Goal: Task Accomplishment & Management: Manage account settings

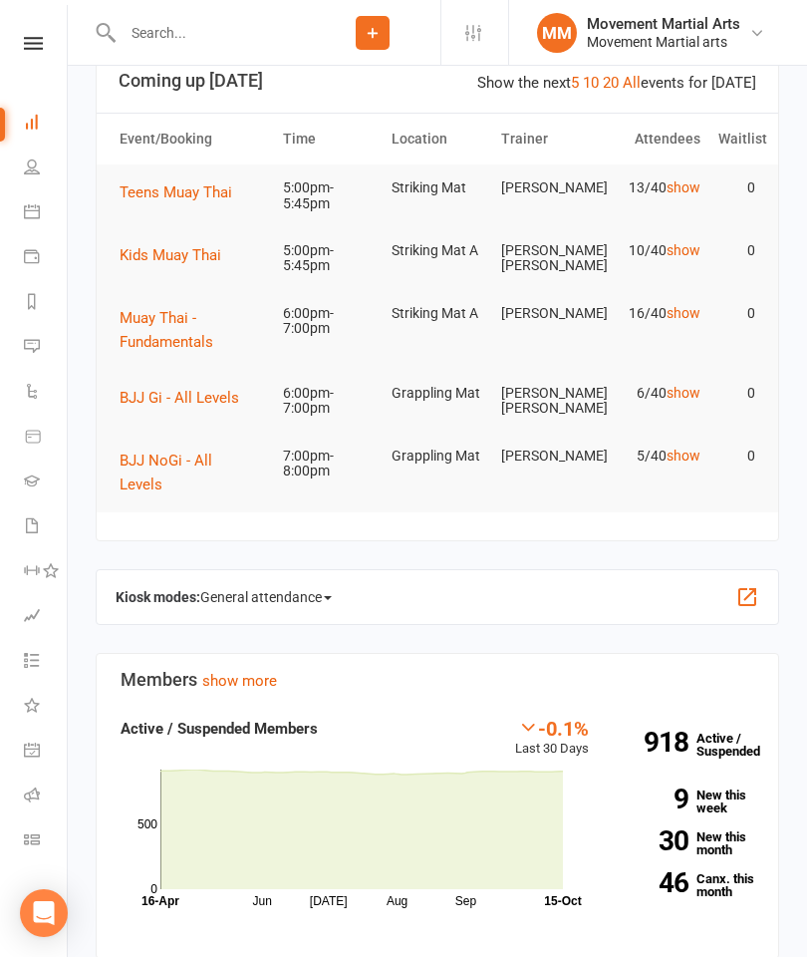
scroll to position [10, 0]
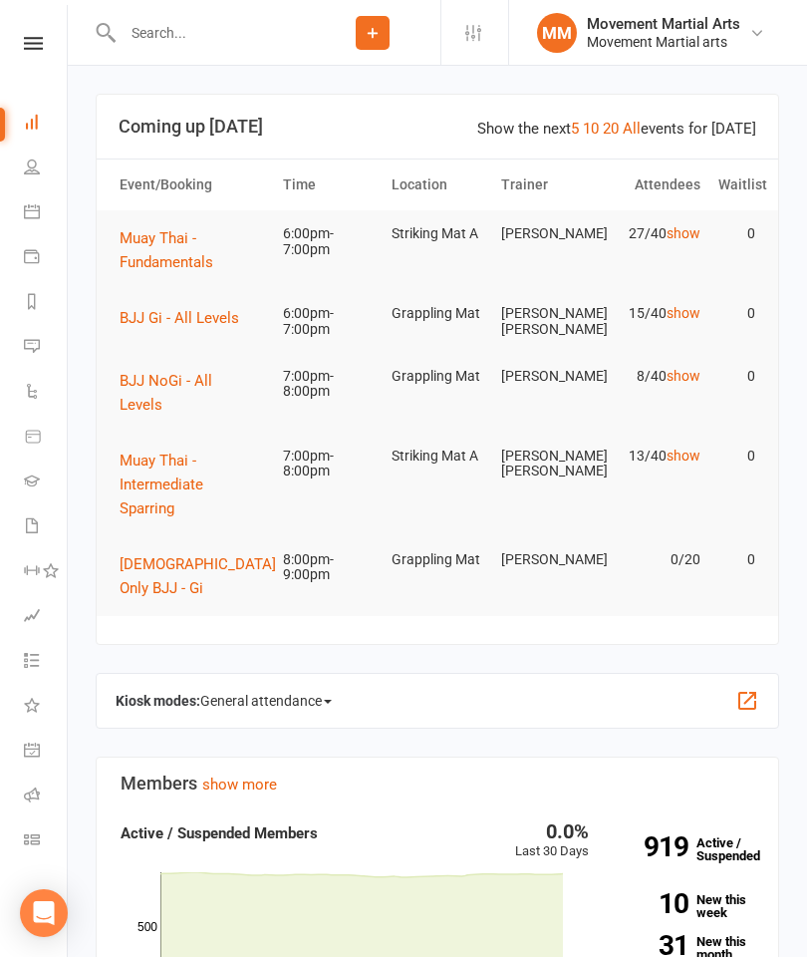
scroll to position [11, 0]
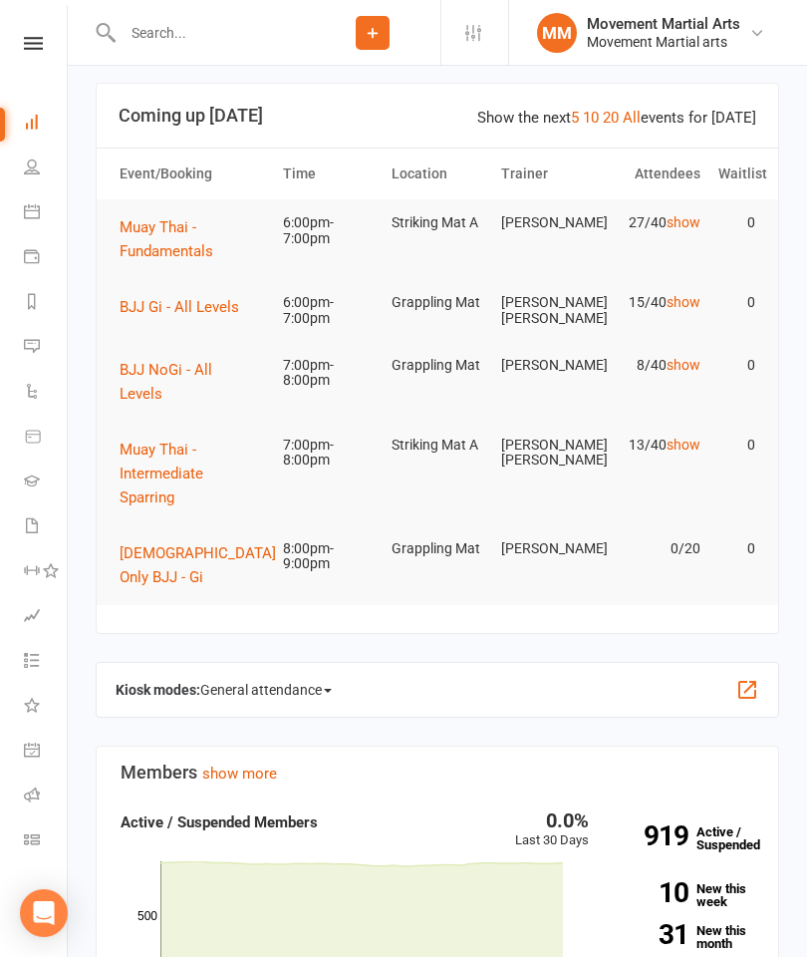
click at [191, 313] on span "BJJ Gi - All Levels" at bounding box center [180, 307] width 120 height 18
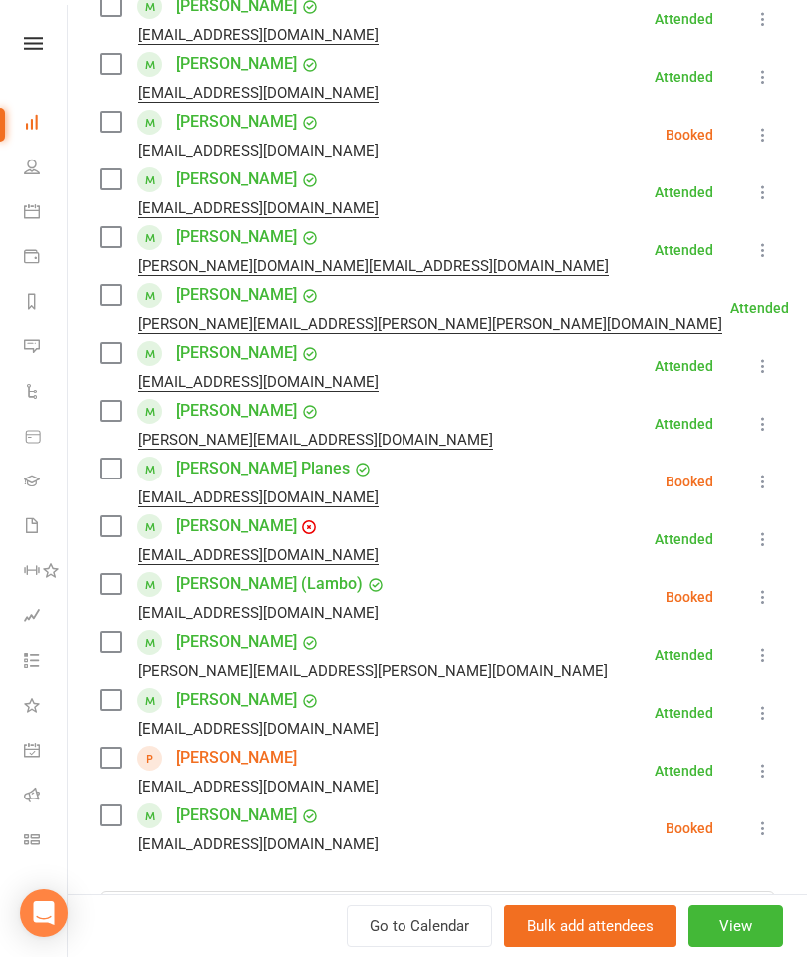
scroll to position [382, 0]
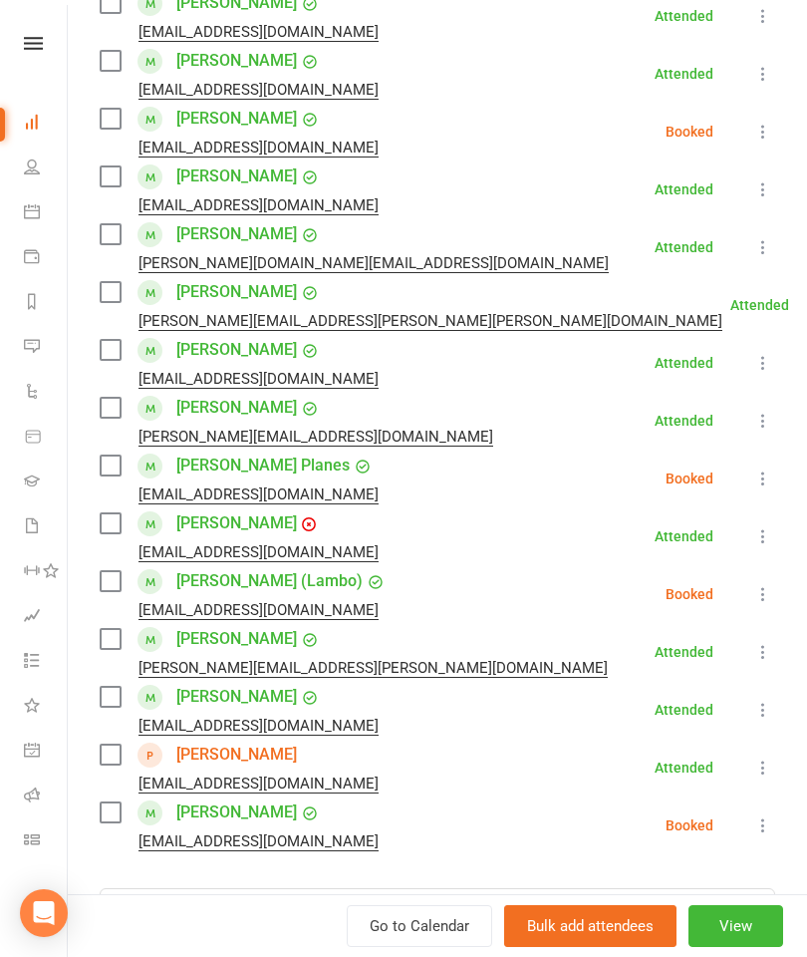
click at [113, 342] on label at bounding box center [110, 350] width 20 height 20
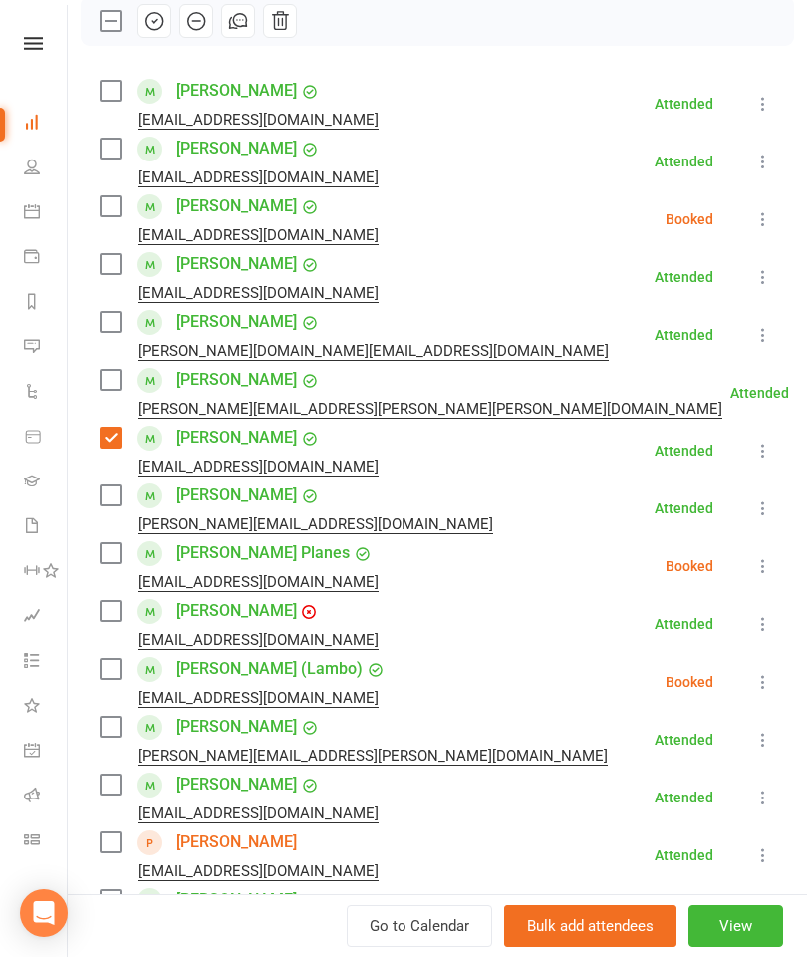
scroll to position [267, 0]
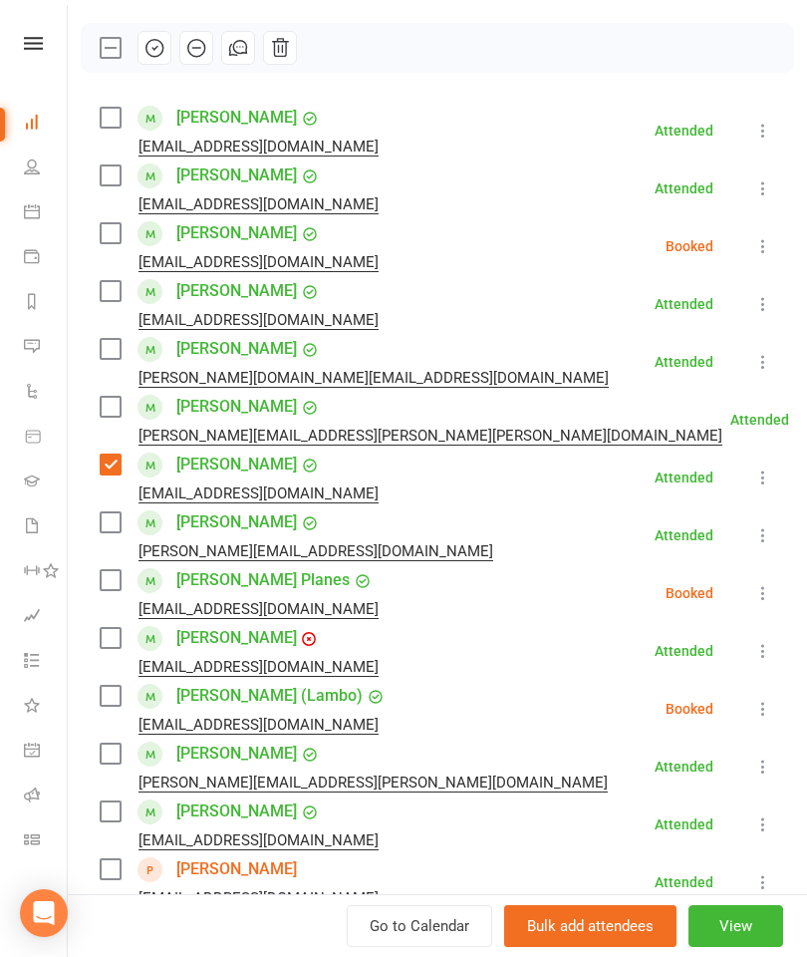
click at [120, 293] on label at bounding box center [110, 291] width 20 height 20
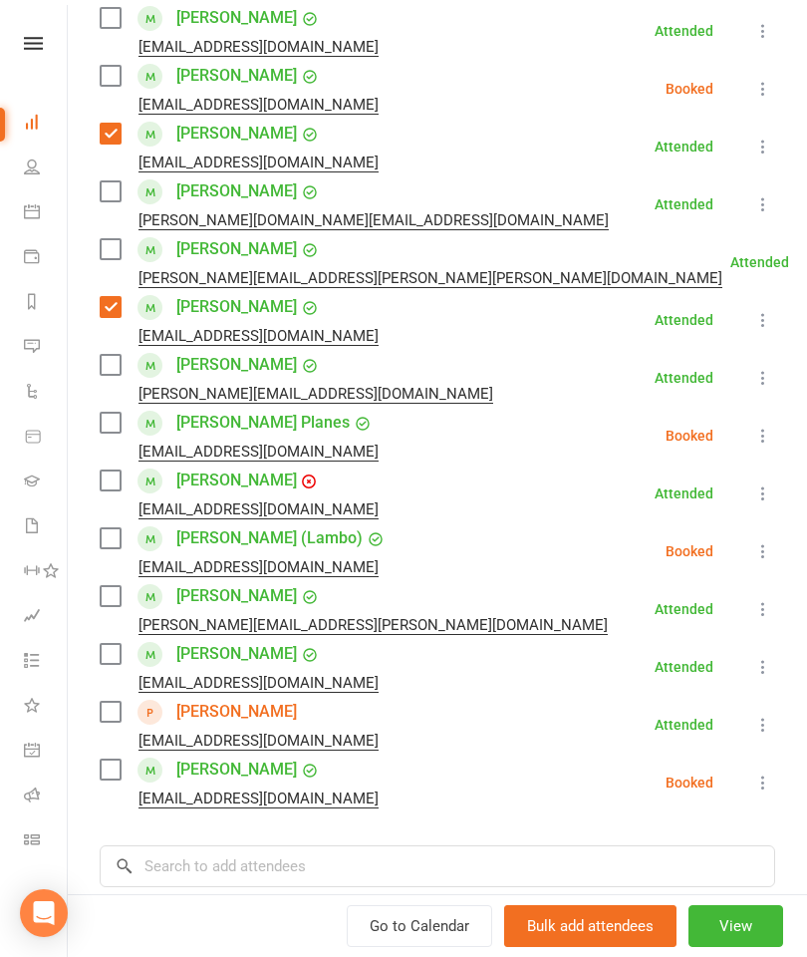
scroll to position [466, 0]
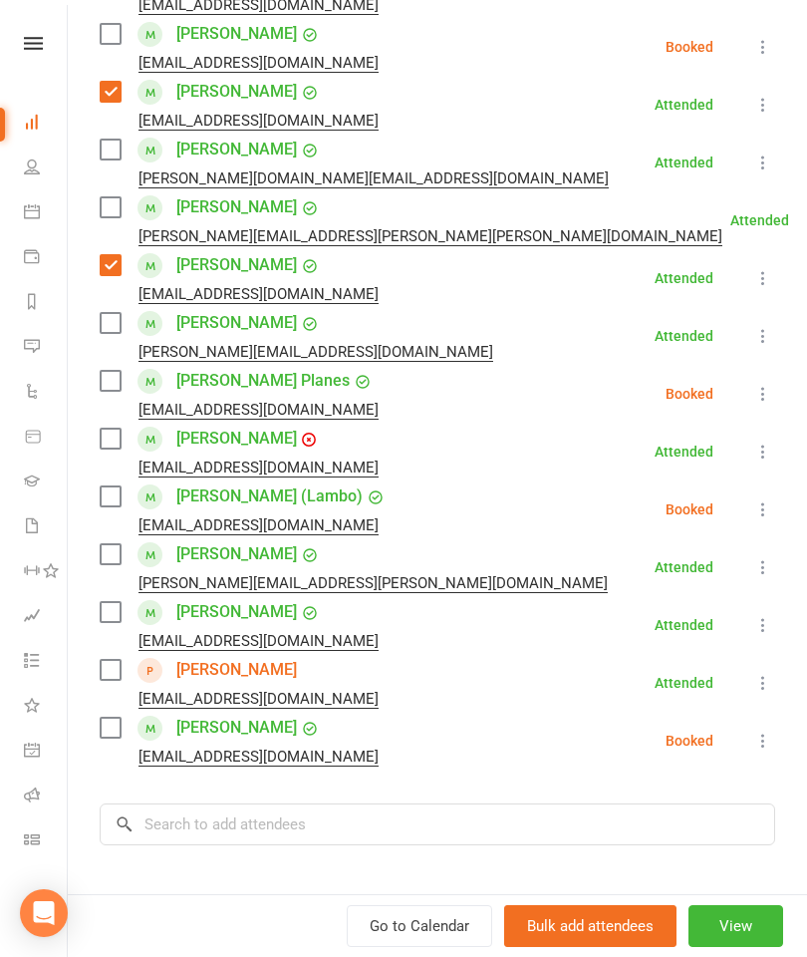
click at [115, 550] on label at bounding box center [110, 554] width 20 height 20
click at [268, 829] on input "search" at bounding box center [438, 824] width 676 height 42
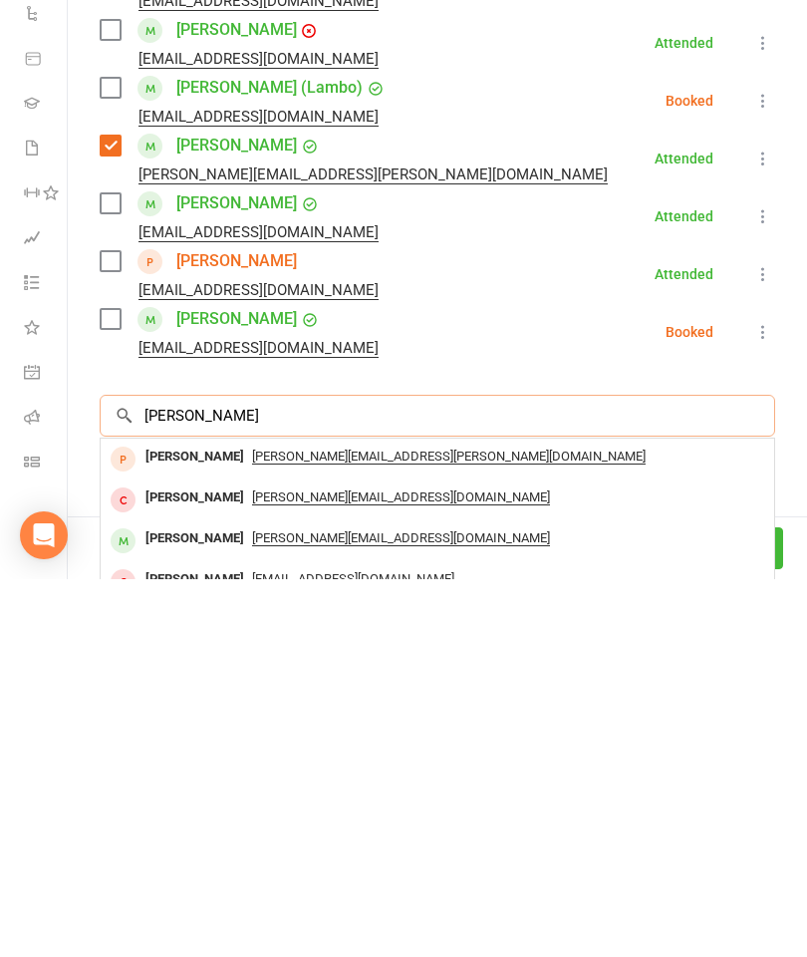
scroll to position [496, 0]
type input "Tania"
click at [200, 903] on div "Tania Tisdale" at bounding box center [195, 917] width 115 height 29
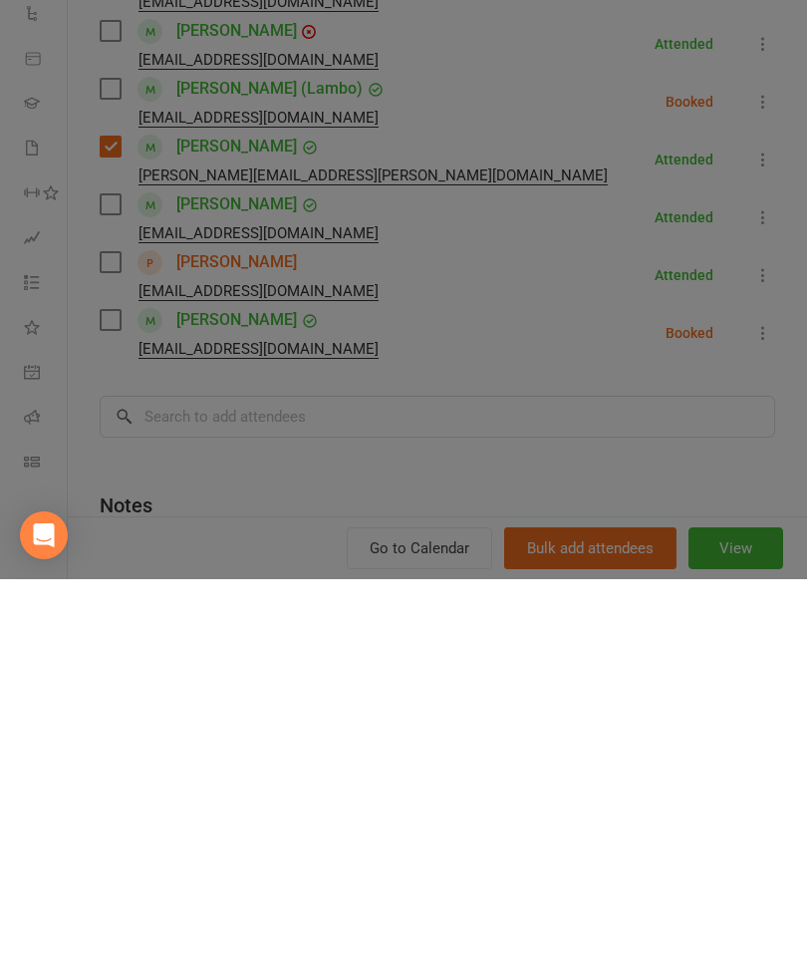
scroll to position [546, 0]
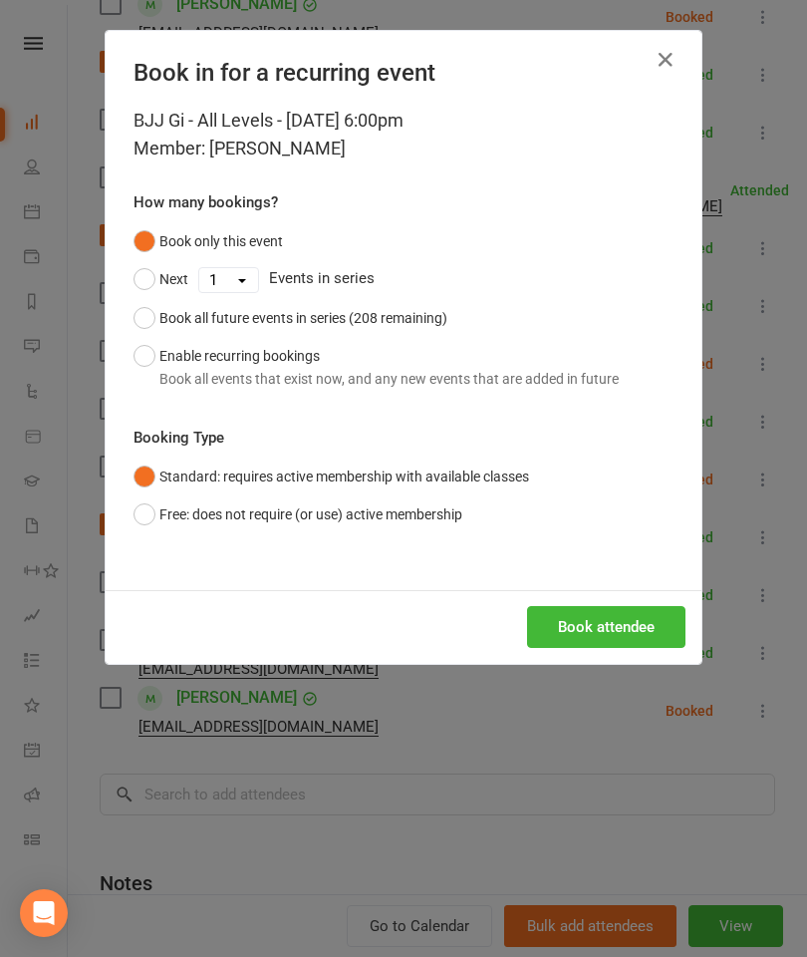
click at [623, 633] on button "Book attendee" at bounding box center [606, 627] width 158 height 42
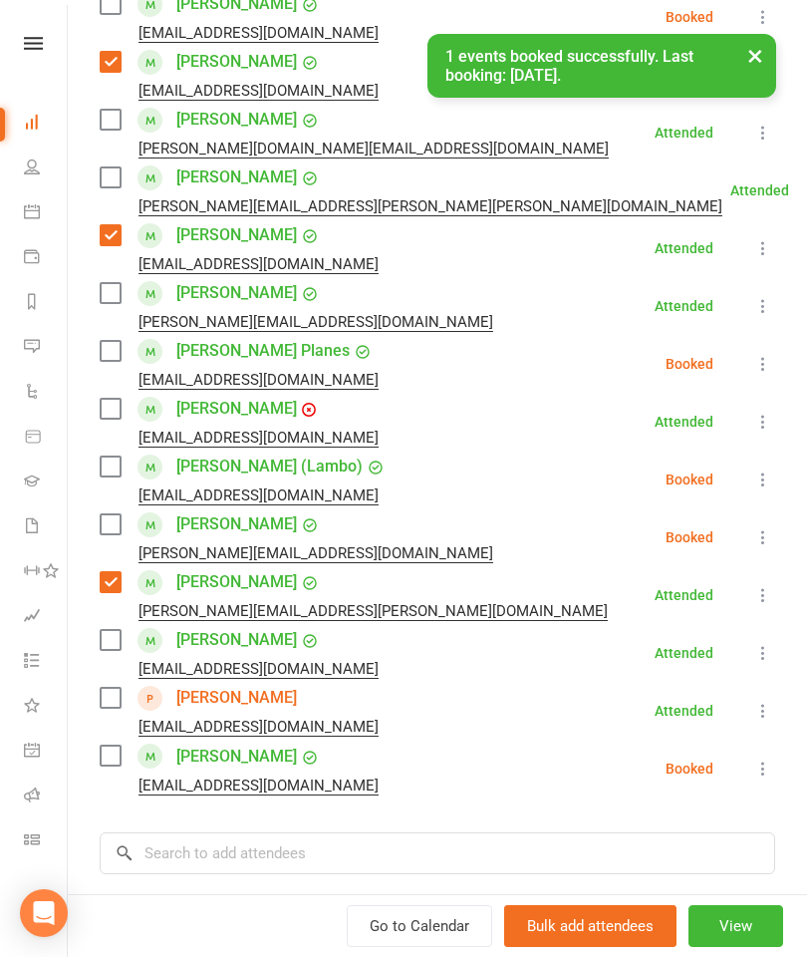
click at [120, 521] on label at bounding box center [110, 524] width 20 height 20
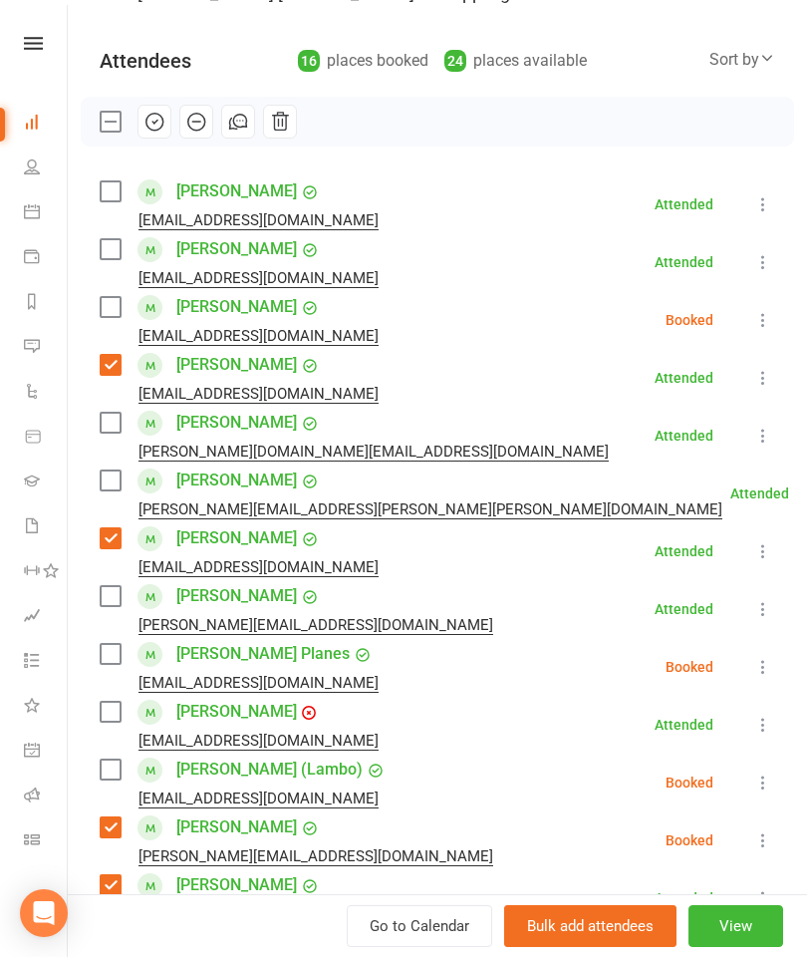
scroll to position [54, 0]
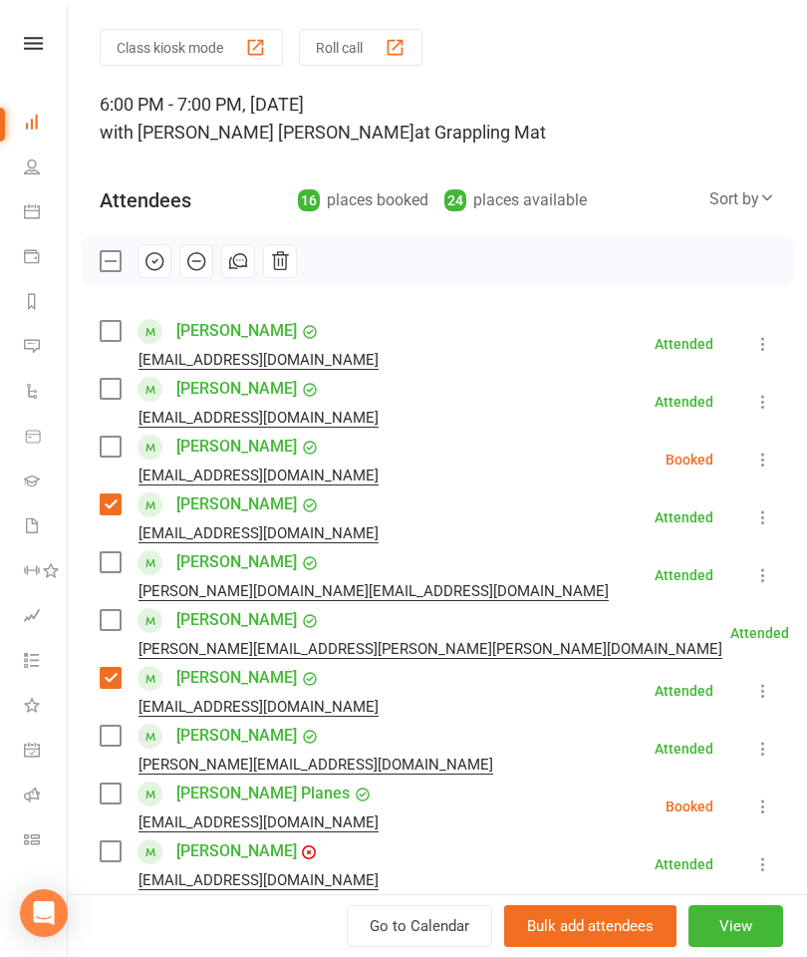
click at [96, 333] on div "Class kiosk mode Roll call 6:00 PM - 7:00 PM, Wednesday, October, 15, 2025 with…" at bounding box center [437, 813] width 739 height 1569
click at [107, 340] on label at bounding box center [110, 331] width 20 height 20
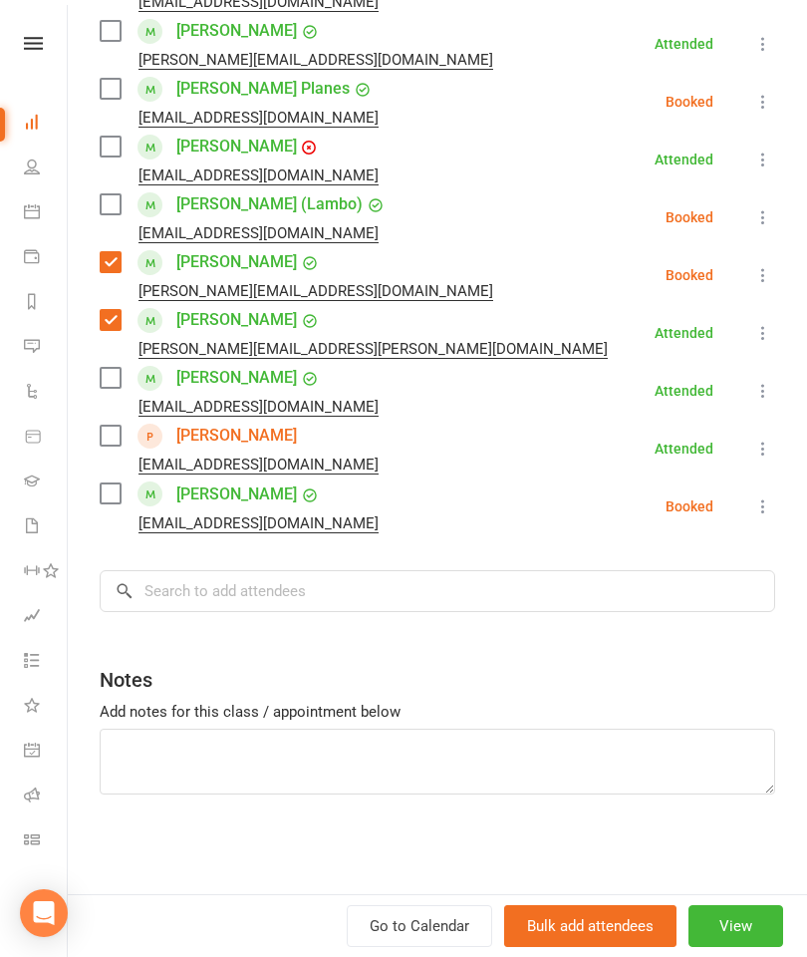
scroll to position [758, 0]
click at [524, 610] on input "search" at bounding box center [438, 591] width 676 height 42
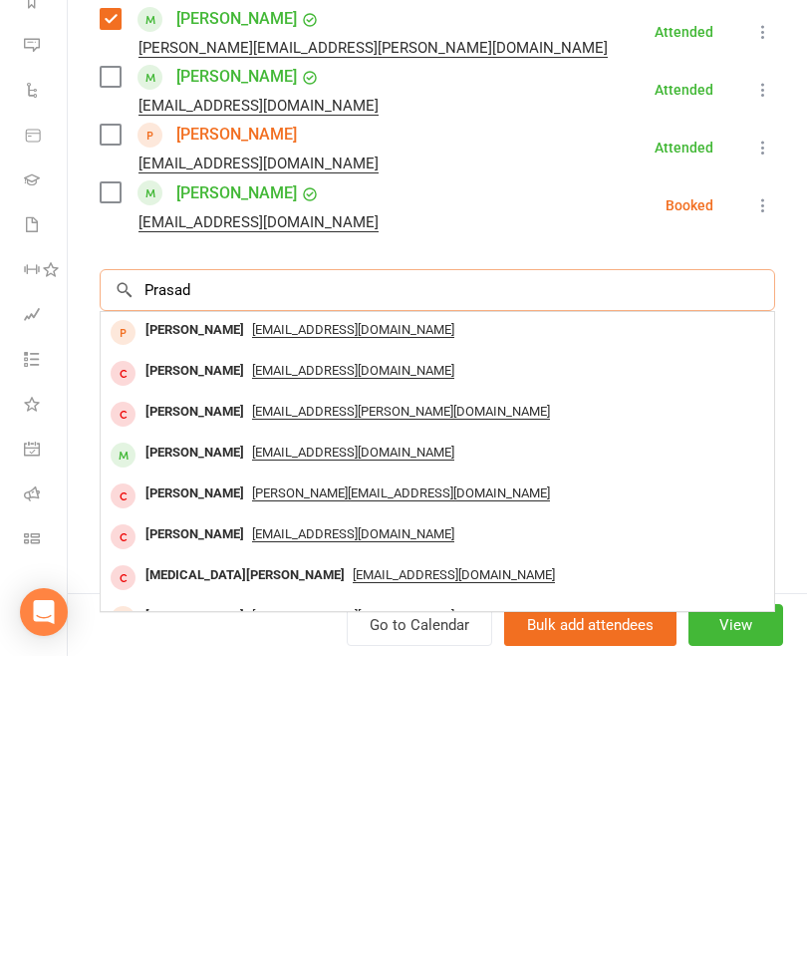
type input "Prasad"
click at [168, 739] on div "Aj Prasad" at bounding box center [195, 753] width 115 height 29
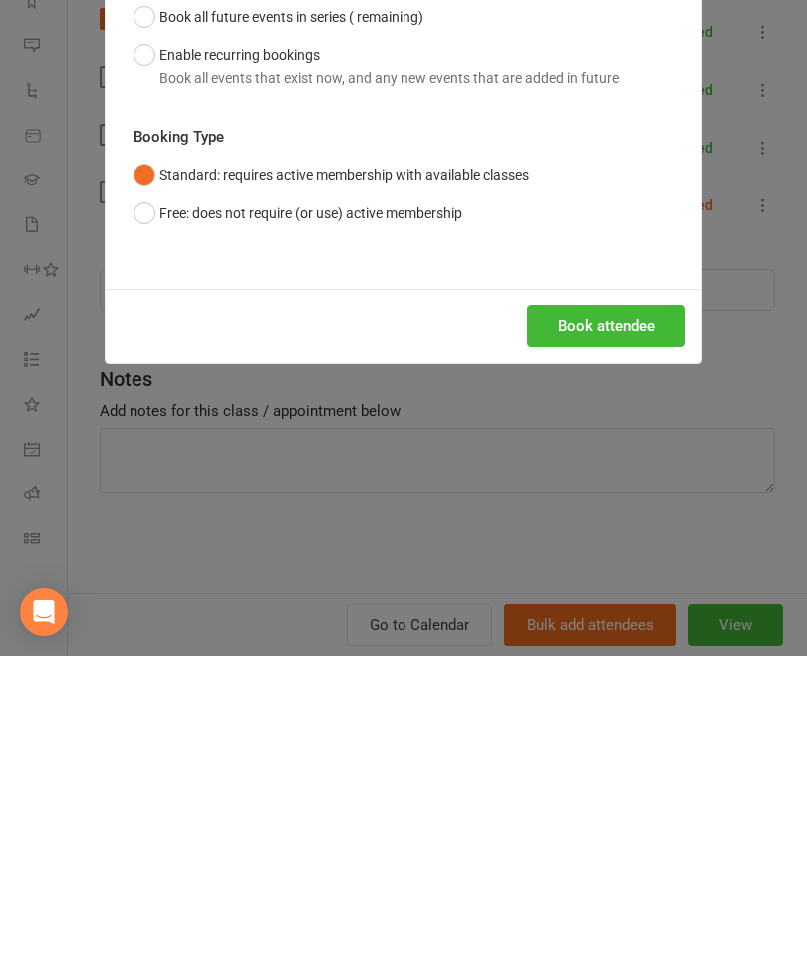
scroll to position [847, 0]
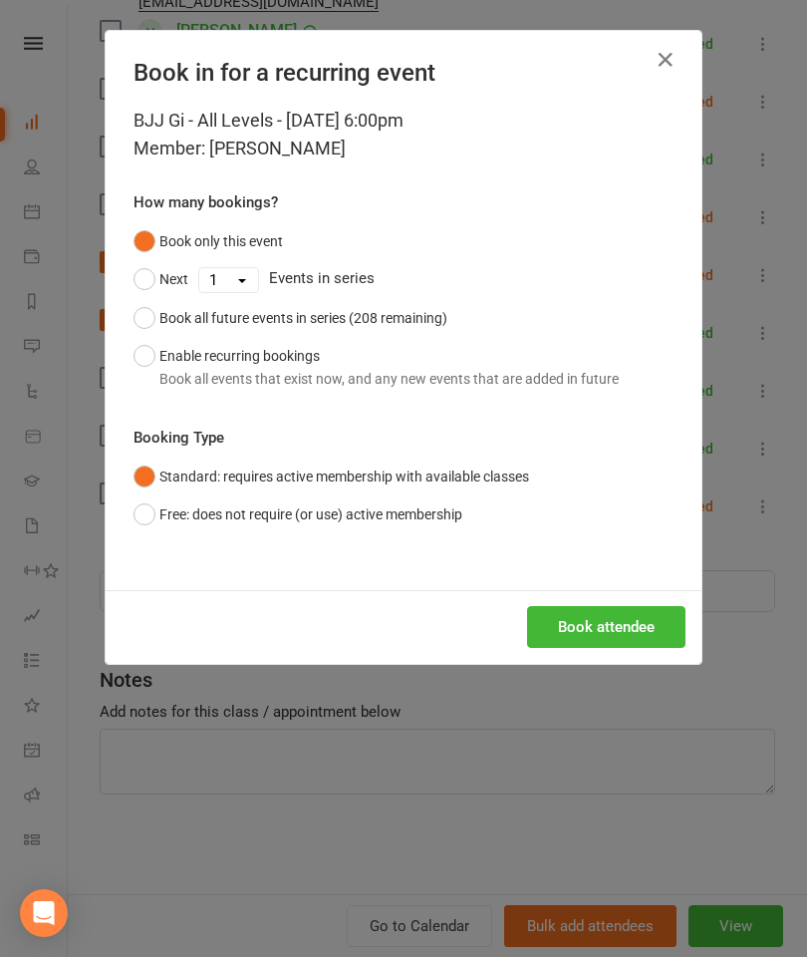
click at [625, 640] on button "Book attendee" at bounding box center [606, 627] width 158 height 42
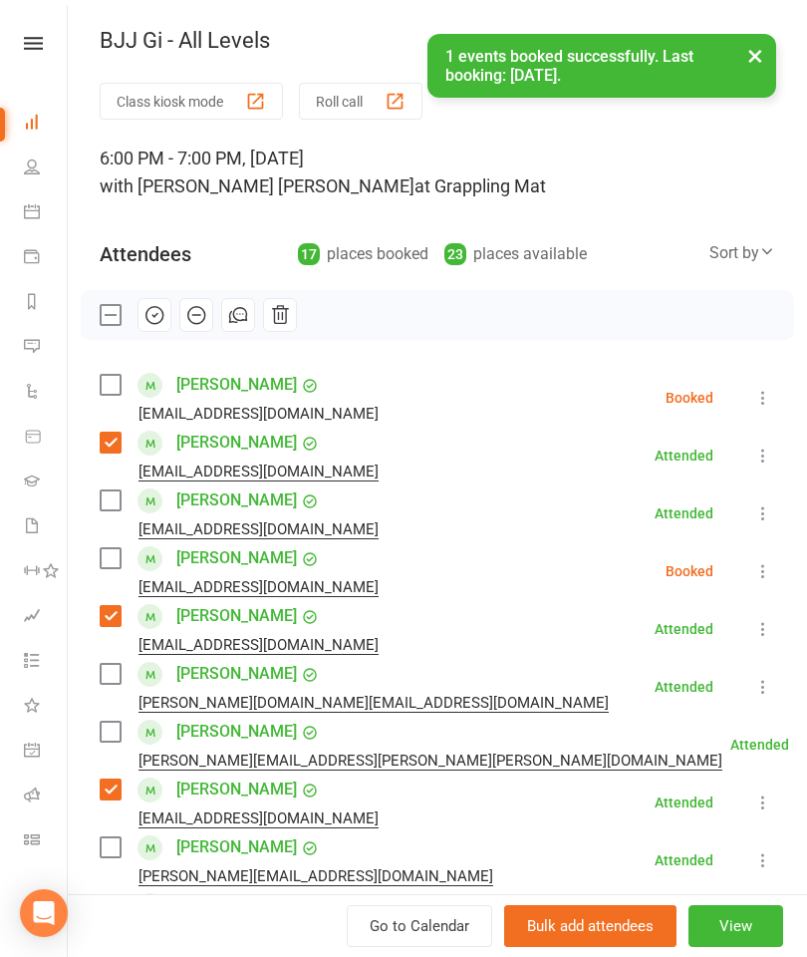
scroll to position [0, 0]
click at [118, 392] on label at bounding box center [110, 385] width 20 height 20
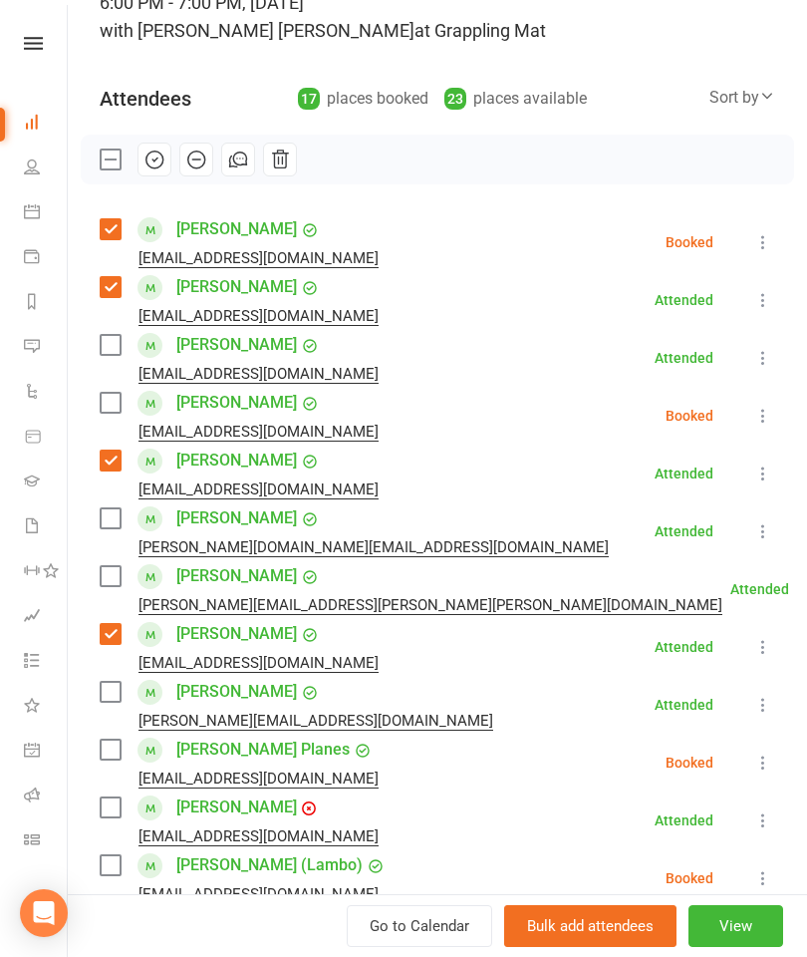
click at [101, 579] on label at bounding box center [110, 576] width 20 height 20
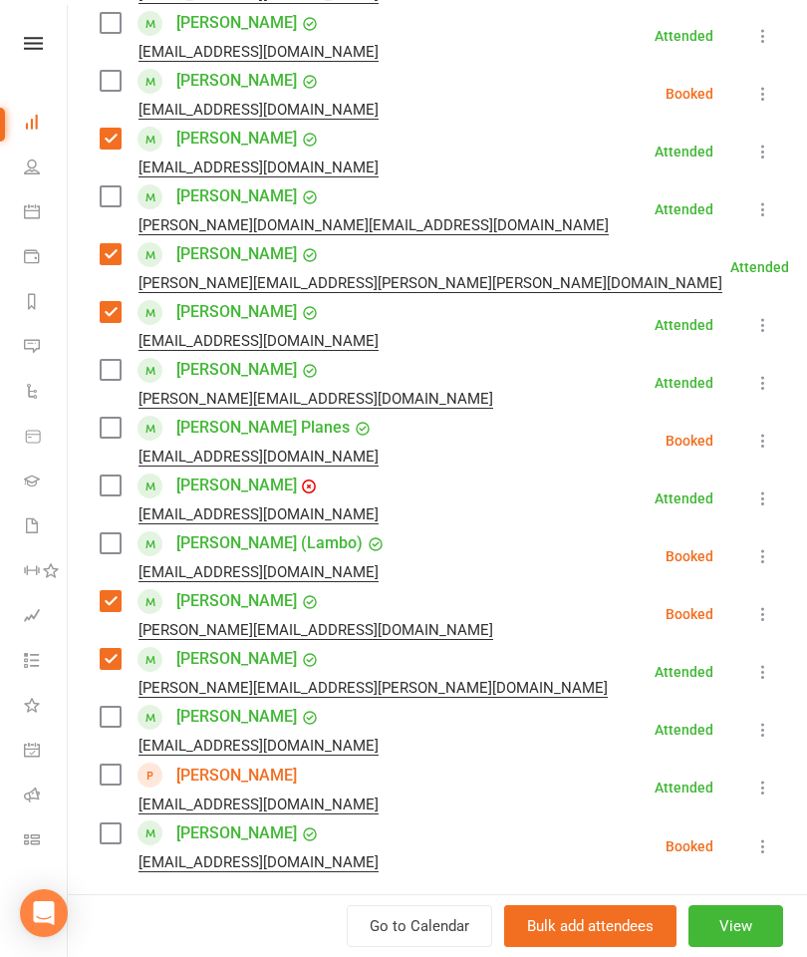
scroll to position [478, 0]
click at [120, 542] on label at bounding box center [110, 542] width 20 height 20
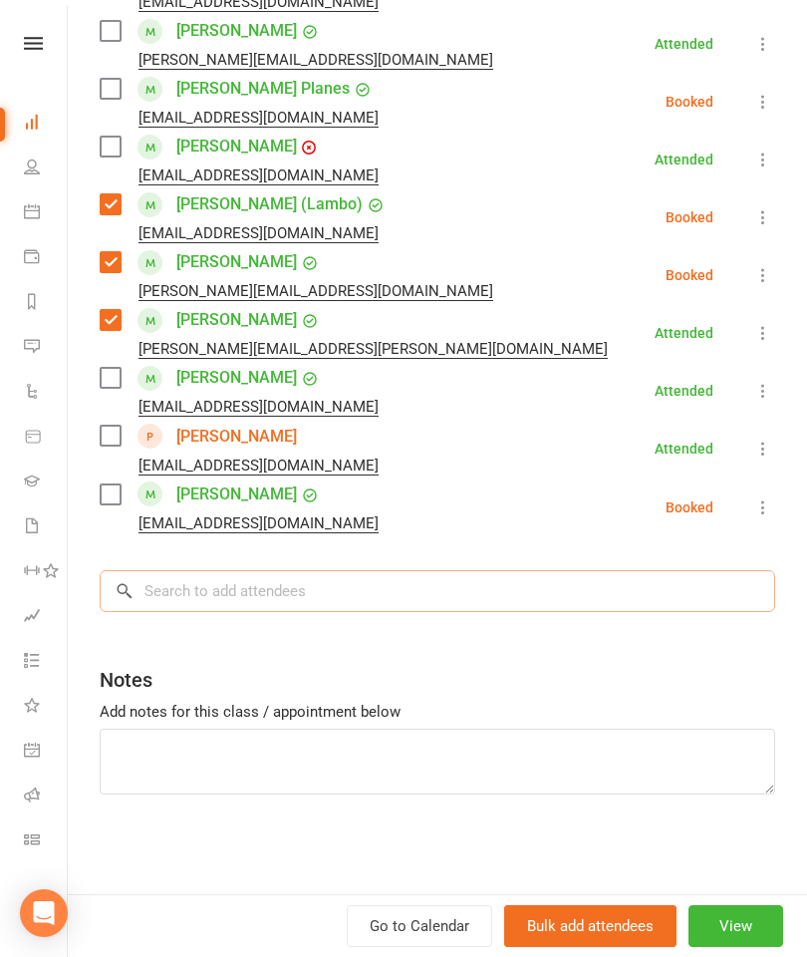
click at [368, 592] on input "search" at bounding box center [438, 591] width 676 height 42
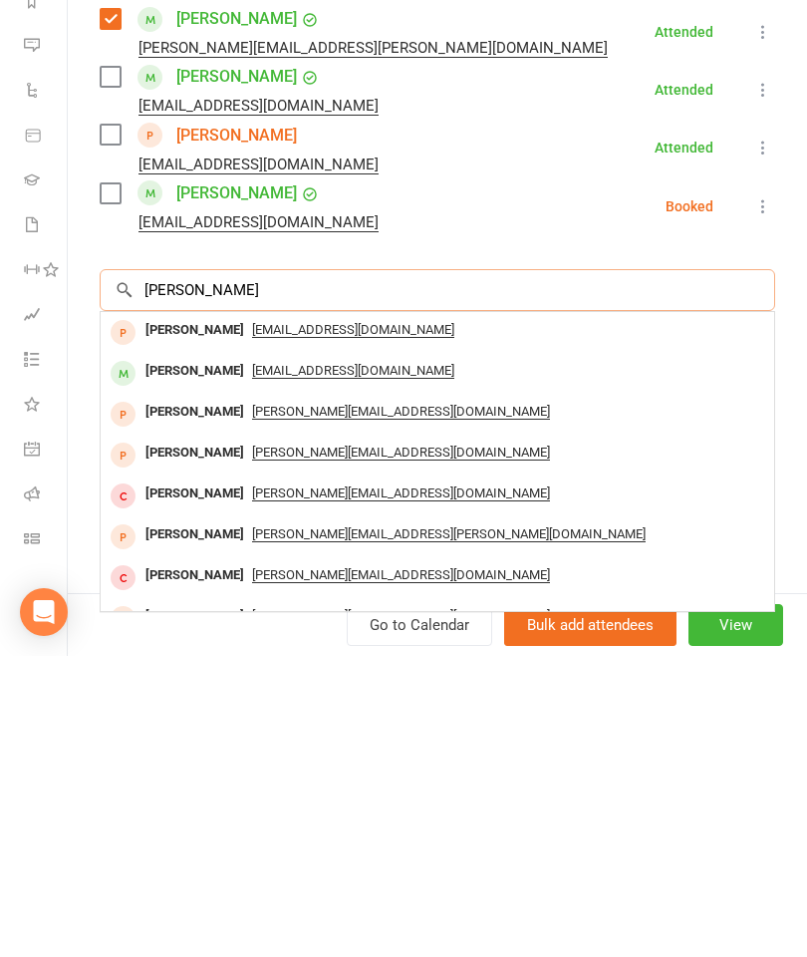
type input "Bonnie"
click at [170, 658] on div "Bonnie Mo" at bounding box center [195, 672] width 115 height 29
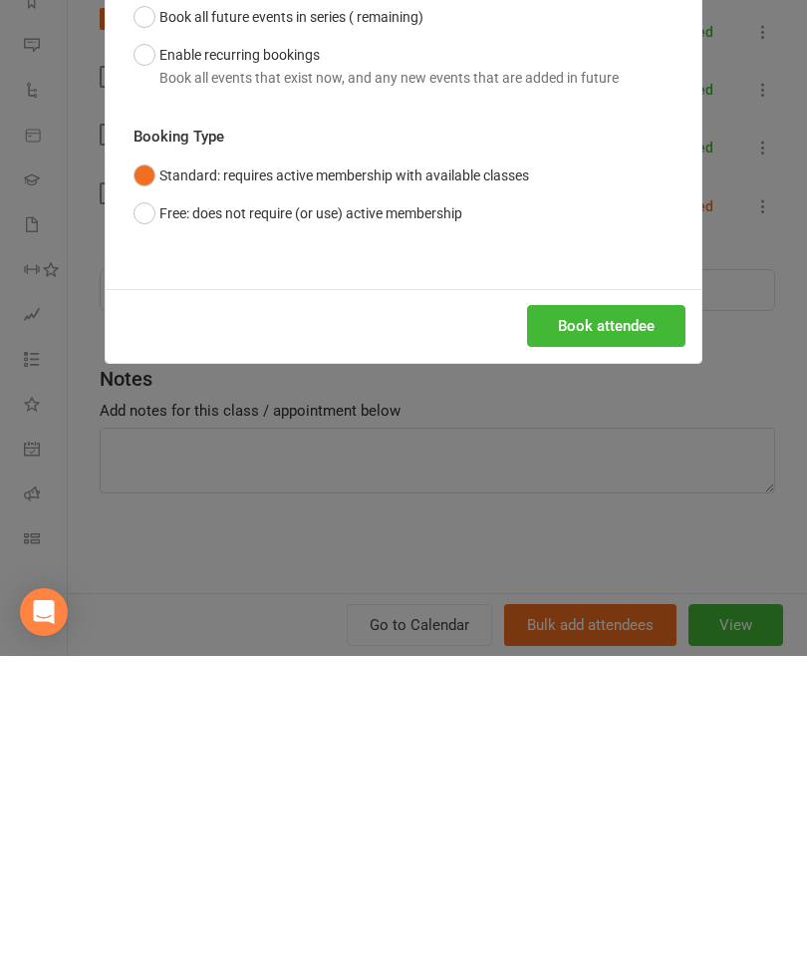
scroll to position [1148, 0]
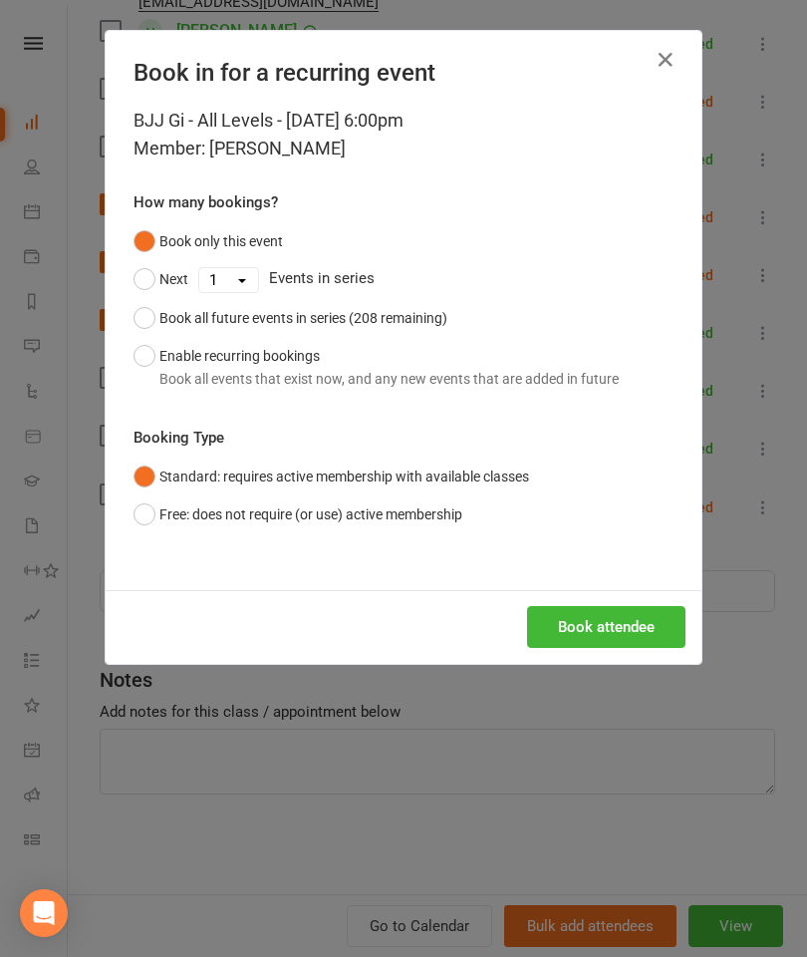
click at [638, 634] on button "Book attendee" at bounding box center [606, 627] width 158 height 42
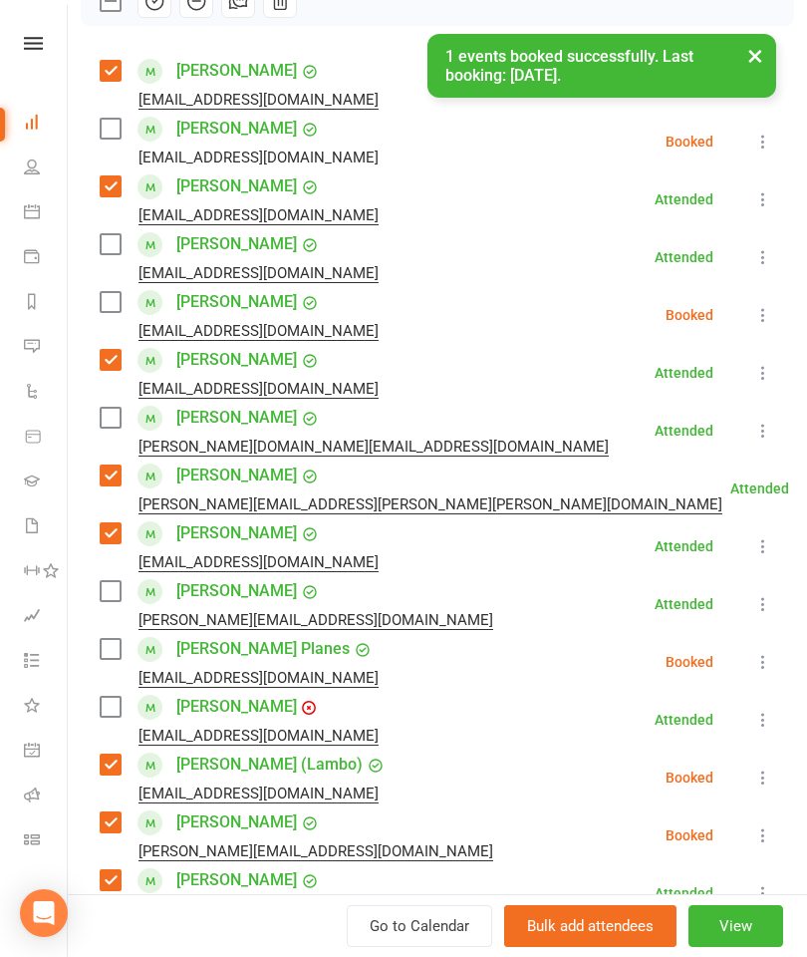
scroll to position [42, 0]
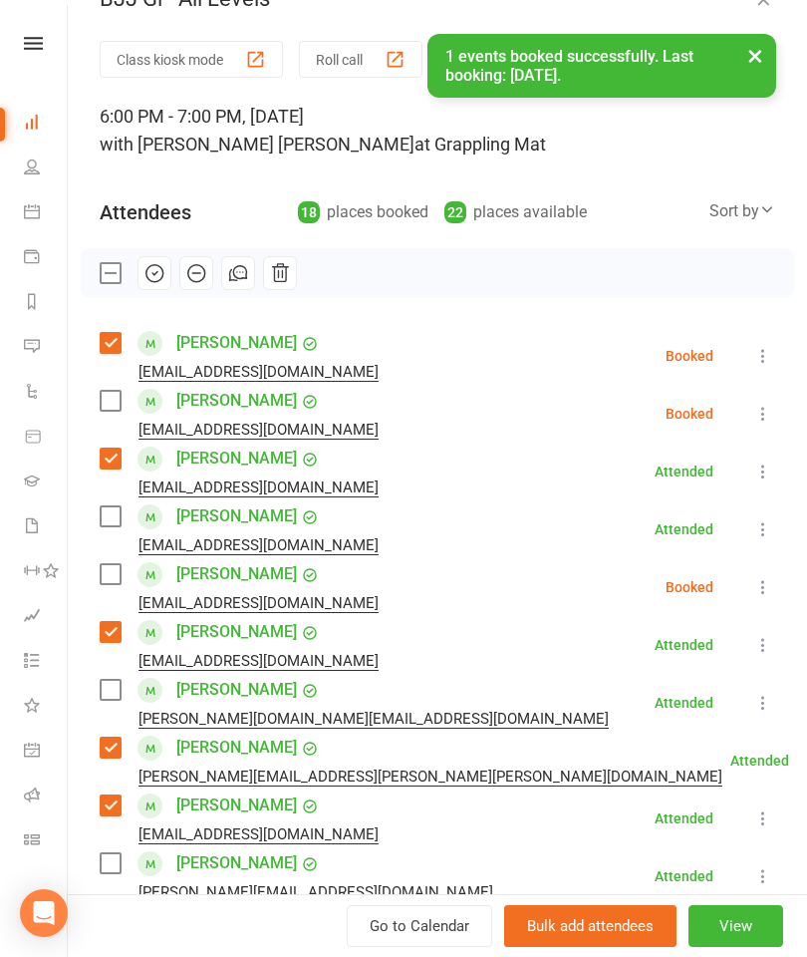
click at [115, 409] on label at bounding box center [110, 401] width 20 height 20
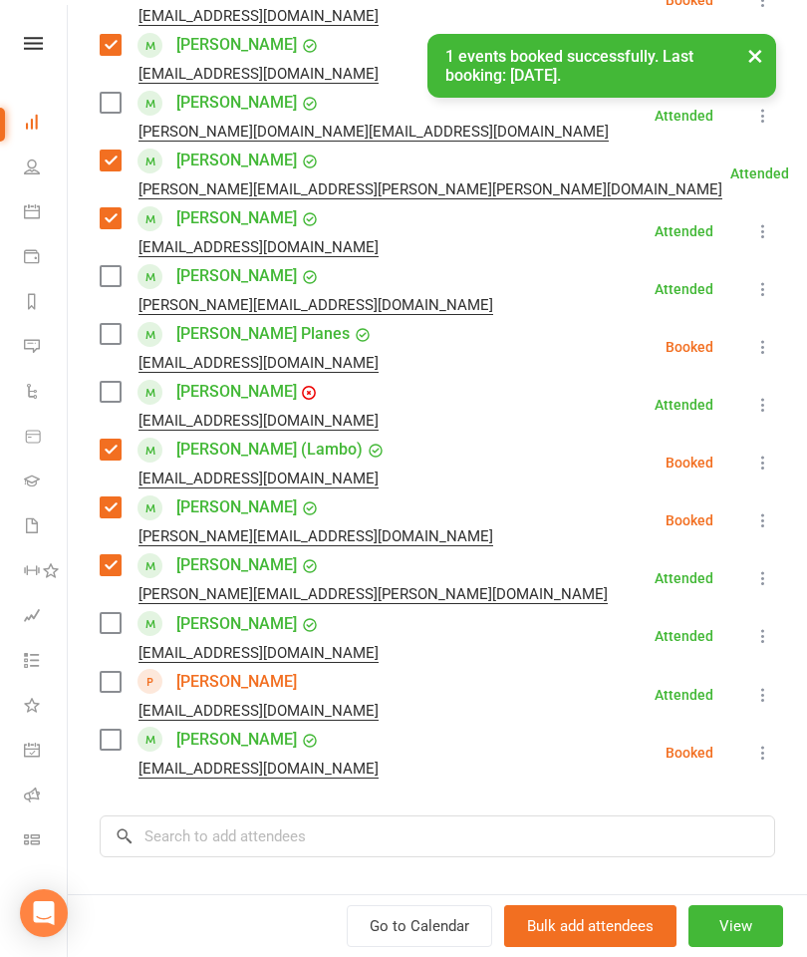
scroll to position [848, 0]
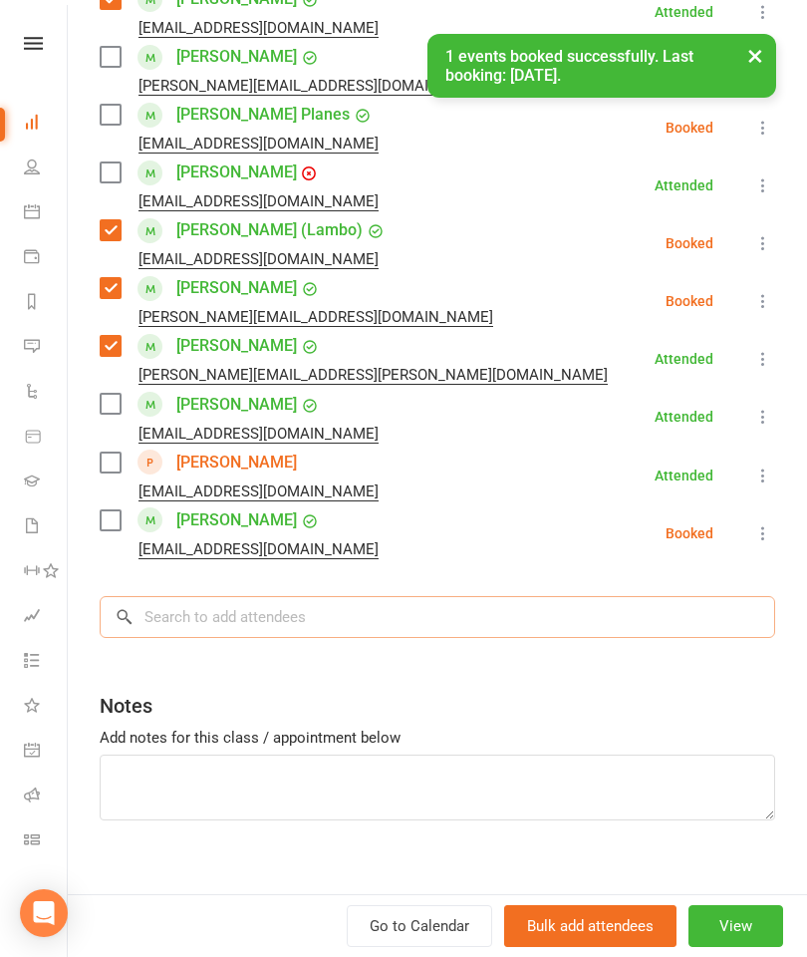
click at [349, 635] on input "search" at bounding box center [438, 617] width 676 height 42
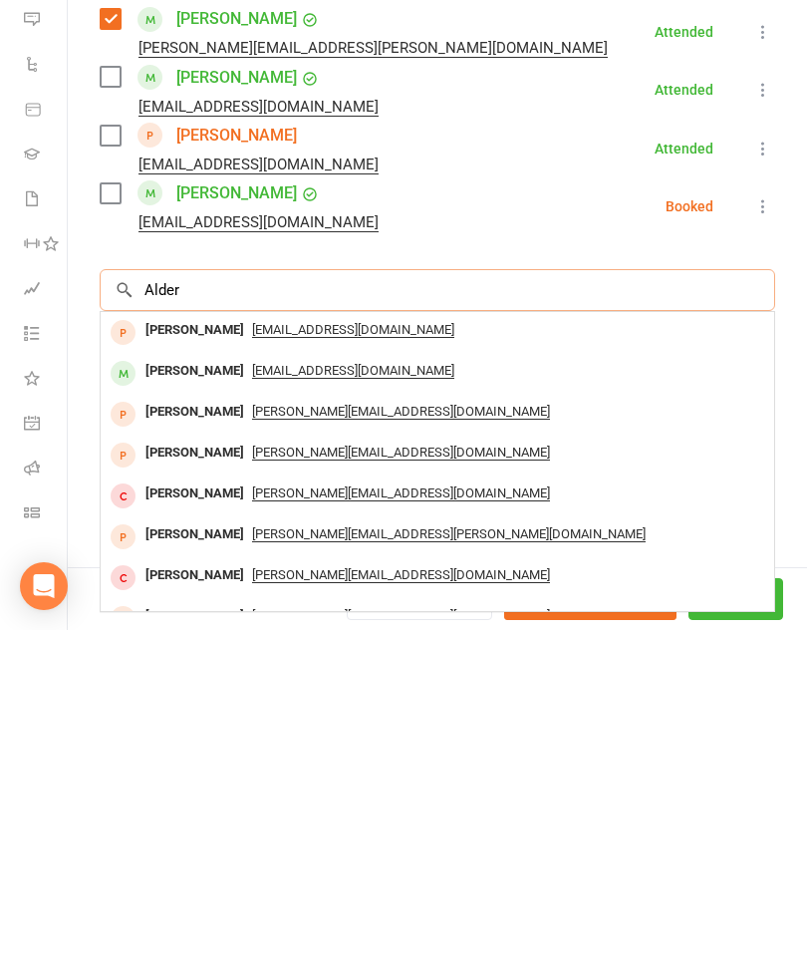
scroll to position [1148, 0]
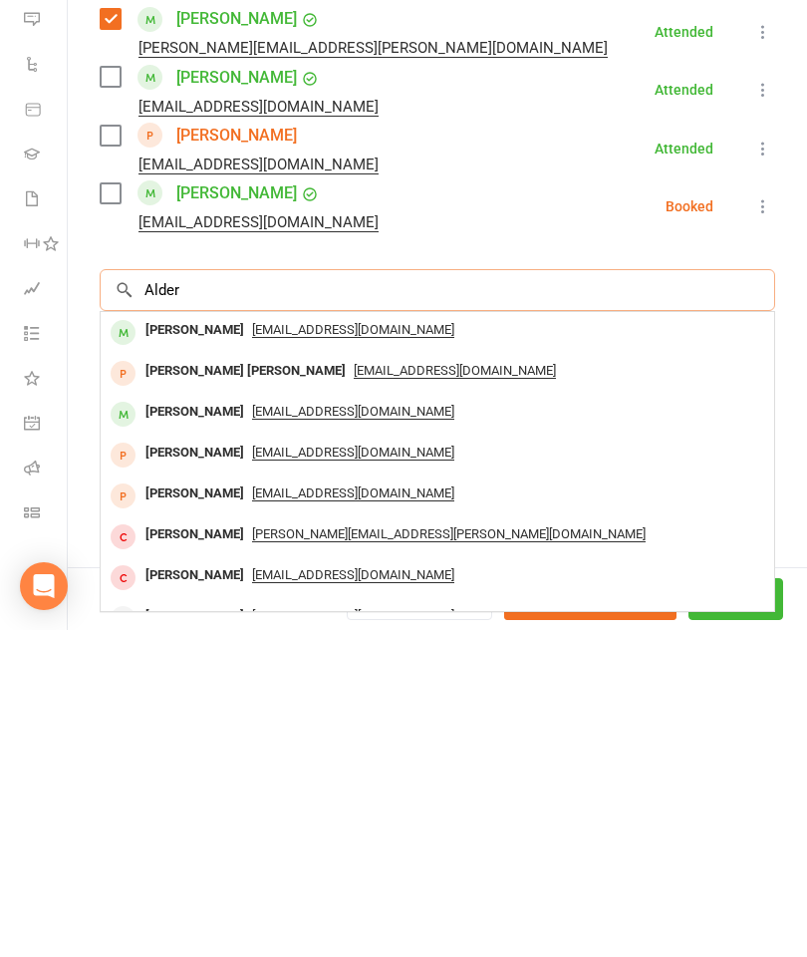
type input "Alder"
click at [173, 643] on div "Jake Alder" at bounding box center [195, 657] width 115 height 29
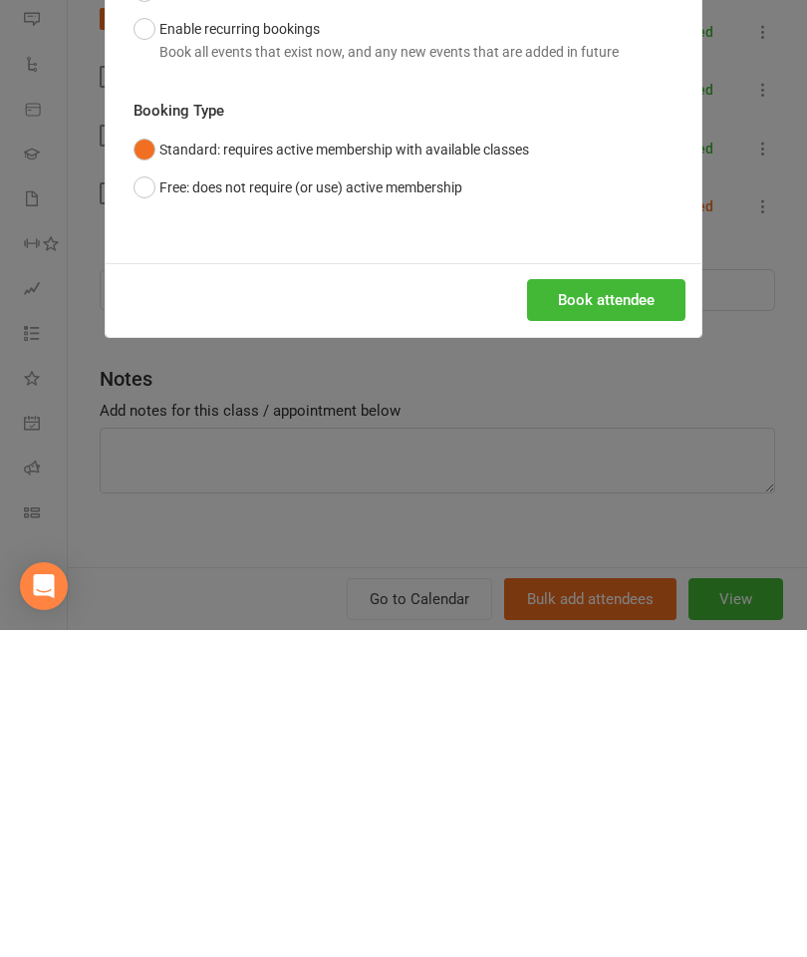
scroll to position [1475, 0]
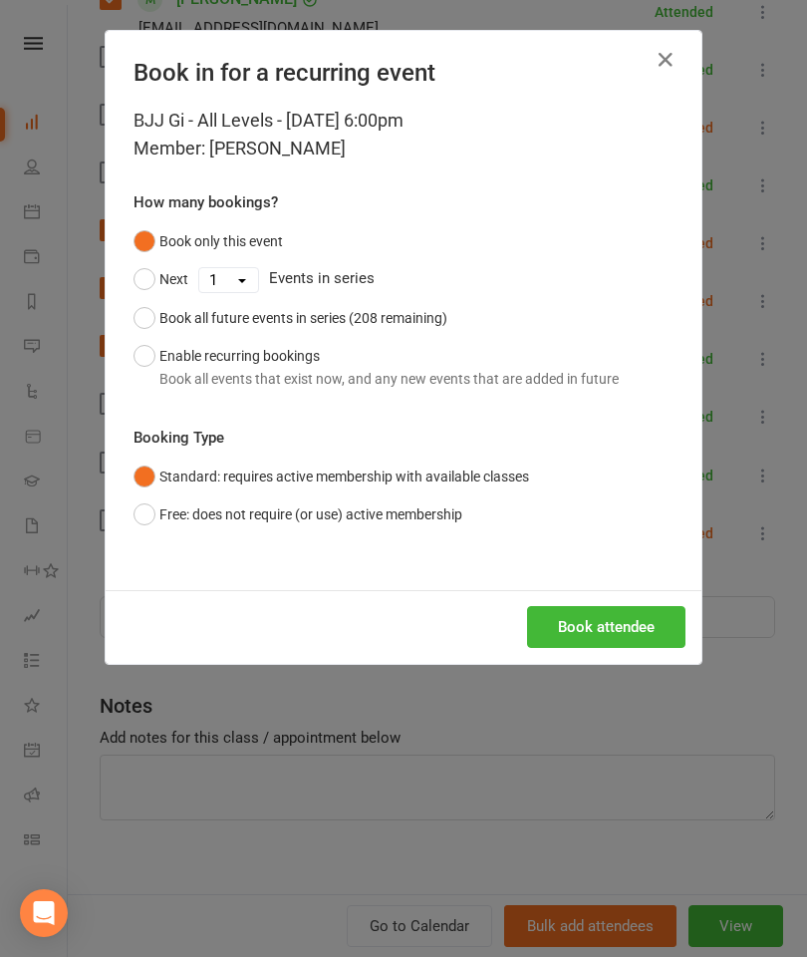
click at [602, 642] on button "Book attendee" at bounding box center [606, 627] width 158 height 42
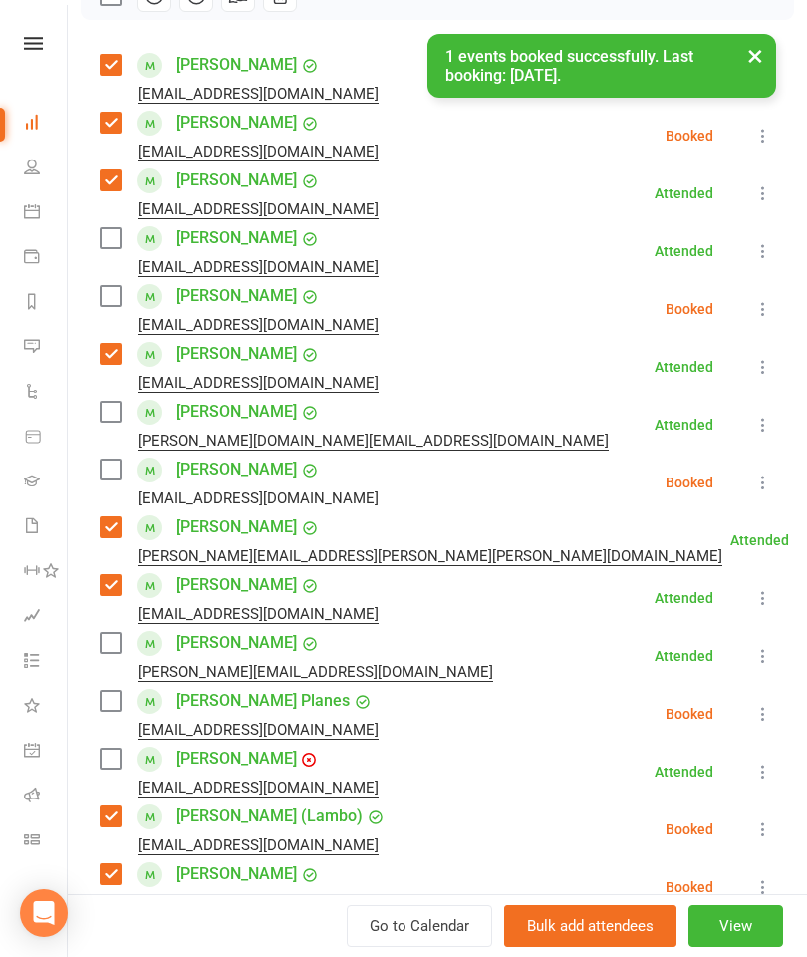
scroll to position [237, 0]
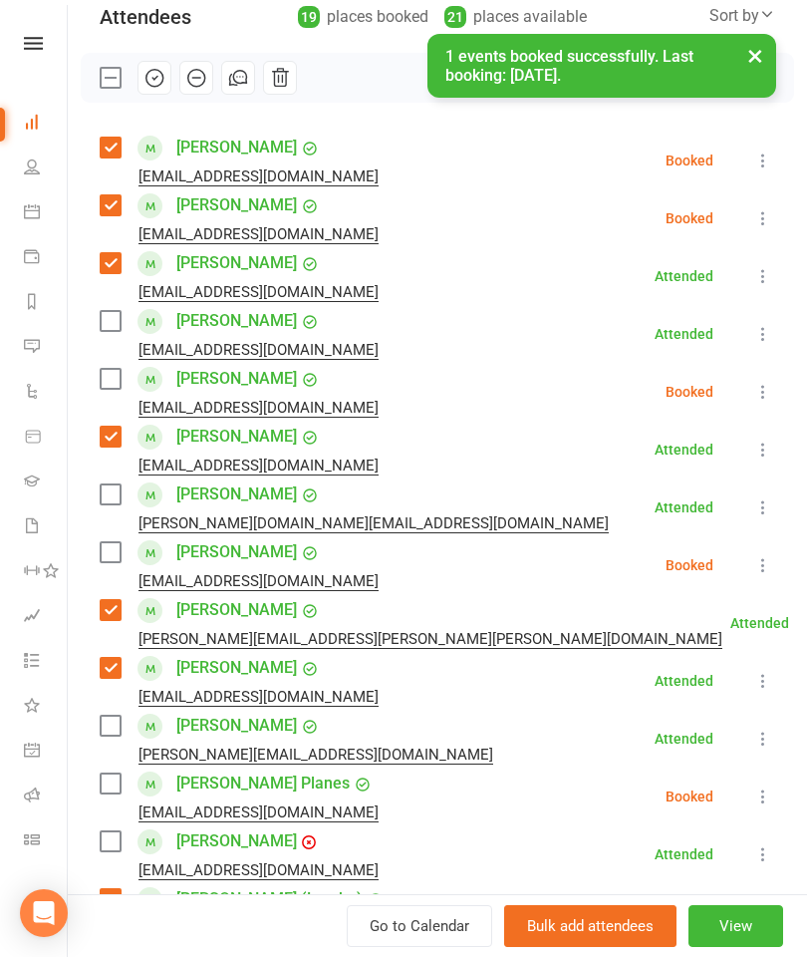
click at [114, 556] on label at bounding box center [110, 552] width 20 height 20
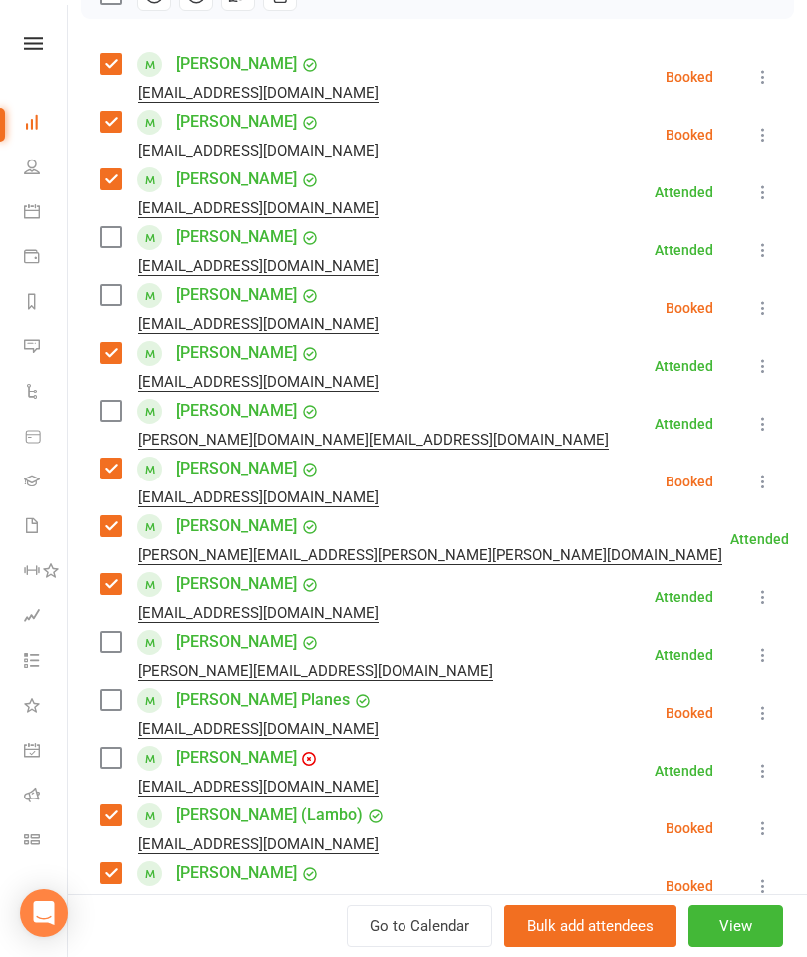
scroll to position [315, 0]
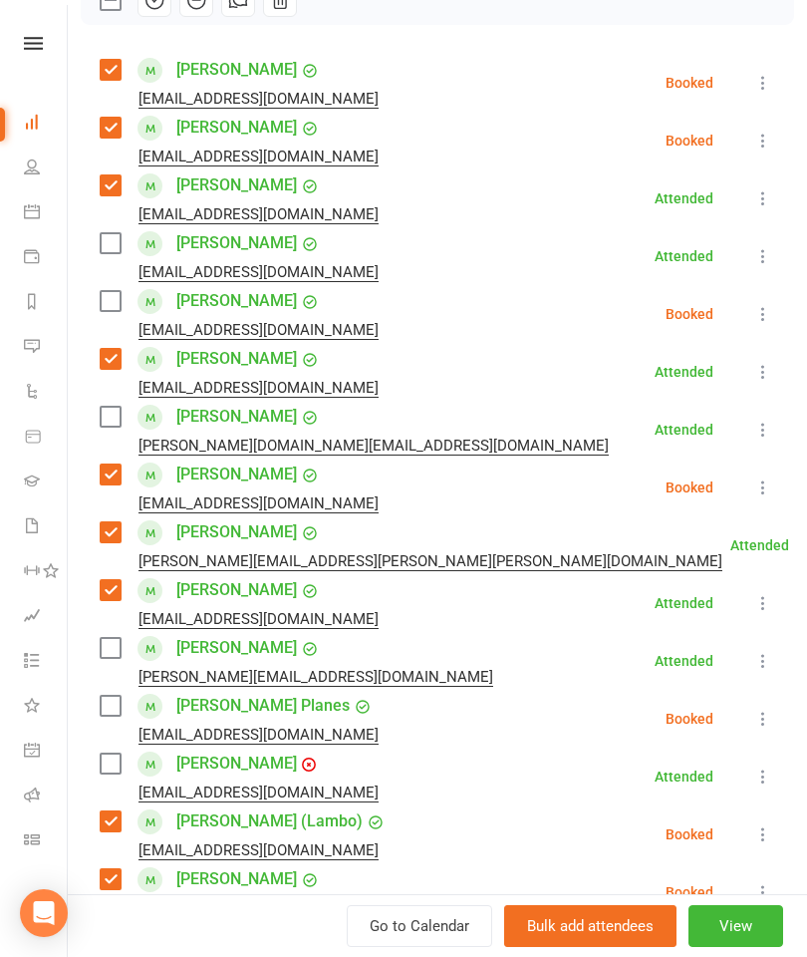
click at [106, 424] on label at bounding box center [110, 417] width 20 height 20
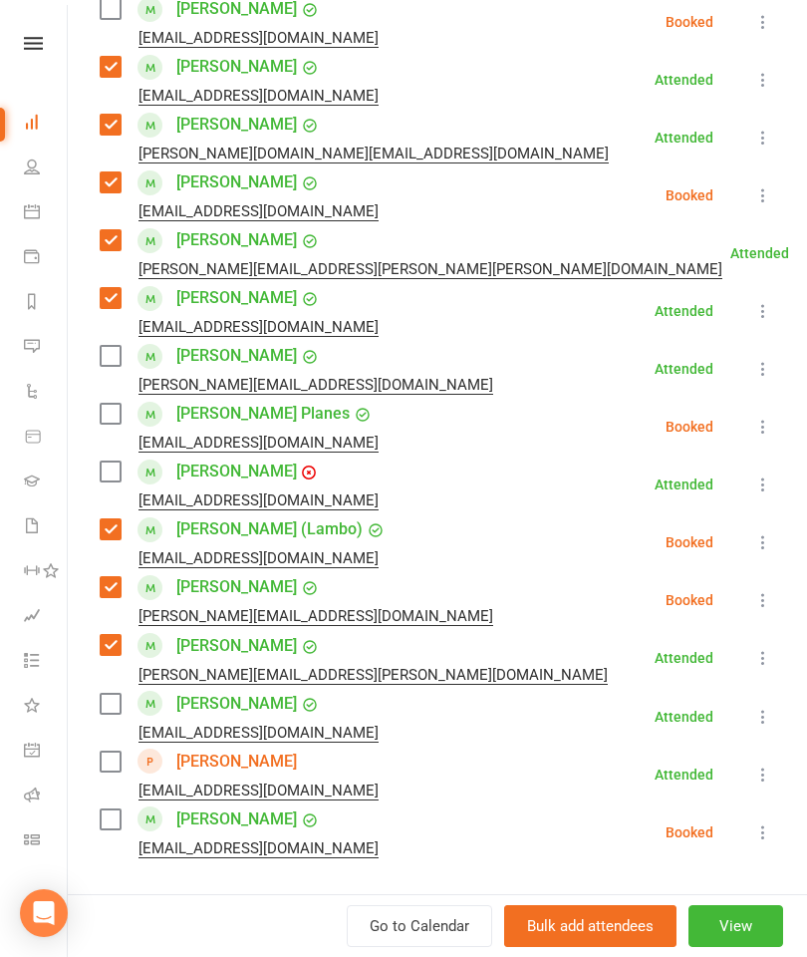
scroll to position [617, 0]
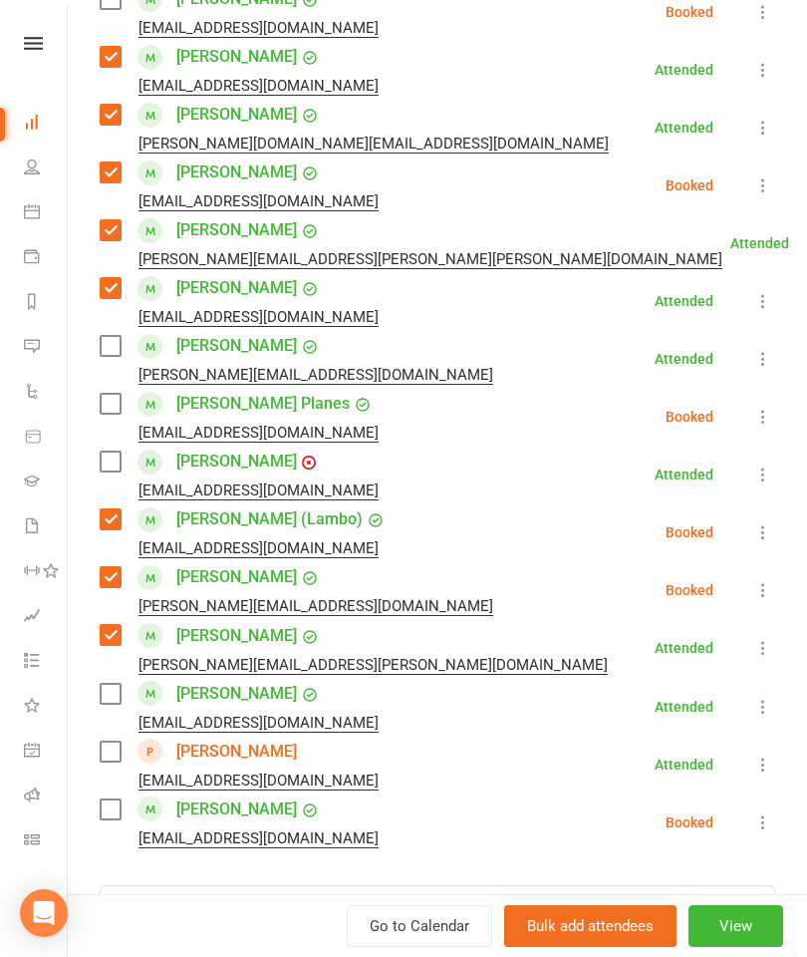
click at [769, 767] on icon at bounding box center [763, 764] width 20 height 20
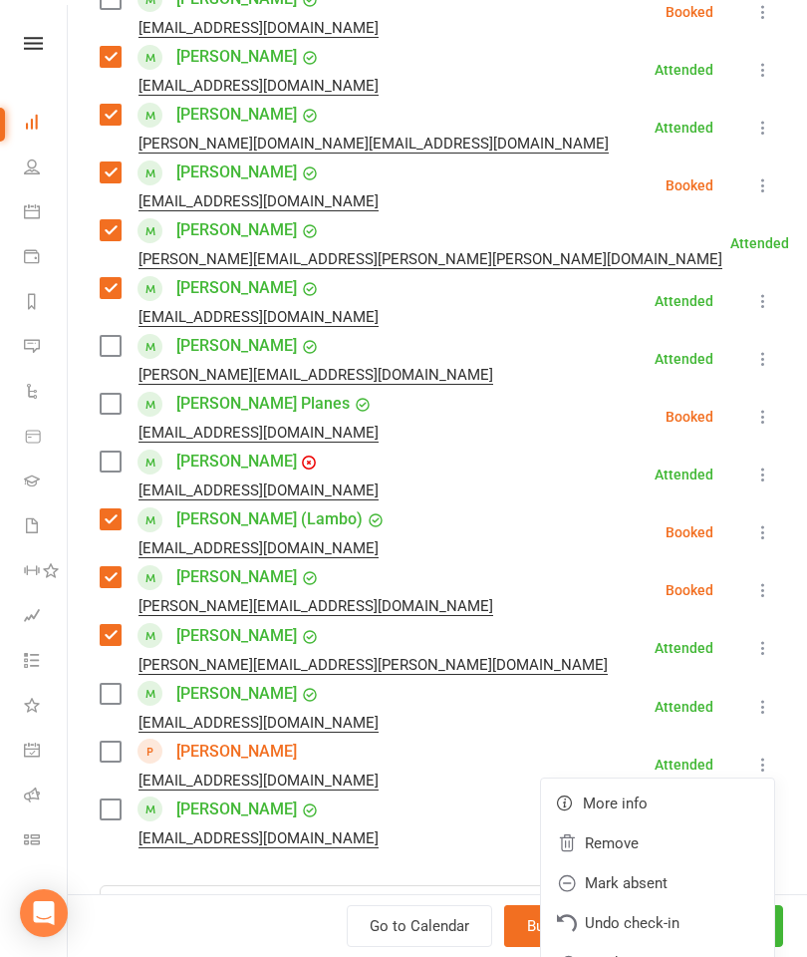
click at [662, 831] on link "Remove" at bounding box center [657, 843] width 233 height 40
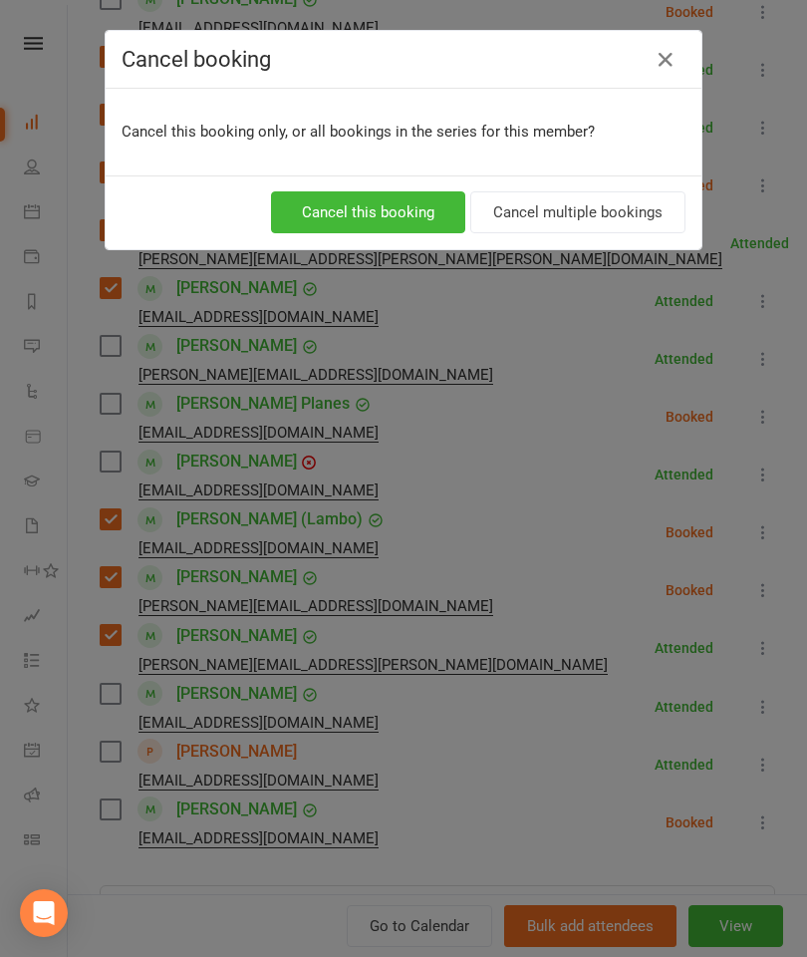
click at [393, 219] on button "Cancel this booking" at bounding box center [368, 212] width 194 height 42
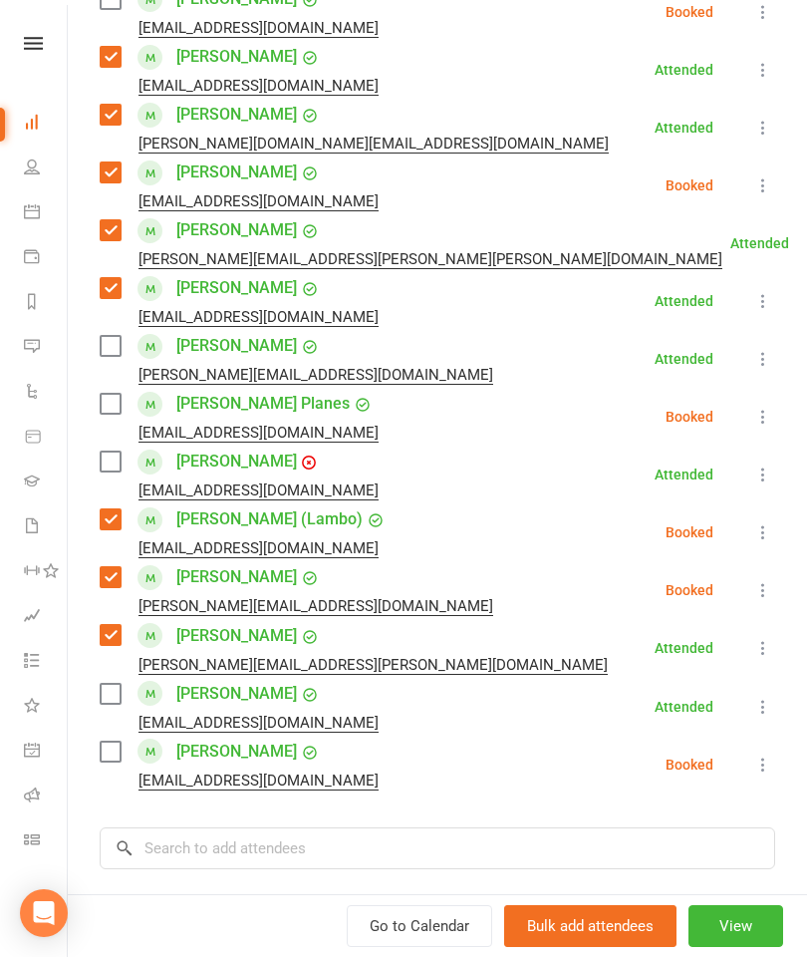
click at [114, 685] on label at bounding box center [110, 694] width 20 height 20
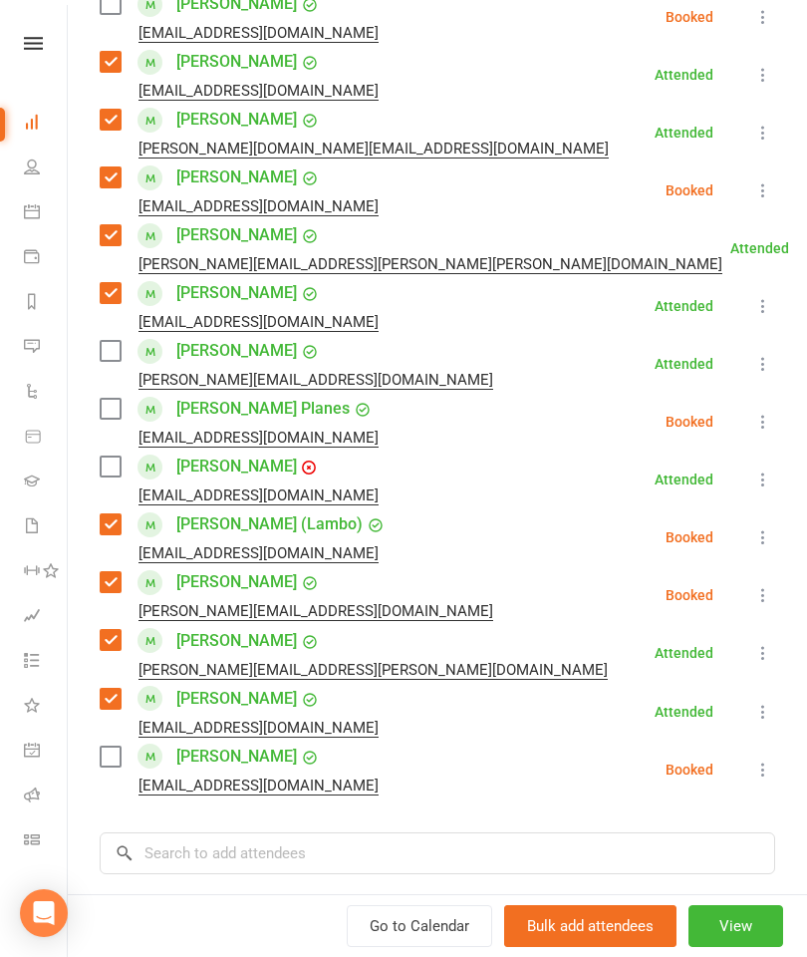
scroll to position [699, 0]
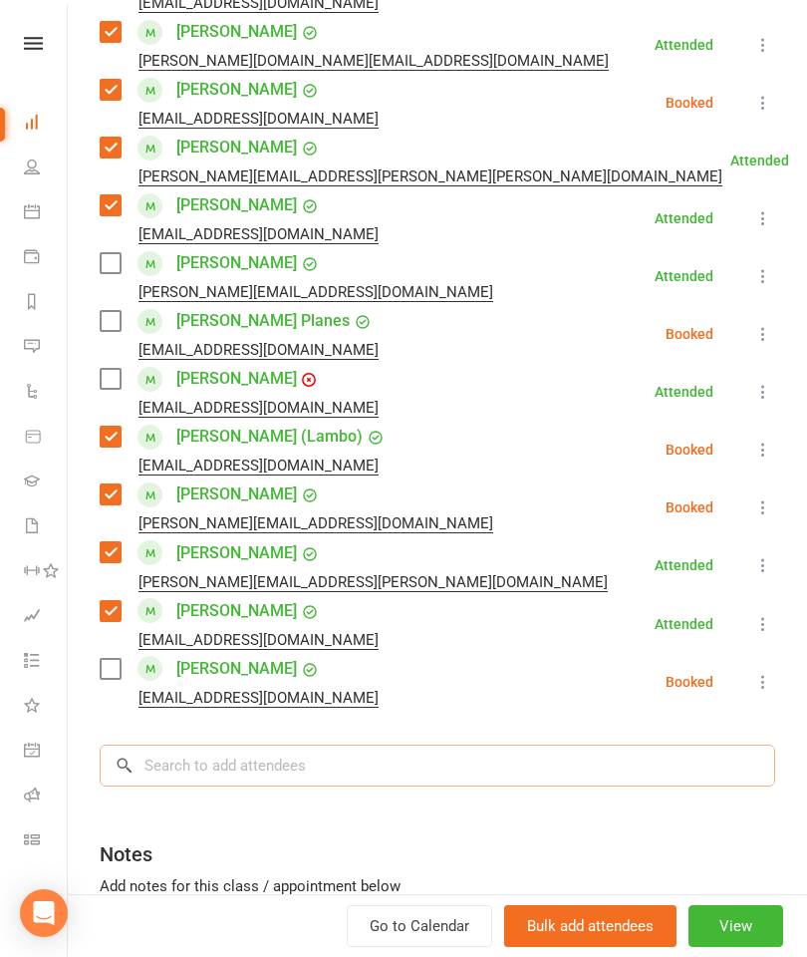
click at [331, 757] on input "search" at bounding box center [438, 765] width 676 height 42
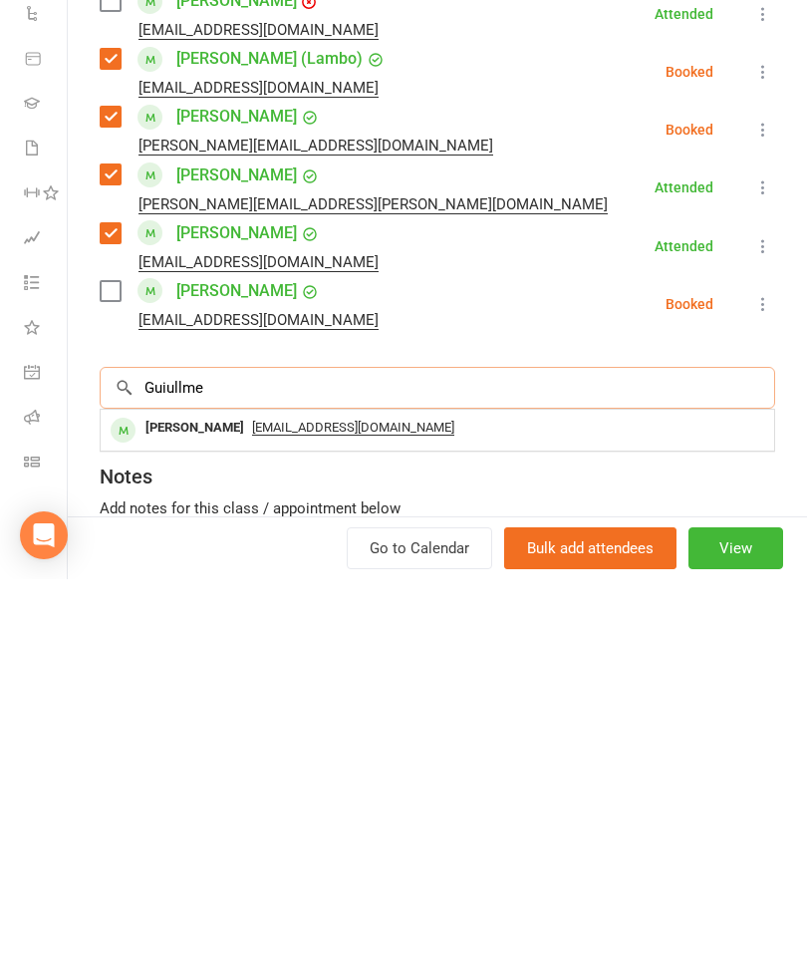
type input "Guiullme"
click at [238, 791] on div "Guillaume Stevelinck" at bounding box center [195, 805] width 115 height 29
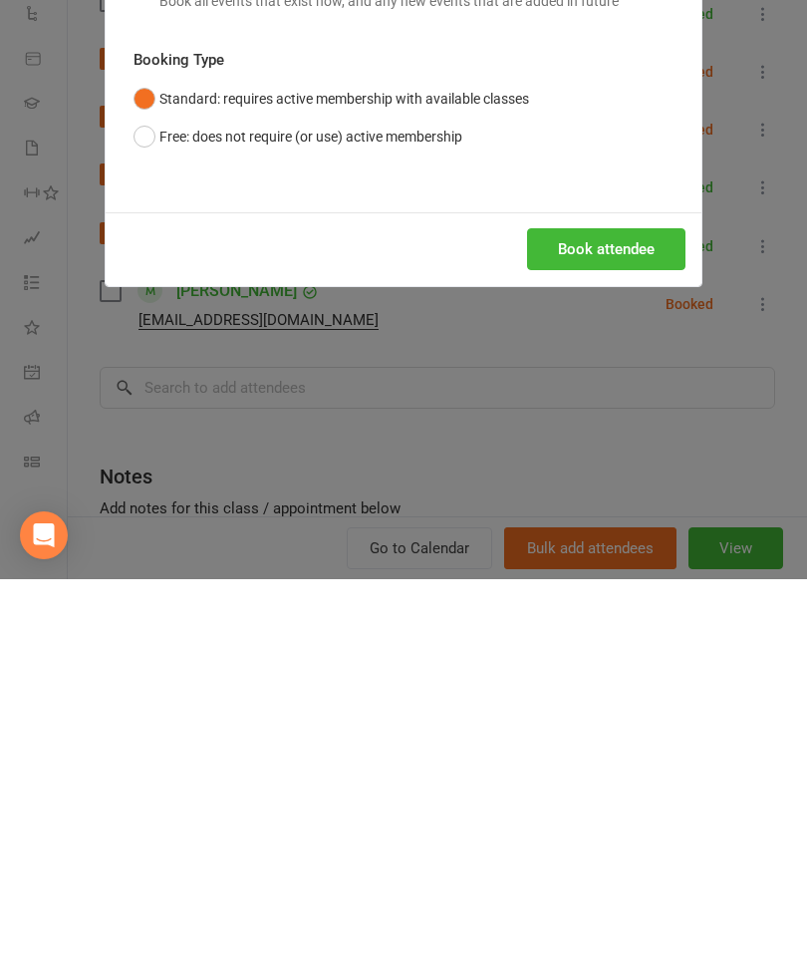
scroll to position [1950, 0]
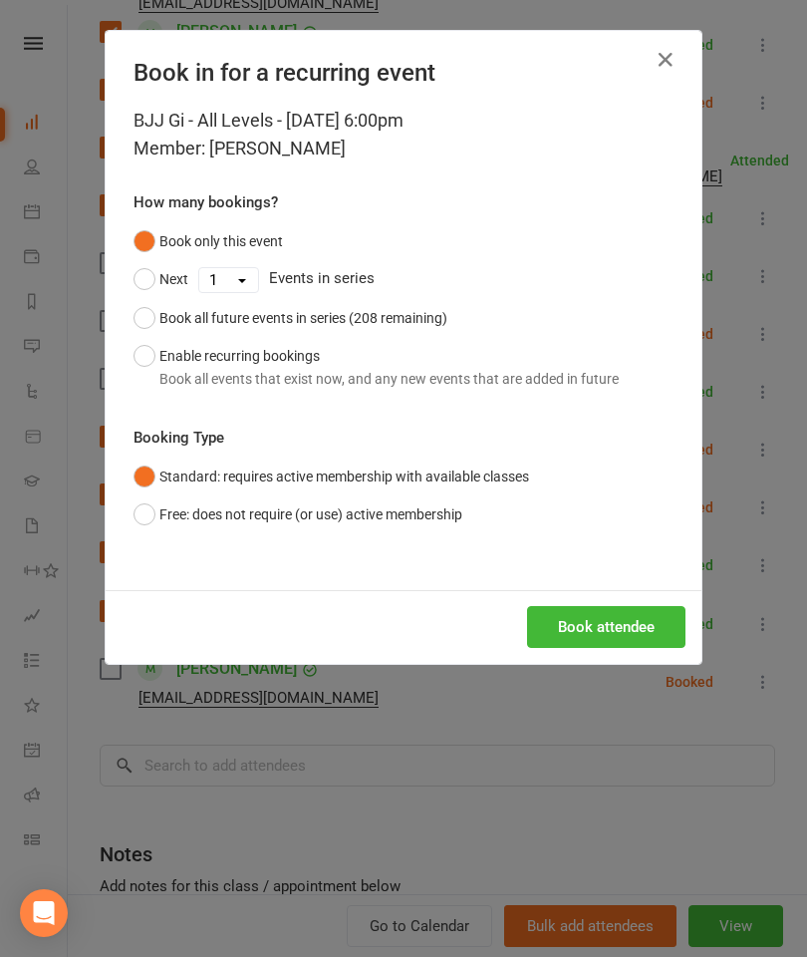
click at [611, 606] on button "Book attendee" at bounding box center [606, 627] width 158 height 42
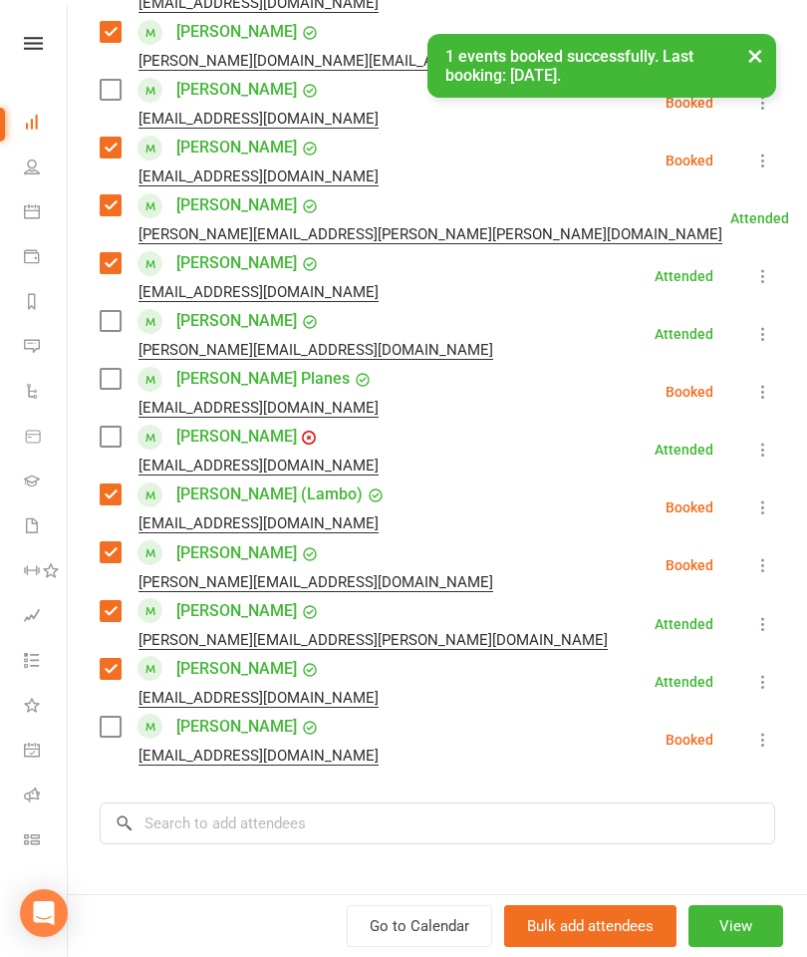
scroll to position [466, 0]
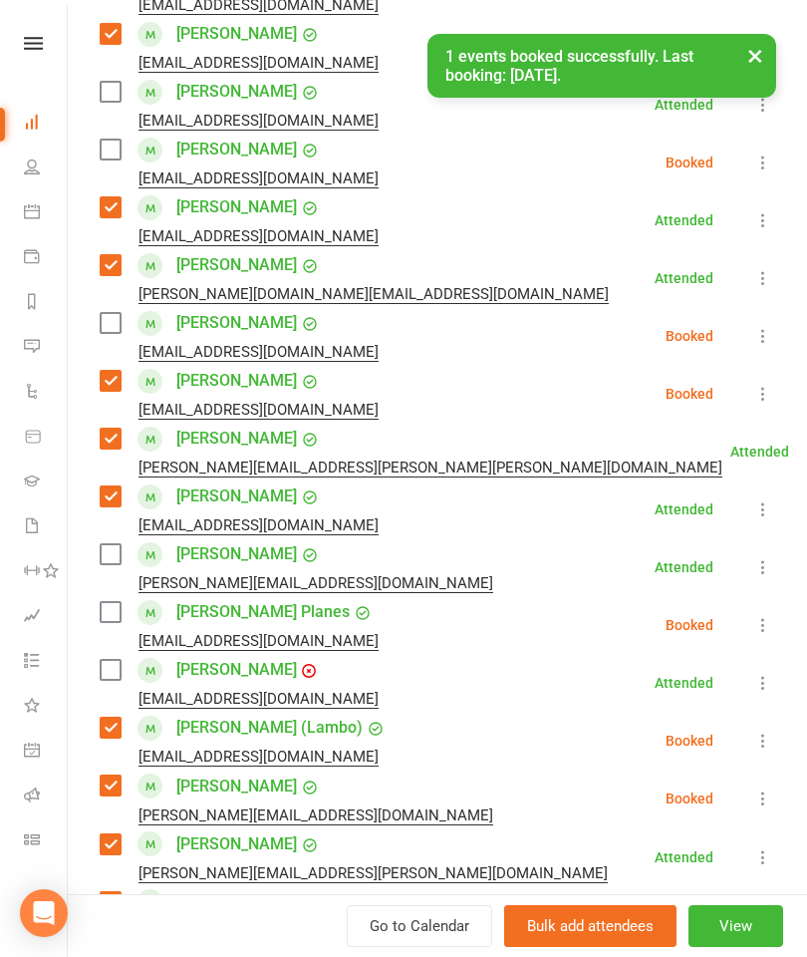
click at [109, 329] on label at bounding box center [110, 323] width 20 height 20
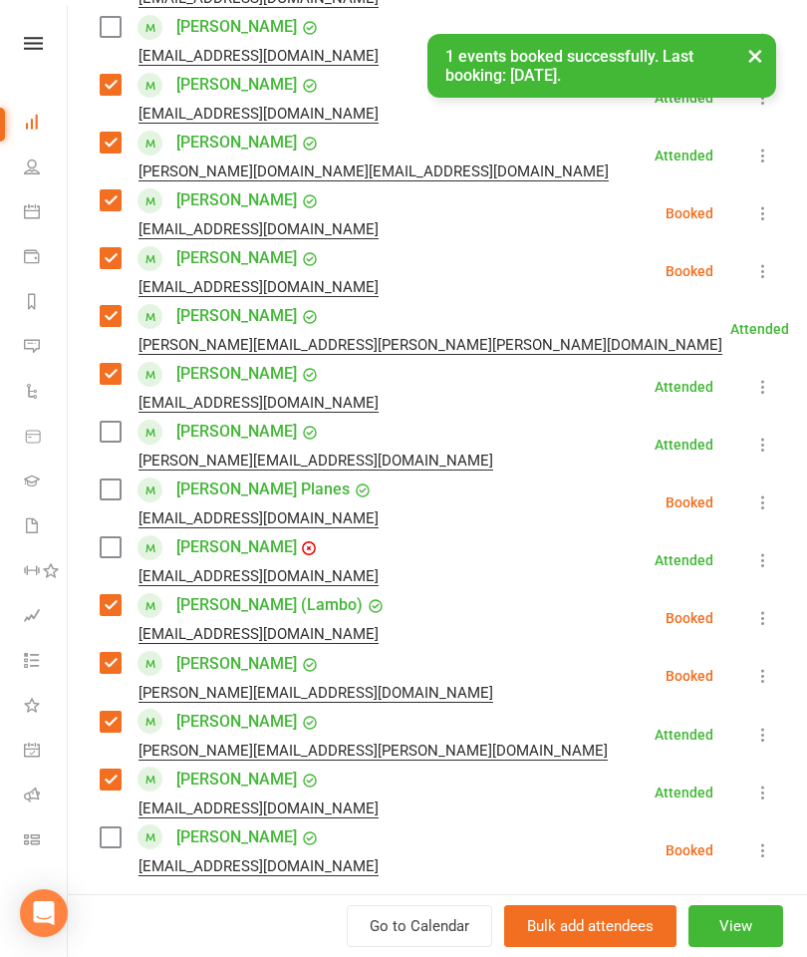
scroll to position [747, 0]
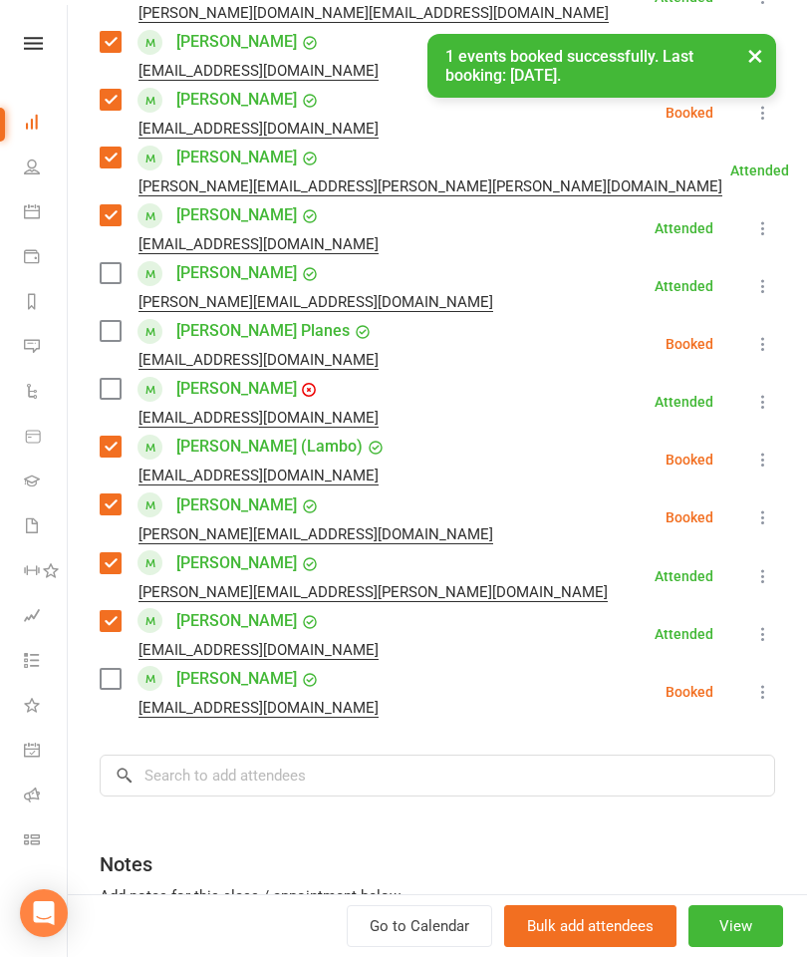
click at [114, 687] on label at bounding box center [110, 679] width 20 height 20
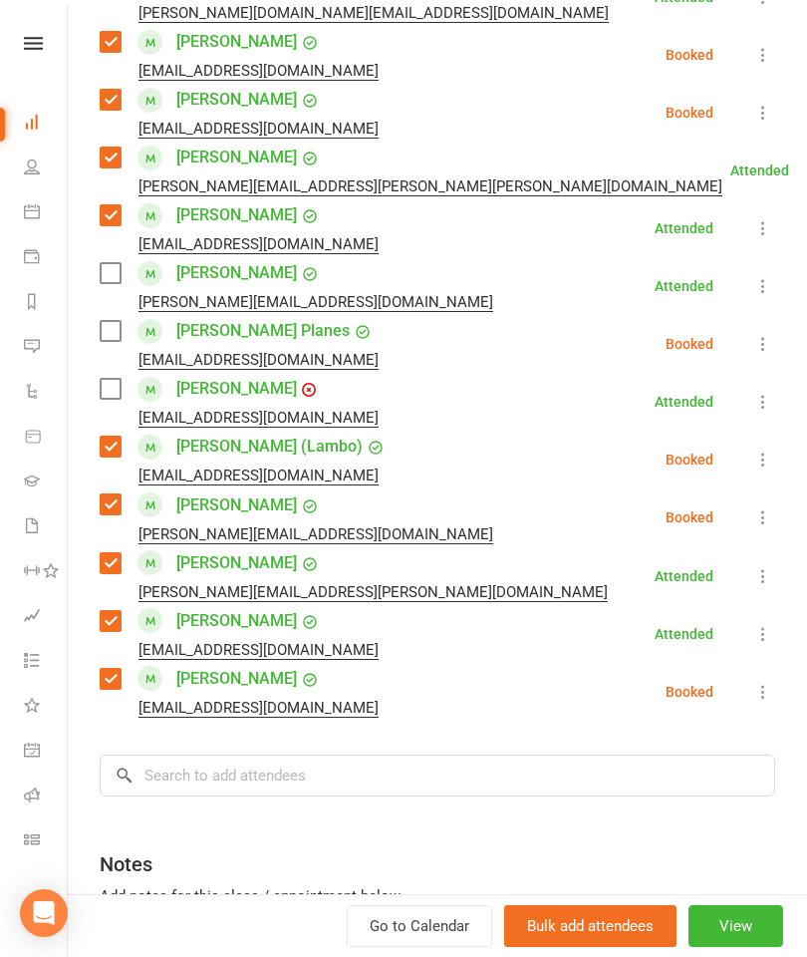
click at [120, 331] on label at bounding box center [110, 331] width 20 height 20
click at [113, 282] on label at bounding box center [110, 273] width 20 height 20
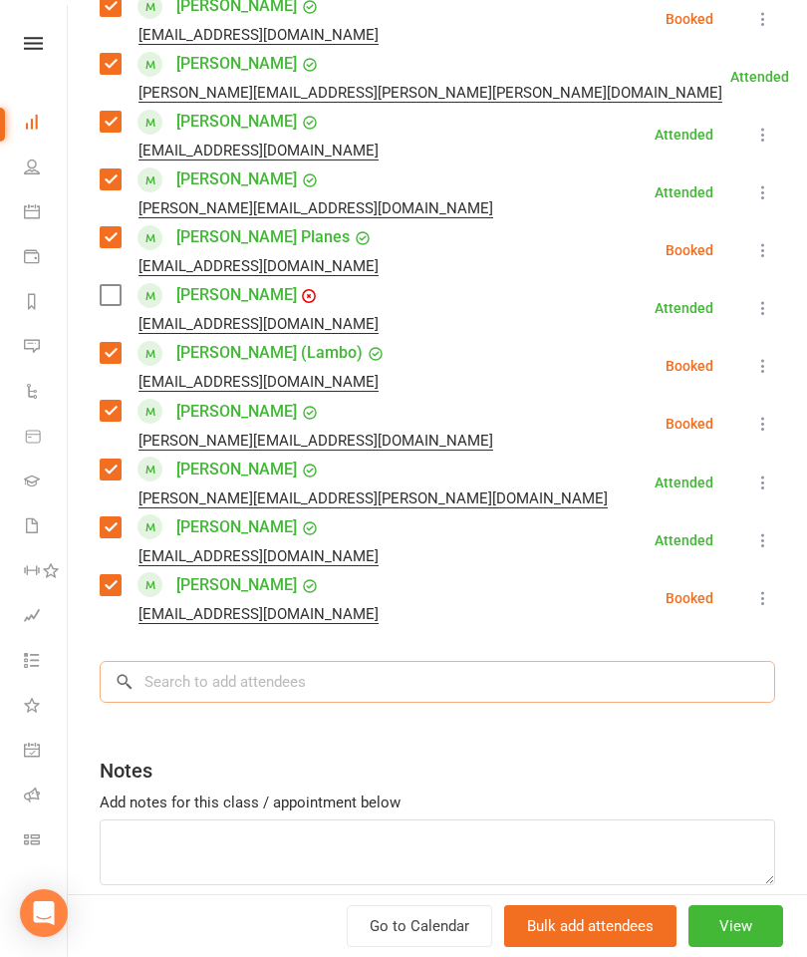
click at [299, 687] on input "search" at bounding box center [438, 682] width 676 height 42
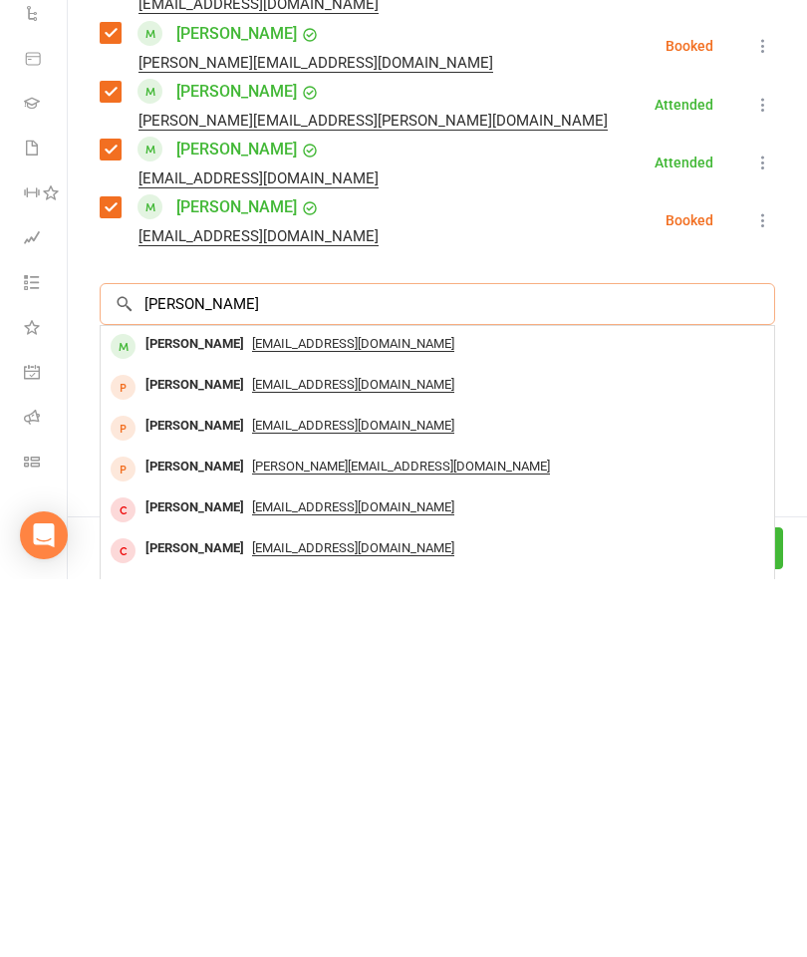
type input "Henrique"
click at [207, 707] on div "Henrique Delfino" at bounding box center [195, 721] width 115 height 29
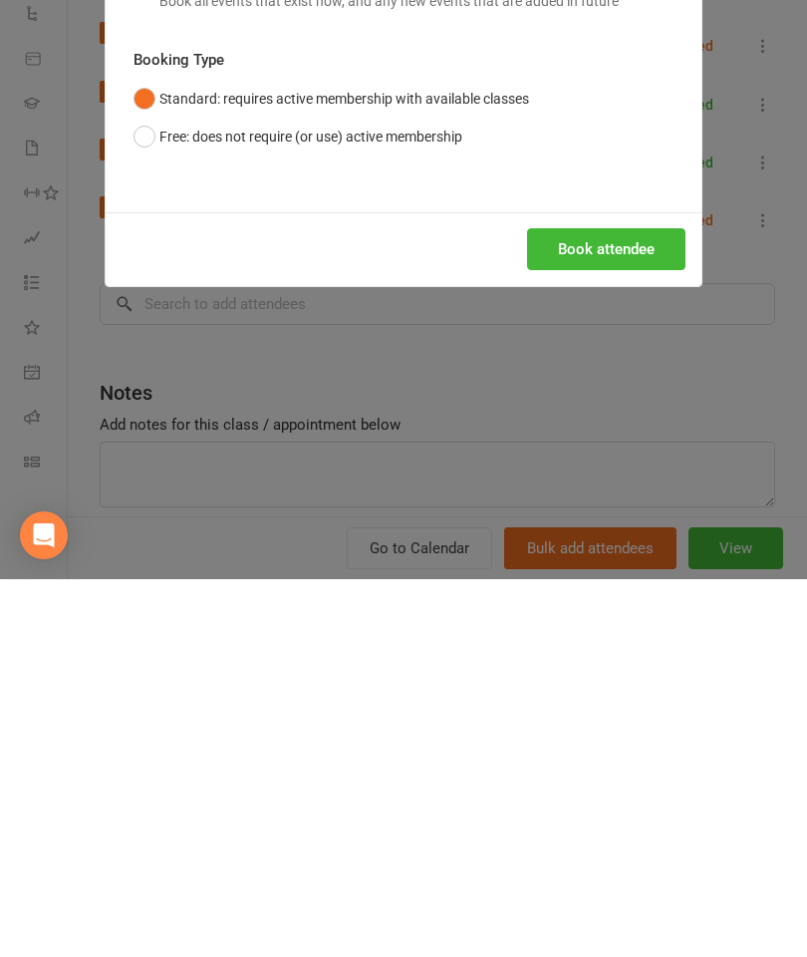
scroll to position [2322, 0]
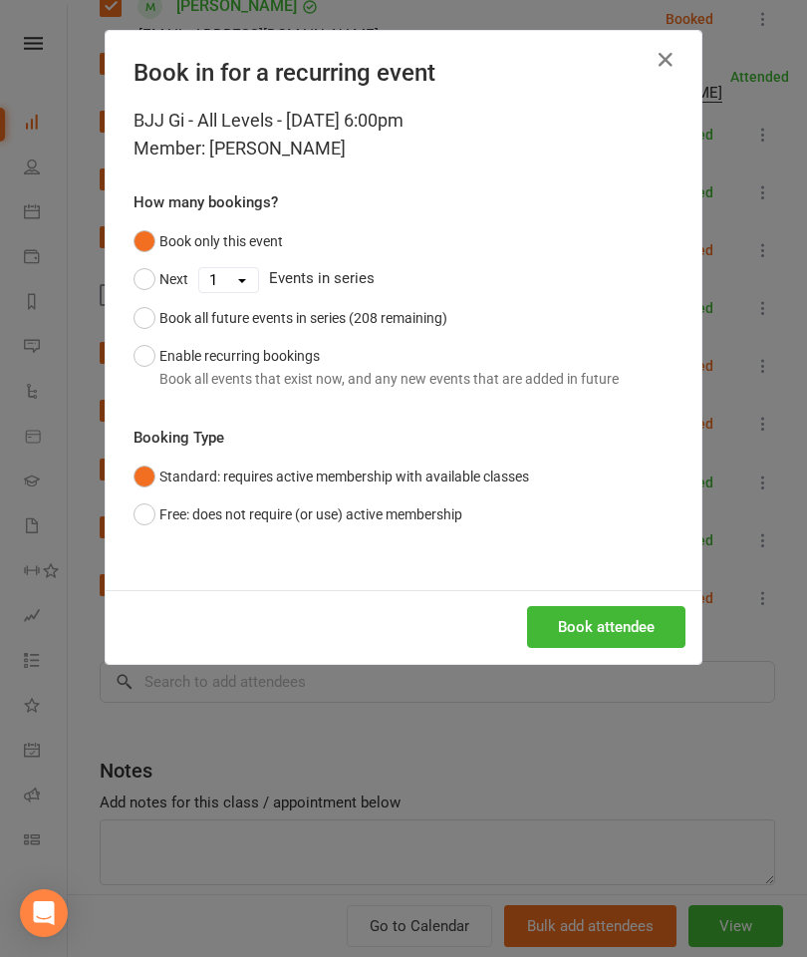
click at [620, 614] on button "Book attendee" at bounding box center [606, 627] width 158 height 42
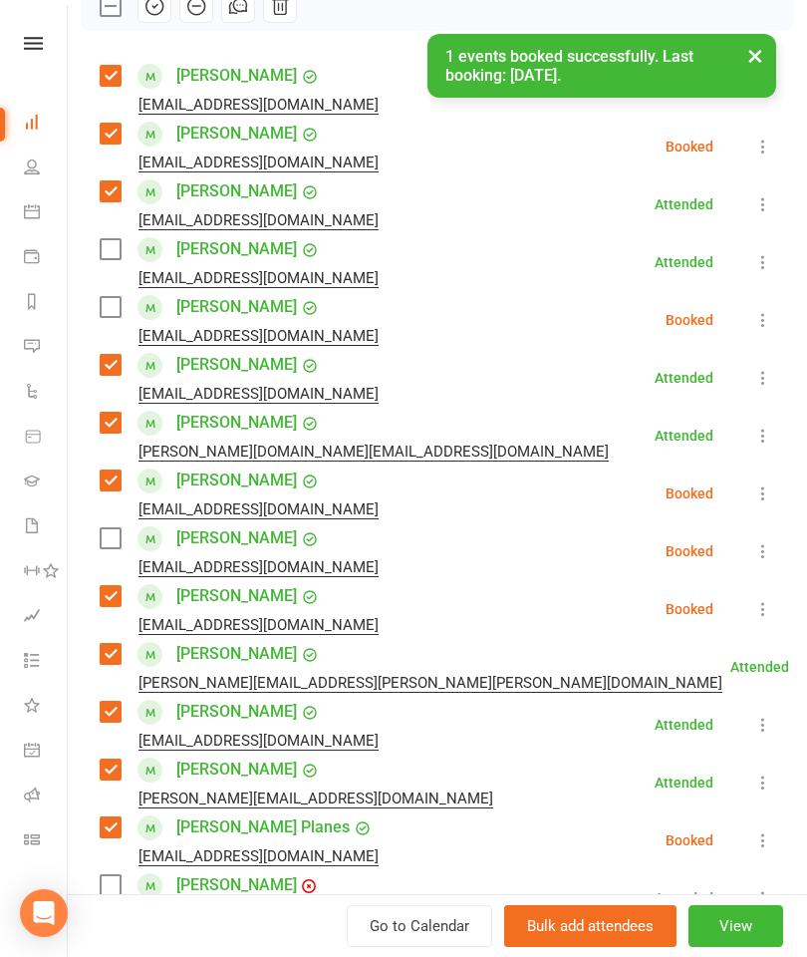
click at [108, 534] on label at bounding box center [110, 538] width 20 height 20
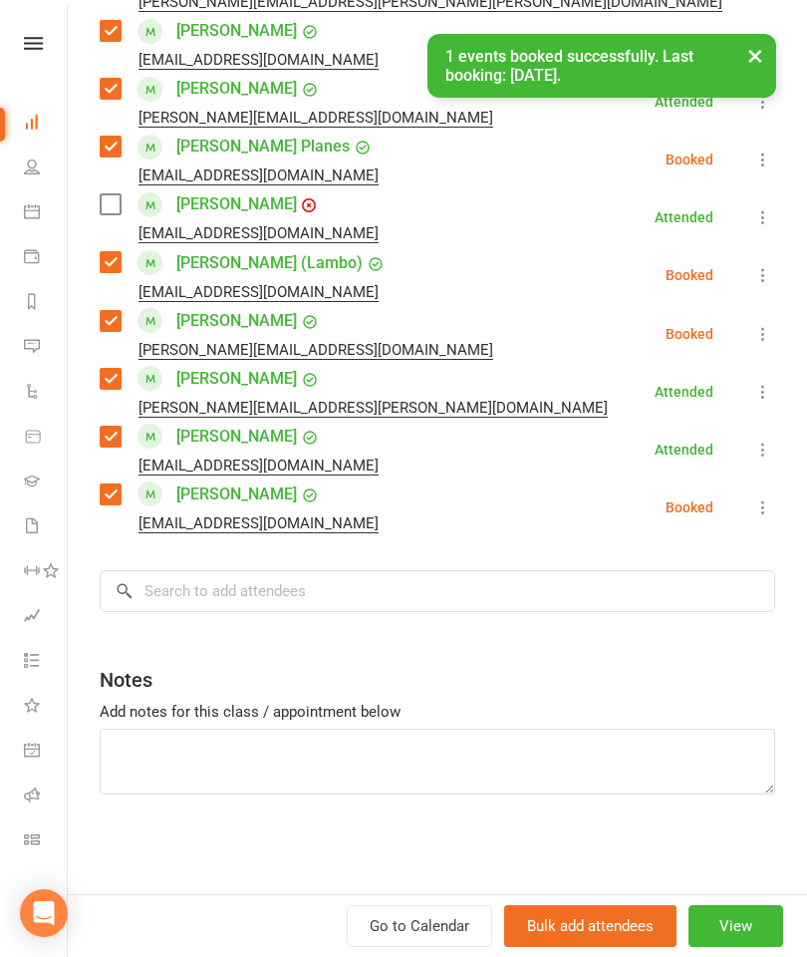
scroll to position [989, 0]
click at [367, 609] on input "search" at bounding box center [438, 591] width 676 height 42
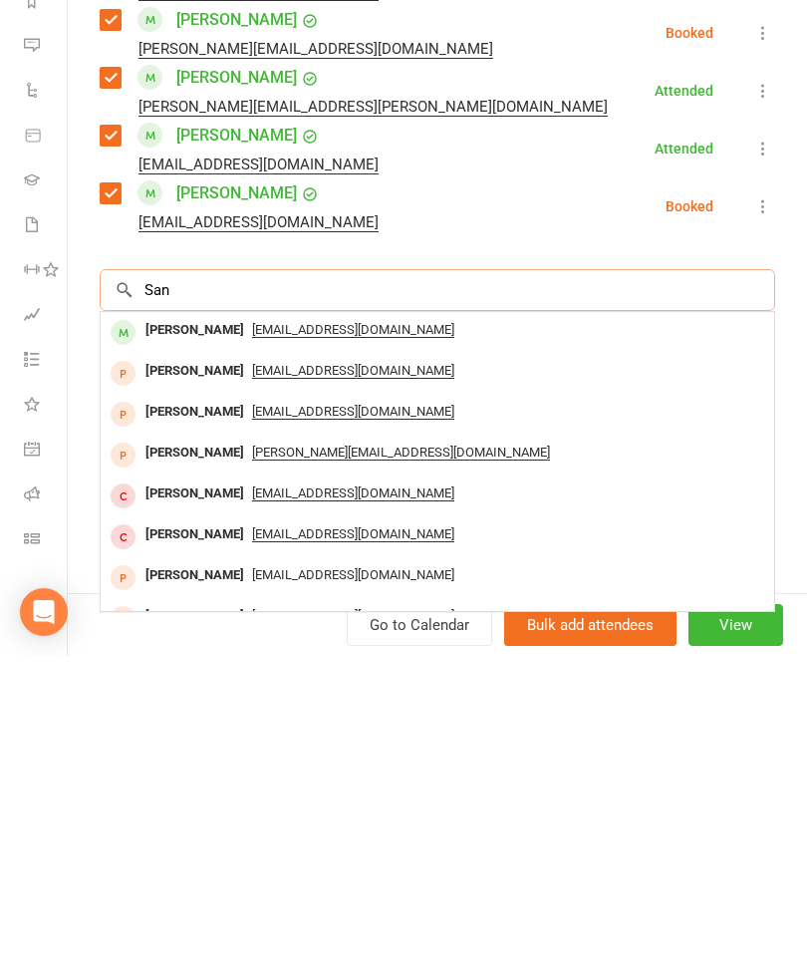
scroll to position [2322, 0]
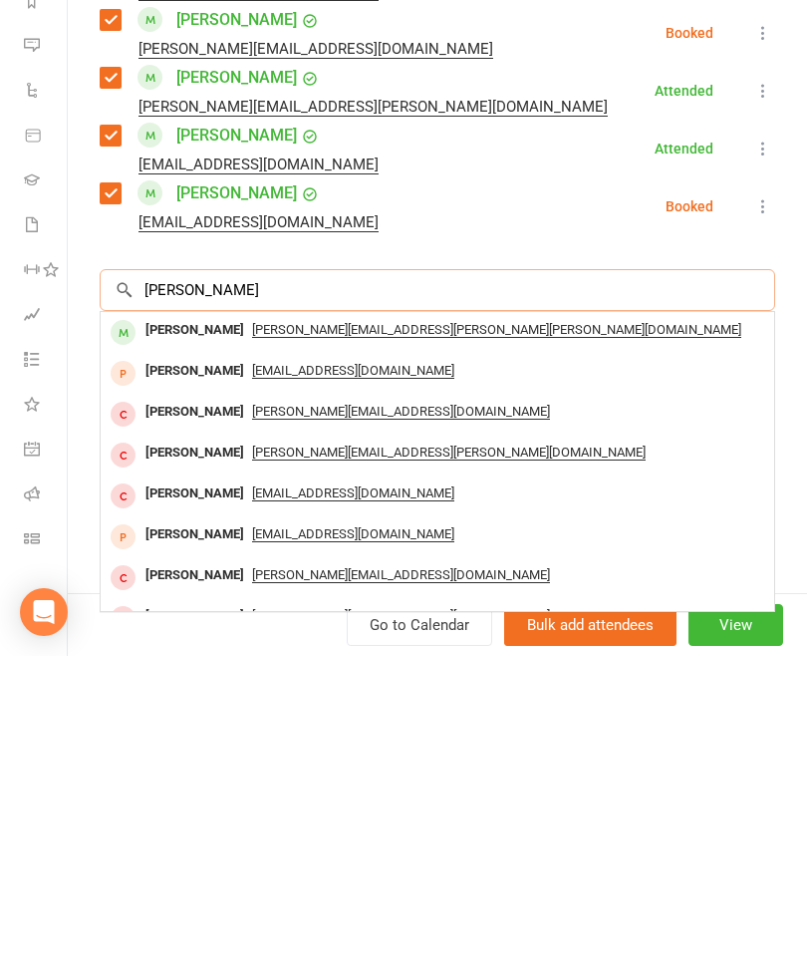
type input "Samuel brlina"
click at [217, 617] on div "Samuel Belina" at bounding box center [195, 631] width 115 height 29
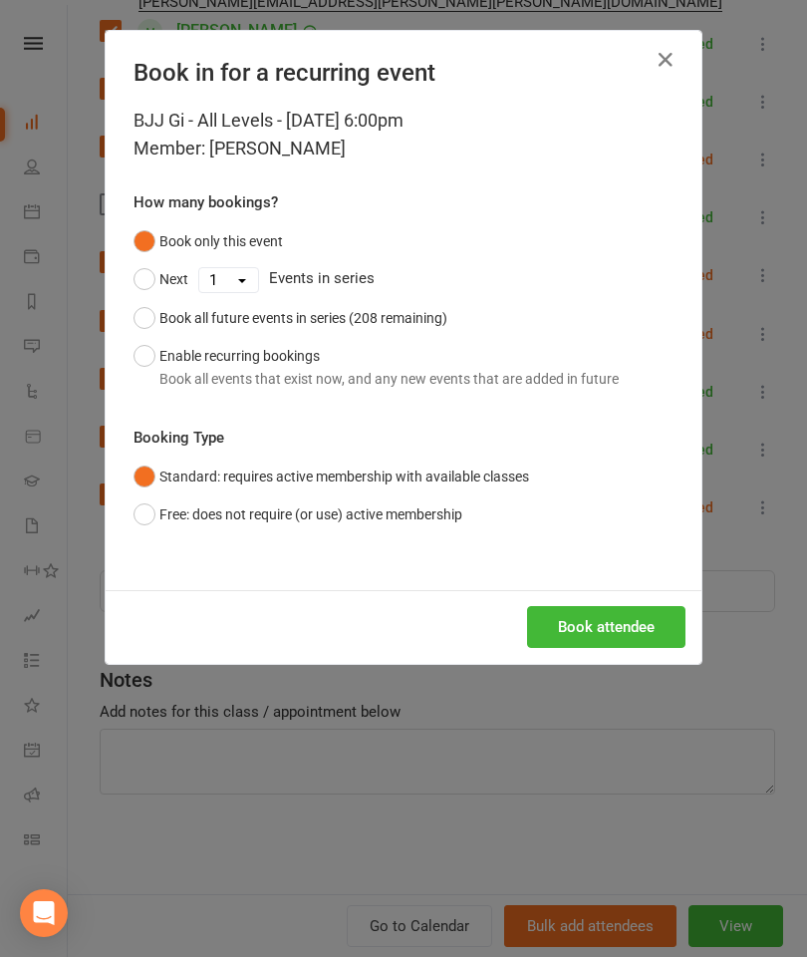
click at [627, 618] on button "Book attendee" at bounding box center [606, 627] width 158 height 42
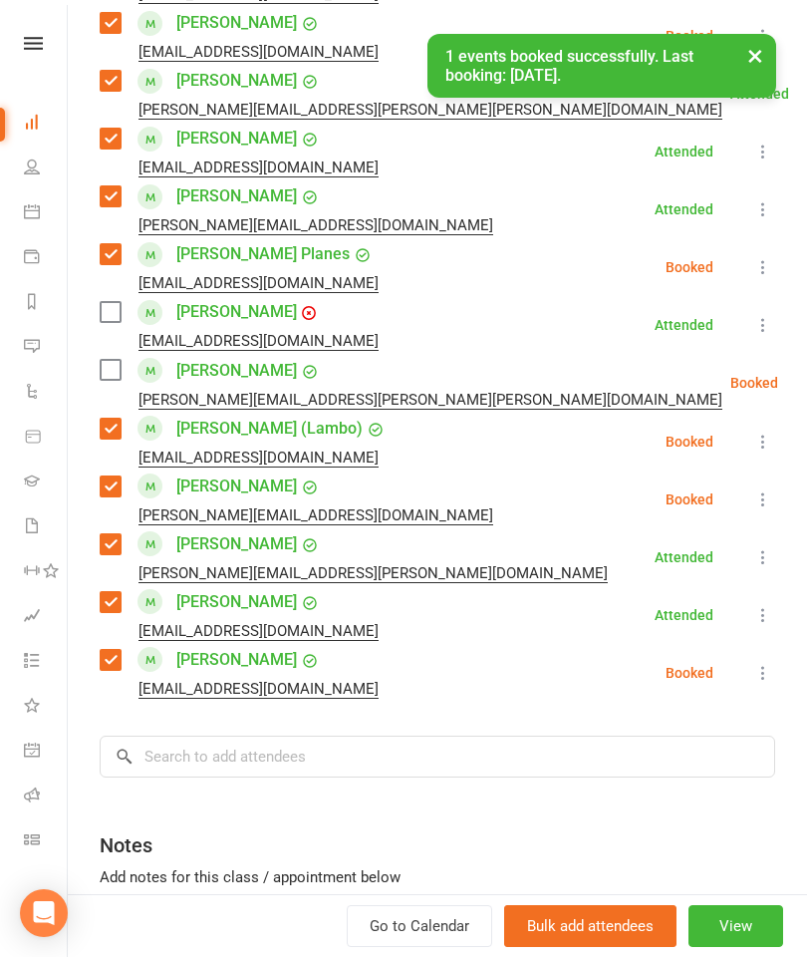
scroll to position [877, 0]
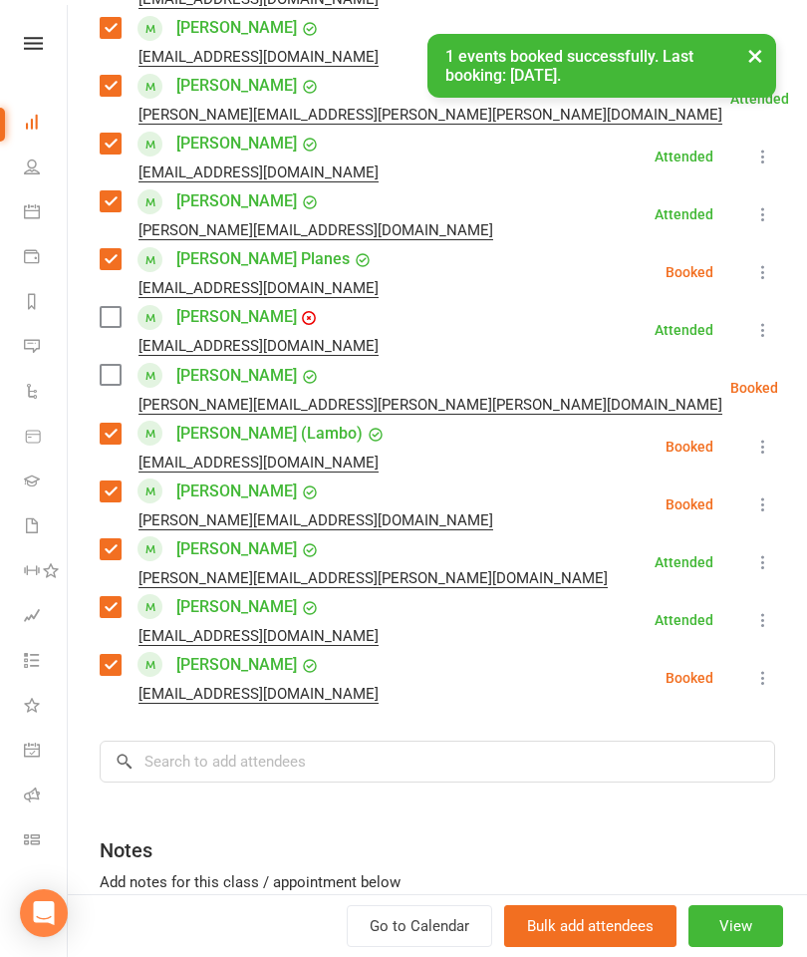
click at [111, 373] on label at bounding box center [110, 375] width 20 height 20
click at [119, 326] on label at bounding box center [110, 317] width 20 height 20
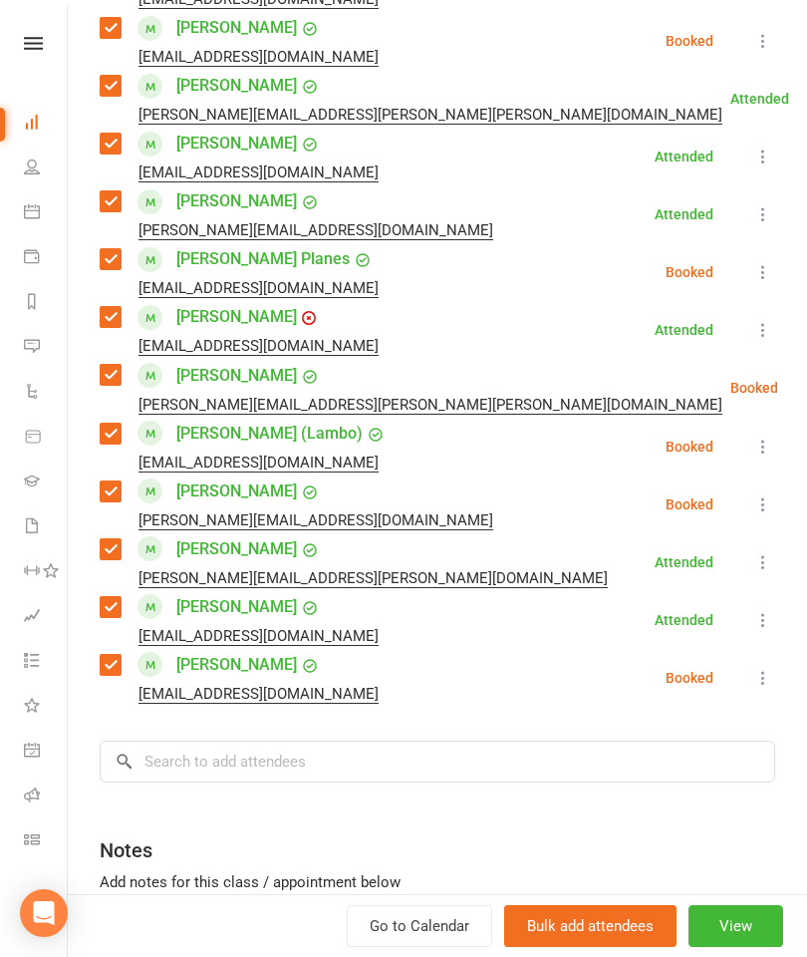
click at [277, 725] on div "Class kiosk mode Roll call 6:00 PM - 7:00 PM, Wednesday, October, 15, 2025 with…" at bounding box center [437, 135] width 739 height 1858
click at [448, 757] on input "search" at bounding box center [438, 761] width 676 height 42
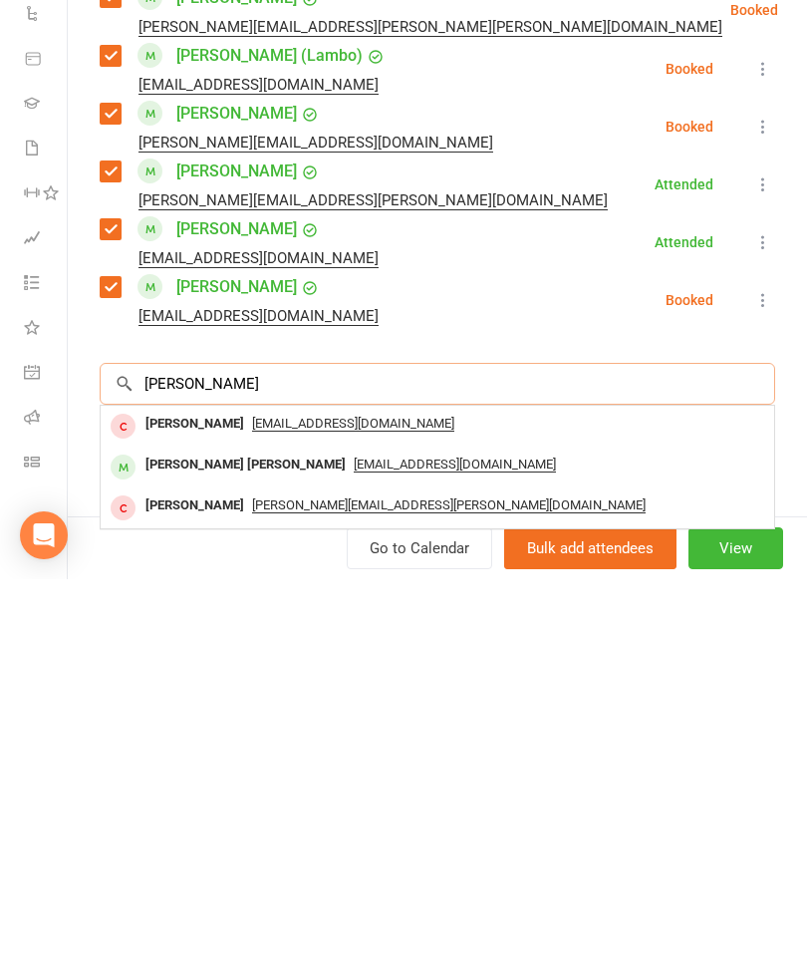
type input "Jayho"
click at [202, 828] on div "Jay Ho Ming Liu" at bounding box center [246, 842] width 216 height 29
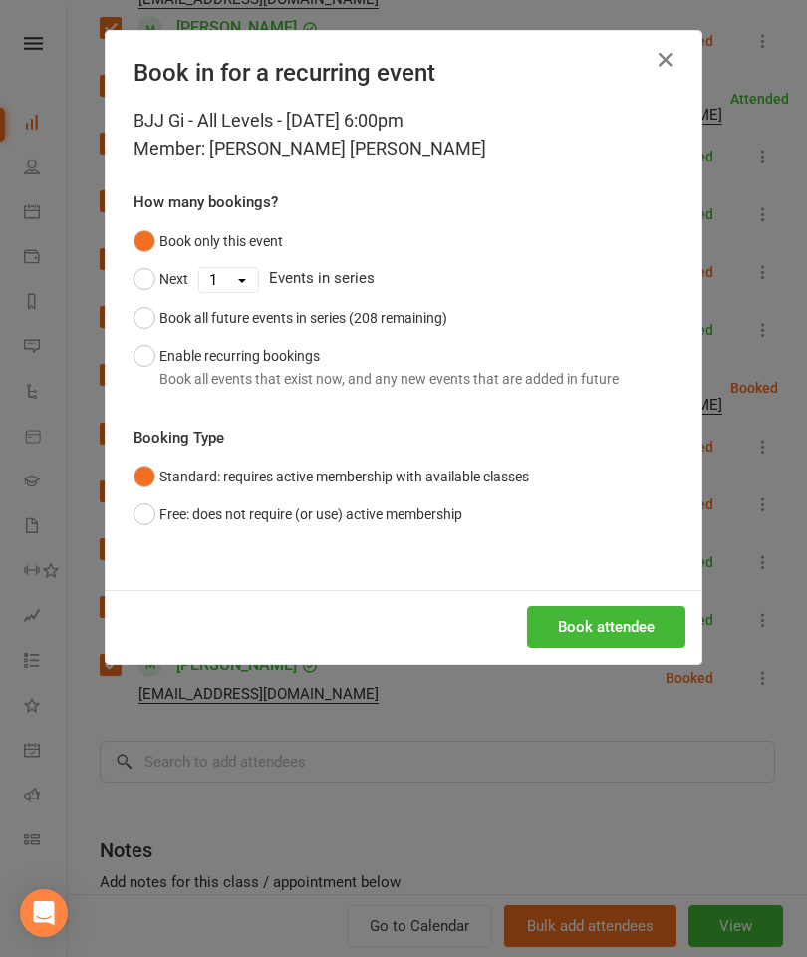
click at [608, 614] on button "Book attendee" at bounding box center [606, 627] width 158 height 42
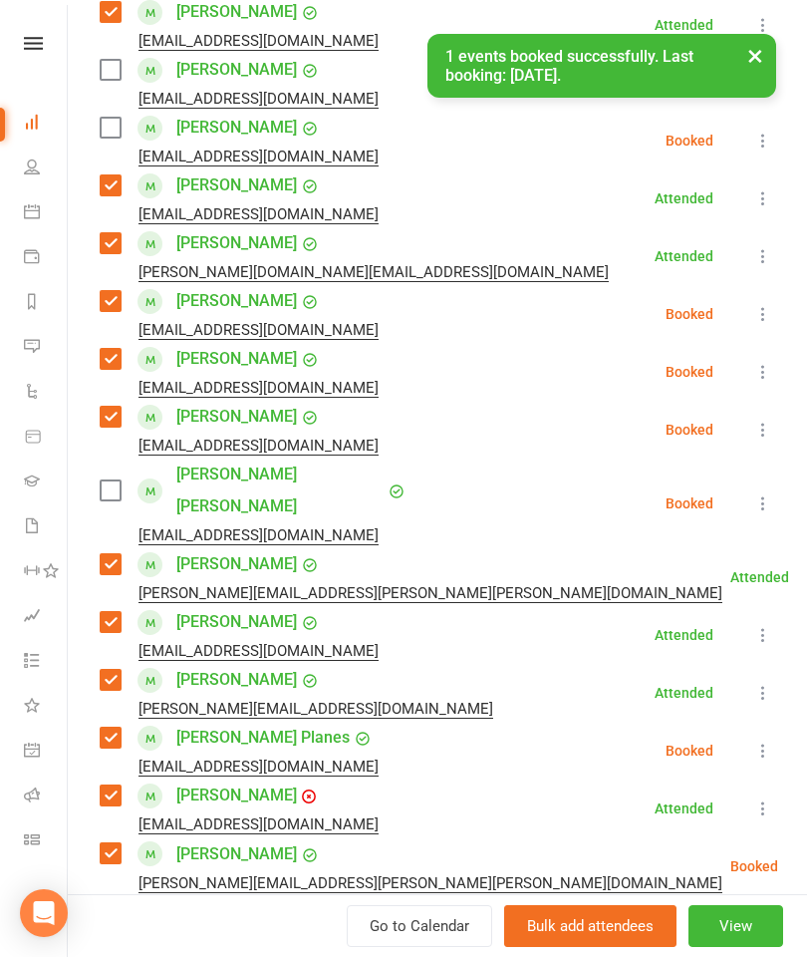
scroll to position [459, 0]
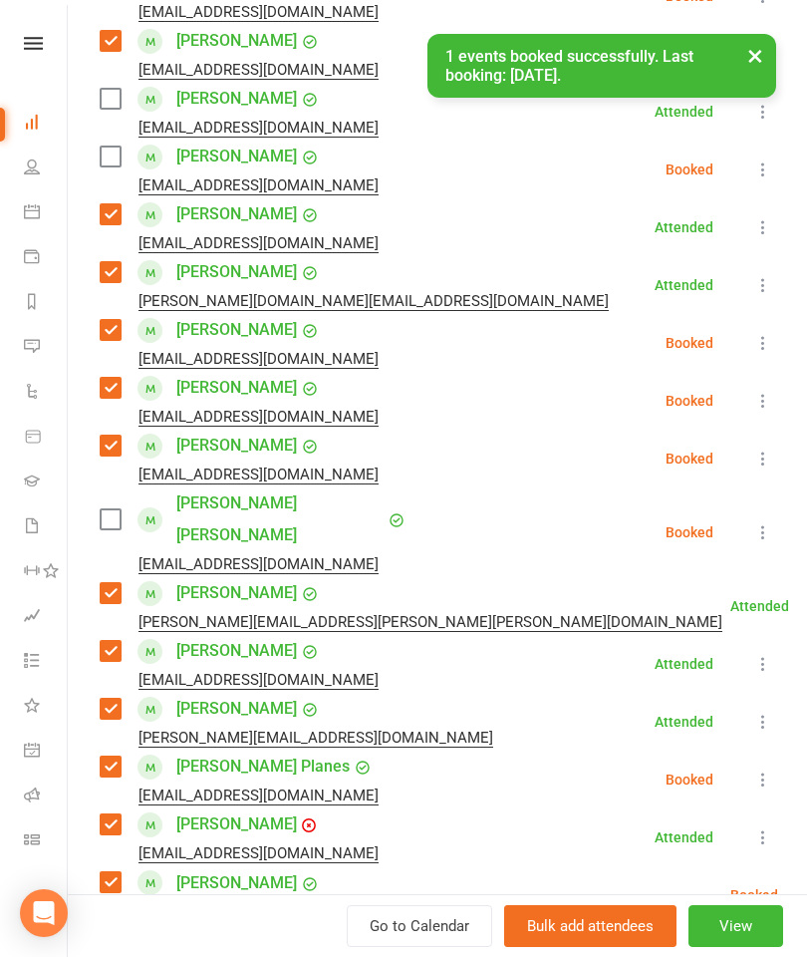
click at [105, 509] on label at bounding box center [110, 519] width 20 height 20
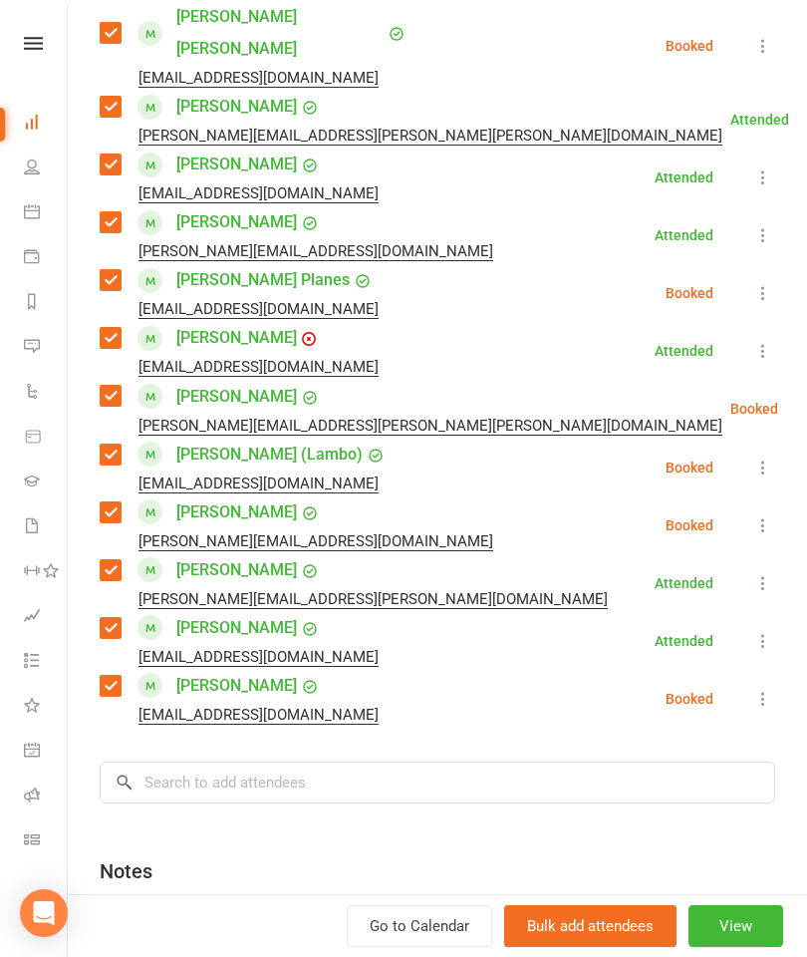
scroll to position [945, 0]
click at [343, 762] on input "search" at bounding box center [438, 783] width 676 height 42
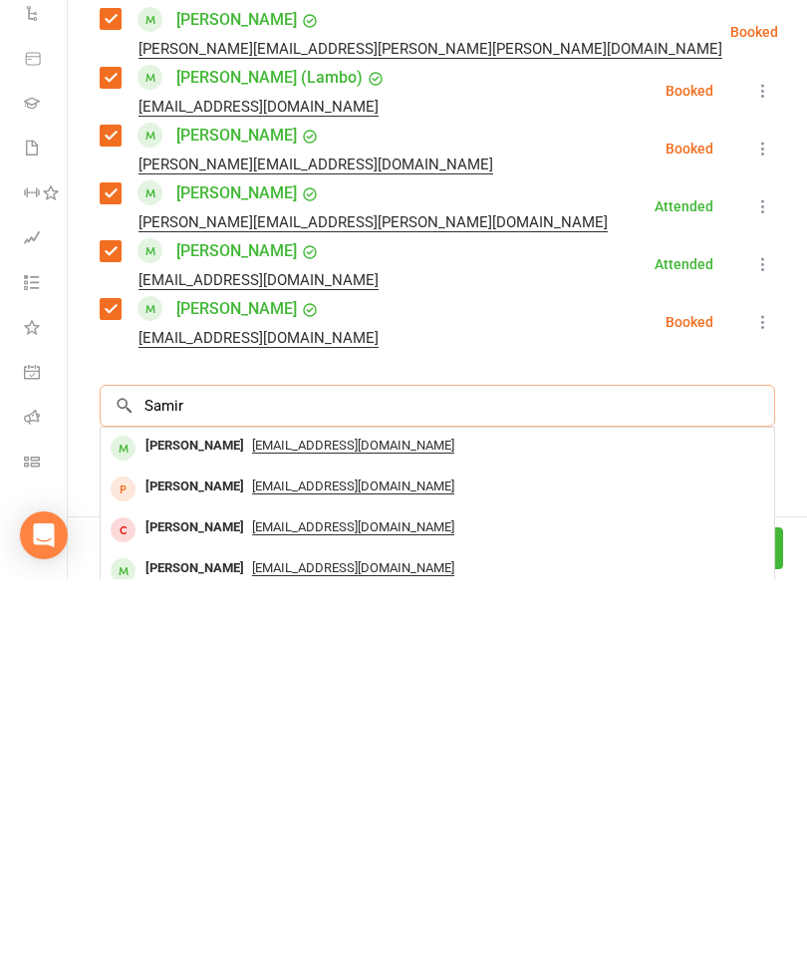
type input "Samir"
click at [207, 809] on div "Samir Parhizkari" at bounding box center [195, 823] width 115 height 29
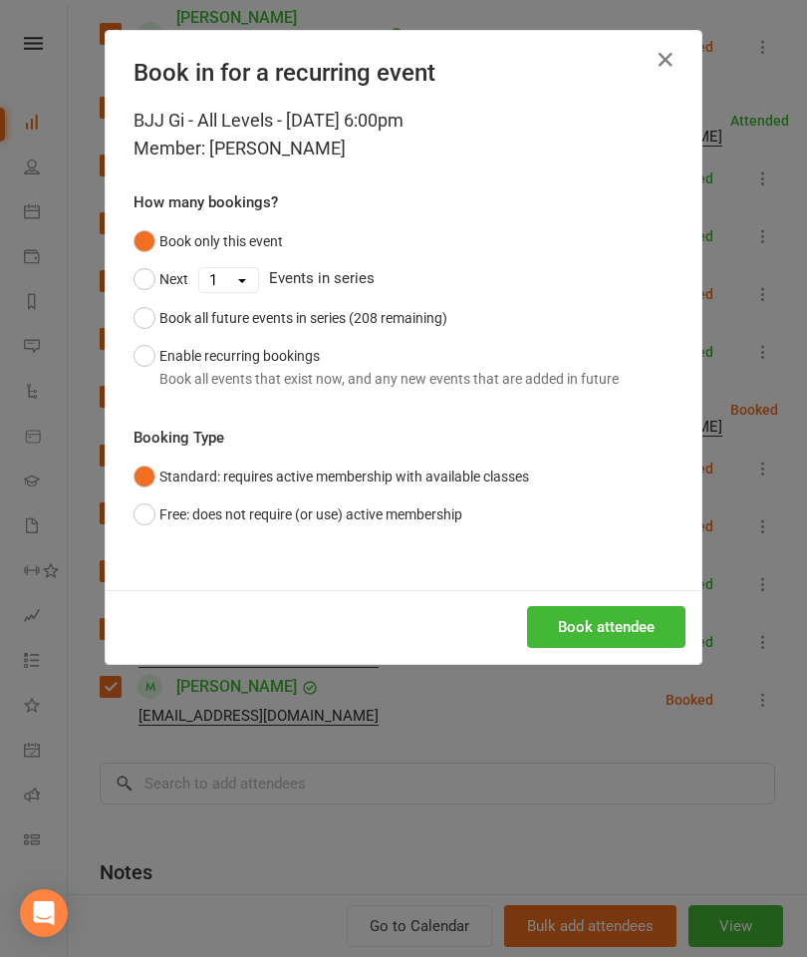
click at [623, 642] on button "Book attendee" at bounding box center [606, 627] width 158 height 42
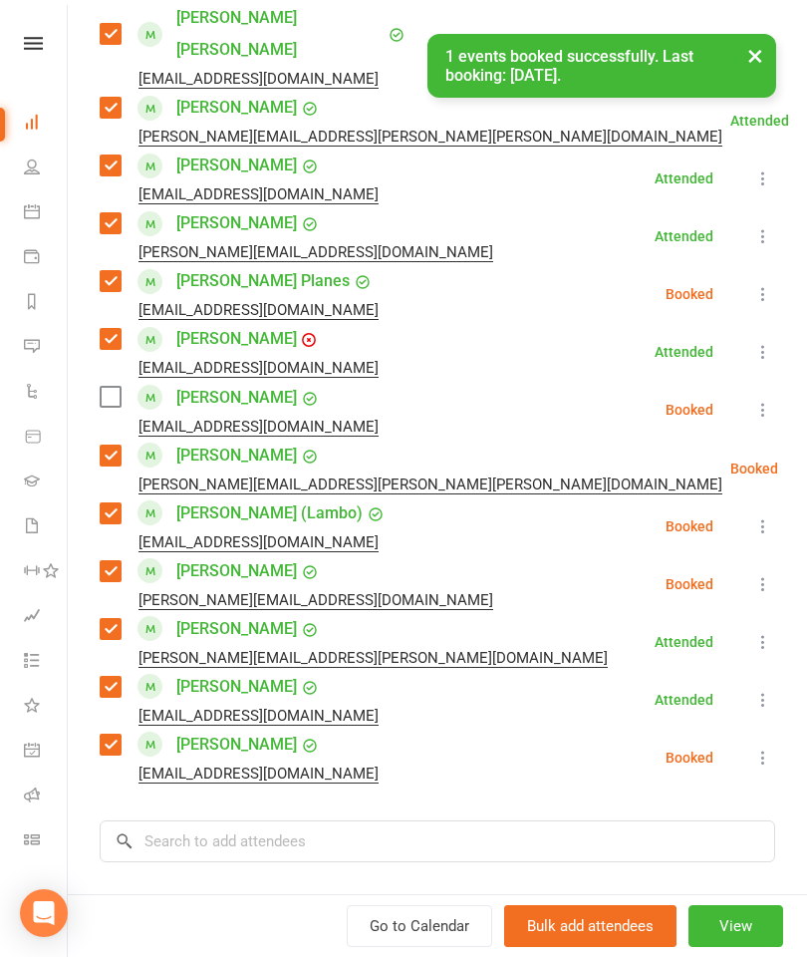
click at [105, 387] on label at bounding box center [110, 397] width 20 height 20
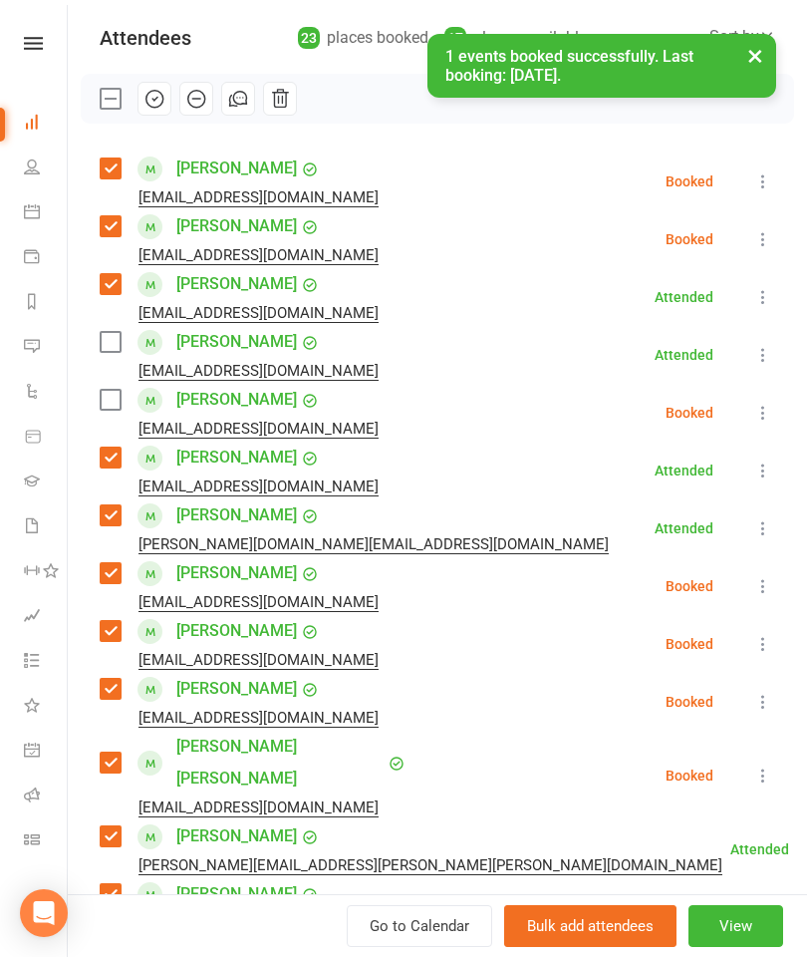
scroll to position [159, 0]
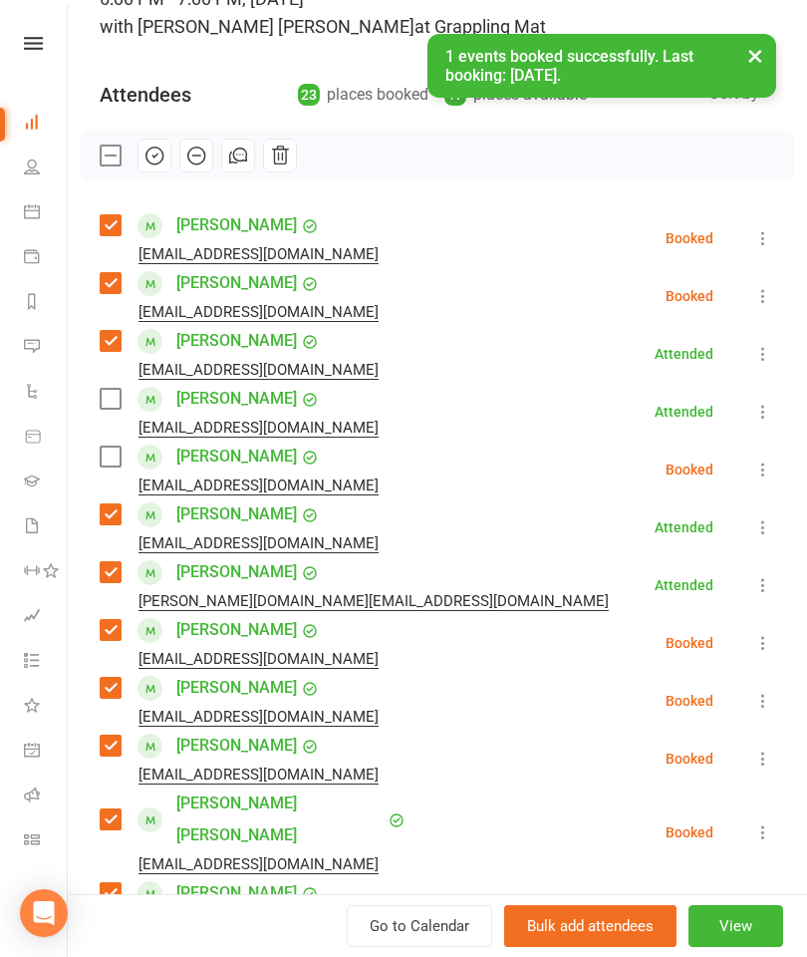
click at [115, 392] on label at bounding box center [110, 399] width 20 height 20
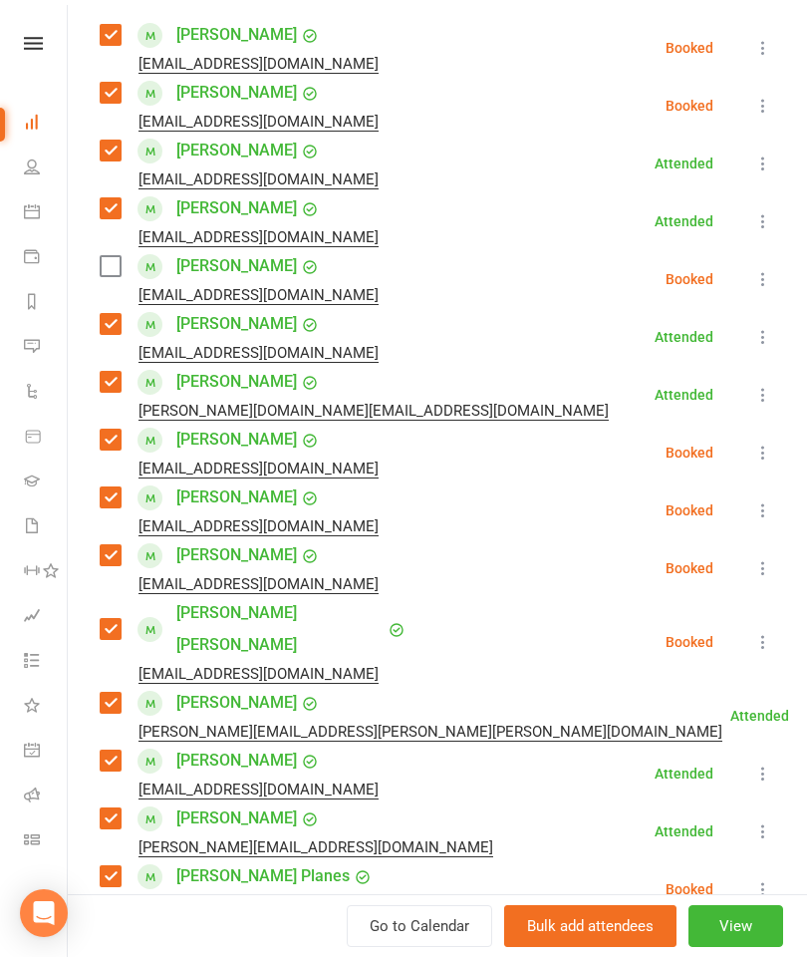
scroll to position [357, 0]
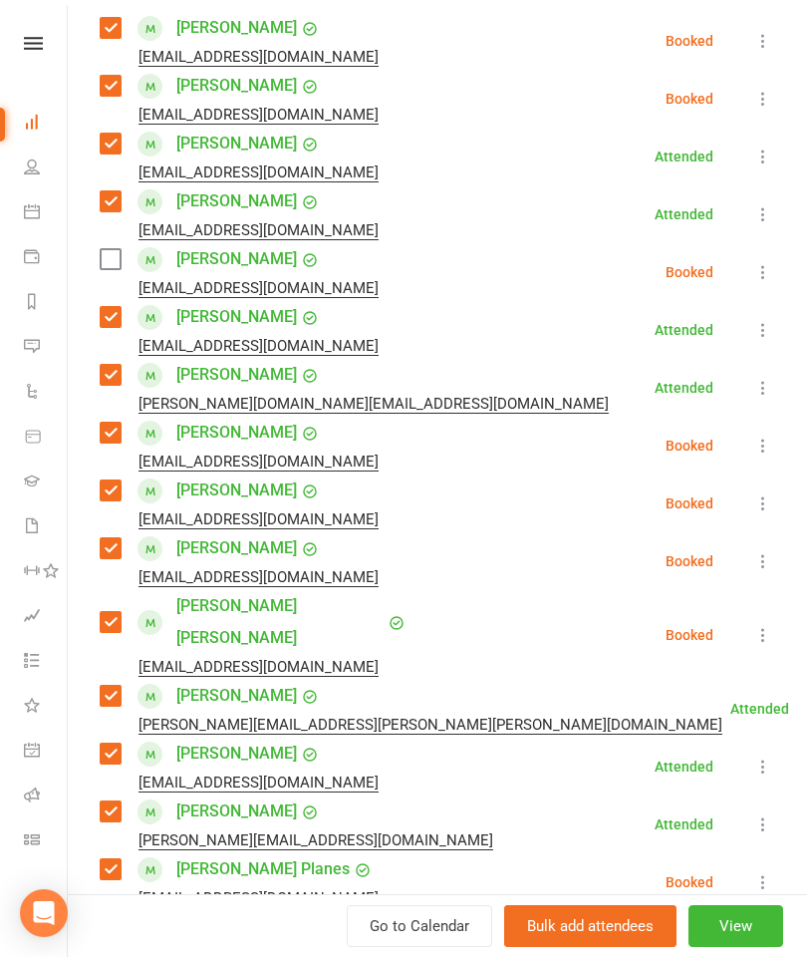
click at [129, 251] on div "Chris Kim c_m_kim@hotmail.com" at bounding box center [243, 272] width 287 height 58
click at [114, 266] on label at bounding box center [110, 259] width 20 height 20
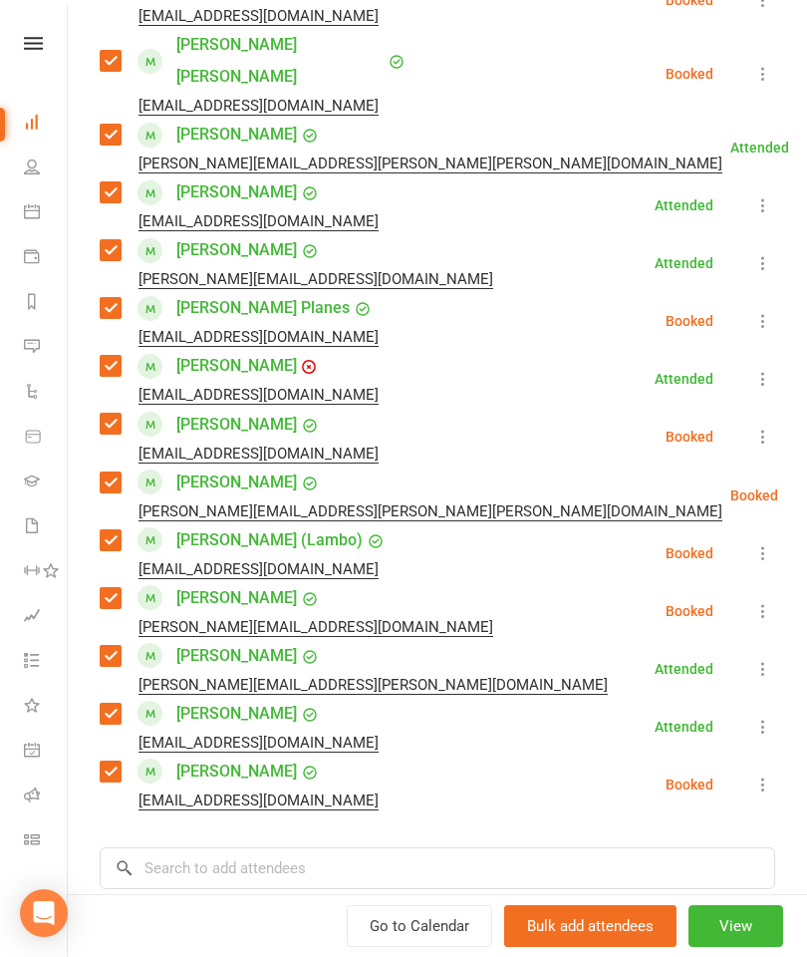
scroll to position [1078, 0]
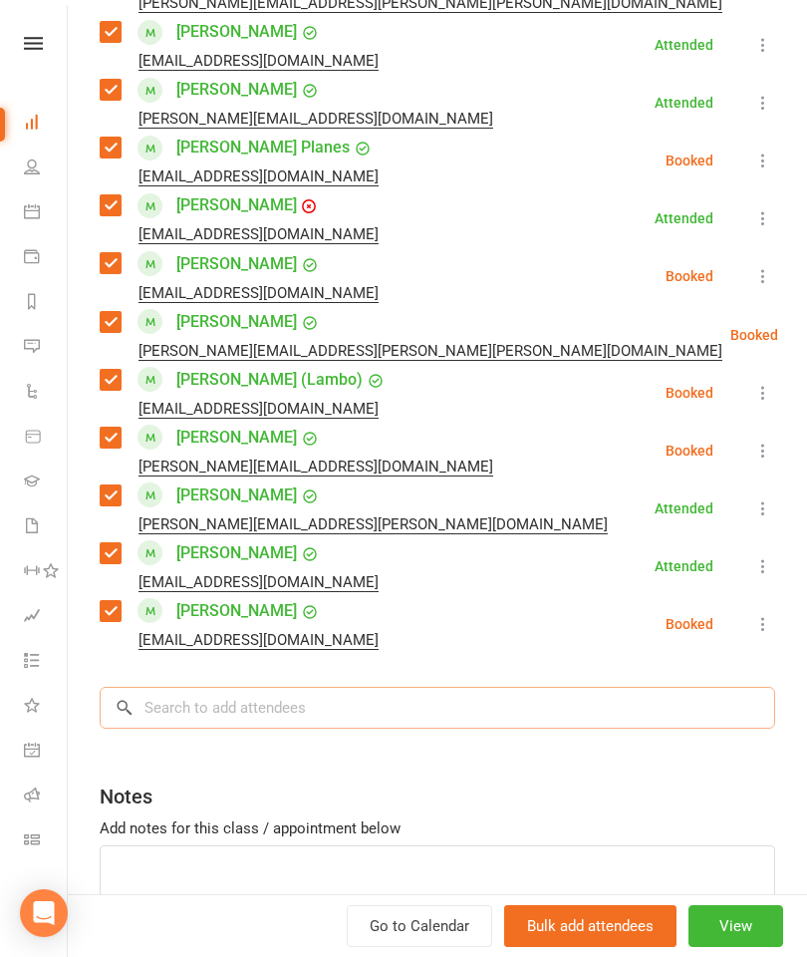
click at [324, 687] on input "search" at bounding box center [438, 708] width 676 height 42
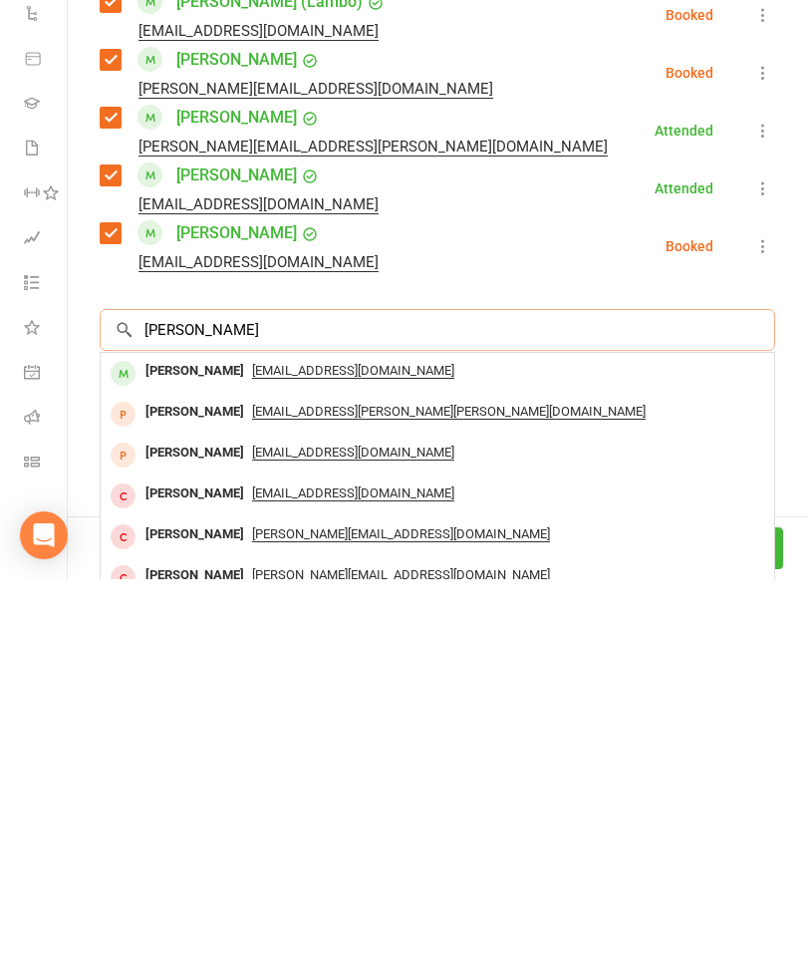
type input "Steve chan"
click at [221, 734] on div "Steven Chan" at bounding box center [195, 748] width 115 height 29
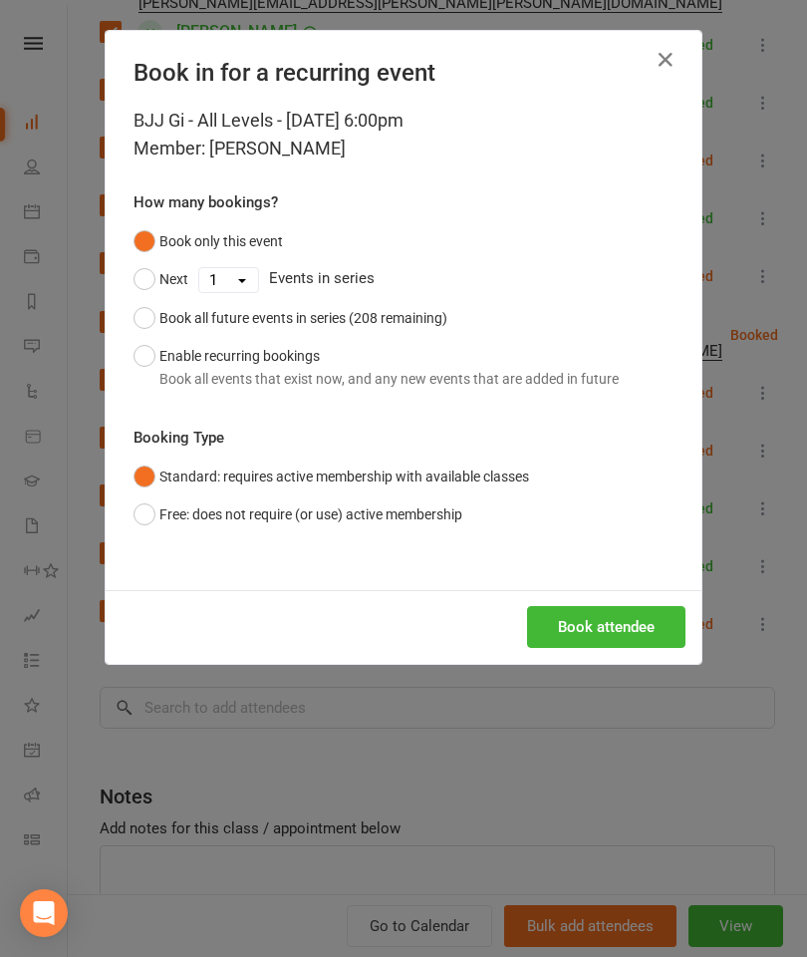
click at [621, 639] on button "Book attendee" at bounding box center [606, 627] width 158 height 42
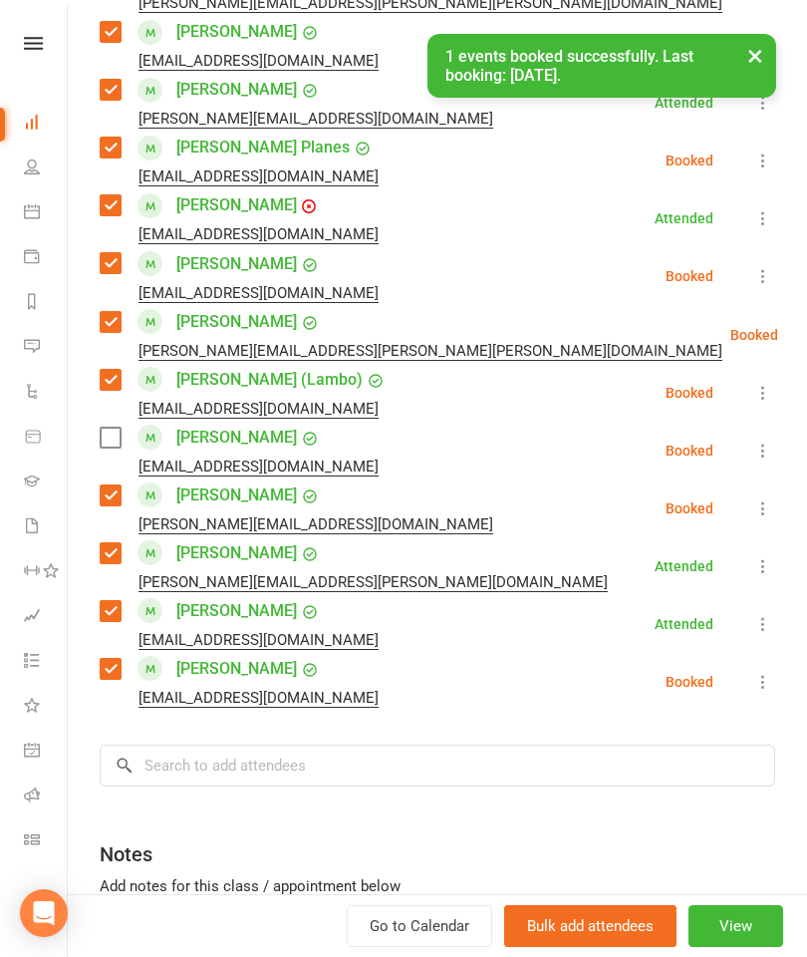
click at [109, 427] on label at bounding box center [110, 437] width 20 height 20
click at [256, 744] on input "search" at bounding box center [438, 765] width 676 height 42
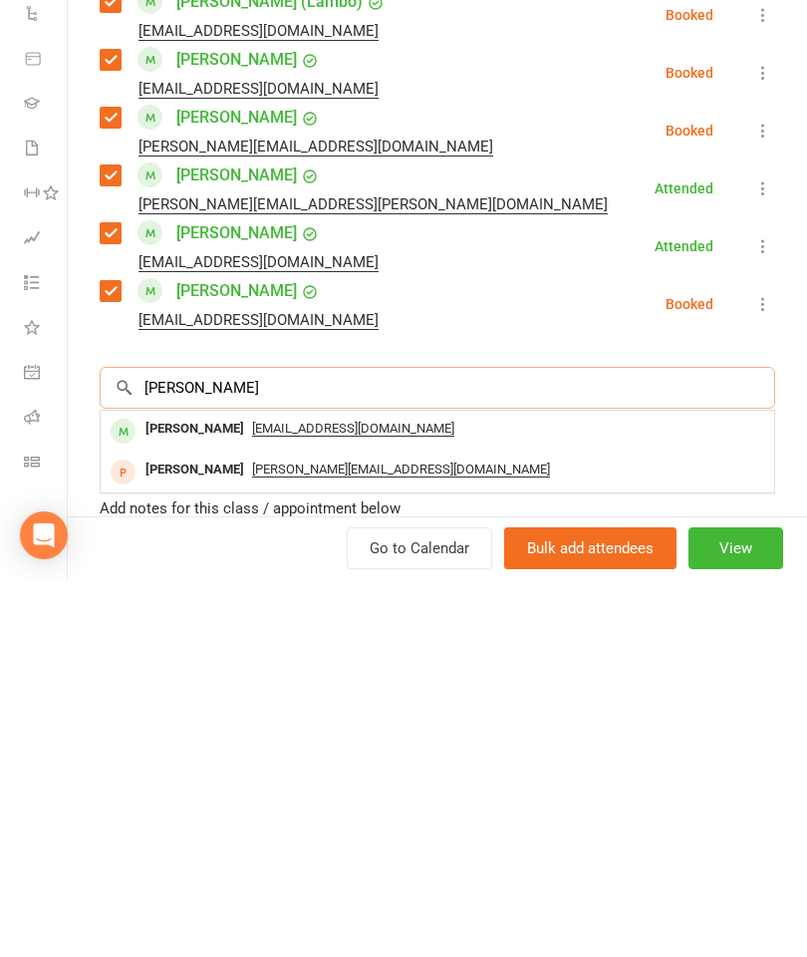
scroll to position [2322, 0]
type input "Pondel"
click at [256, 798] on span "danieljnrp@gmail.com" at bounding box center [353, 806] width 202 height 16
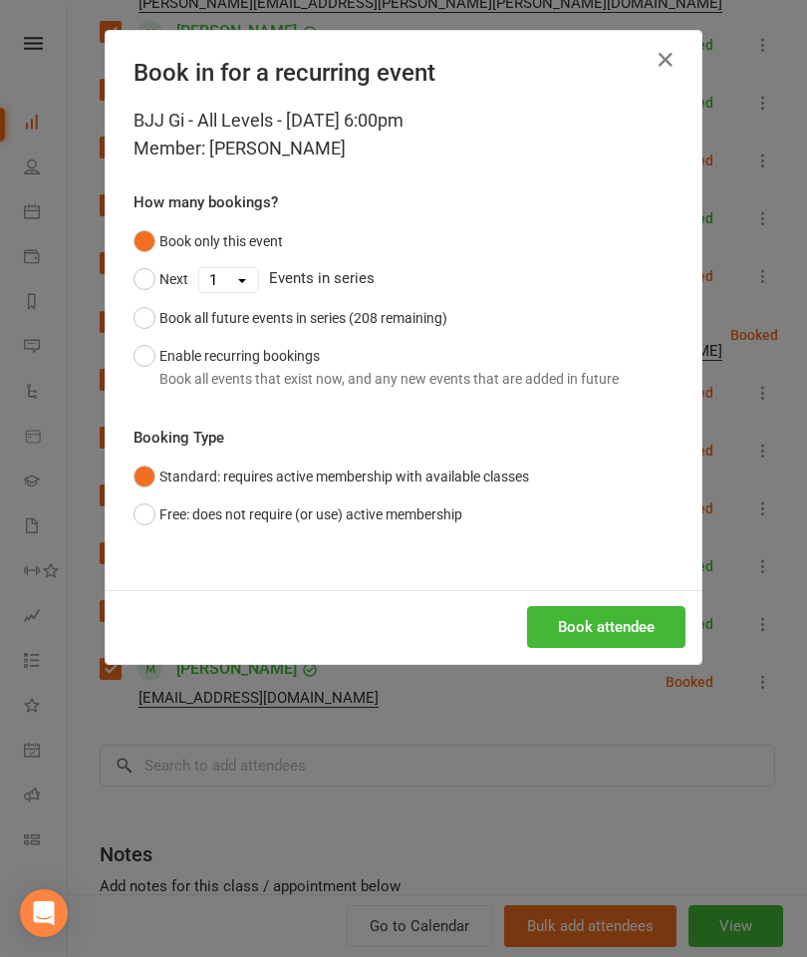
click at [653, 638] on button "Book attendee" at bounding box center [606, 627] width 158 height 42
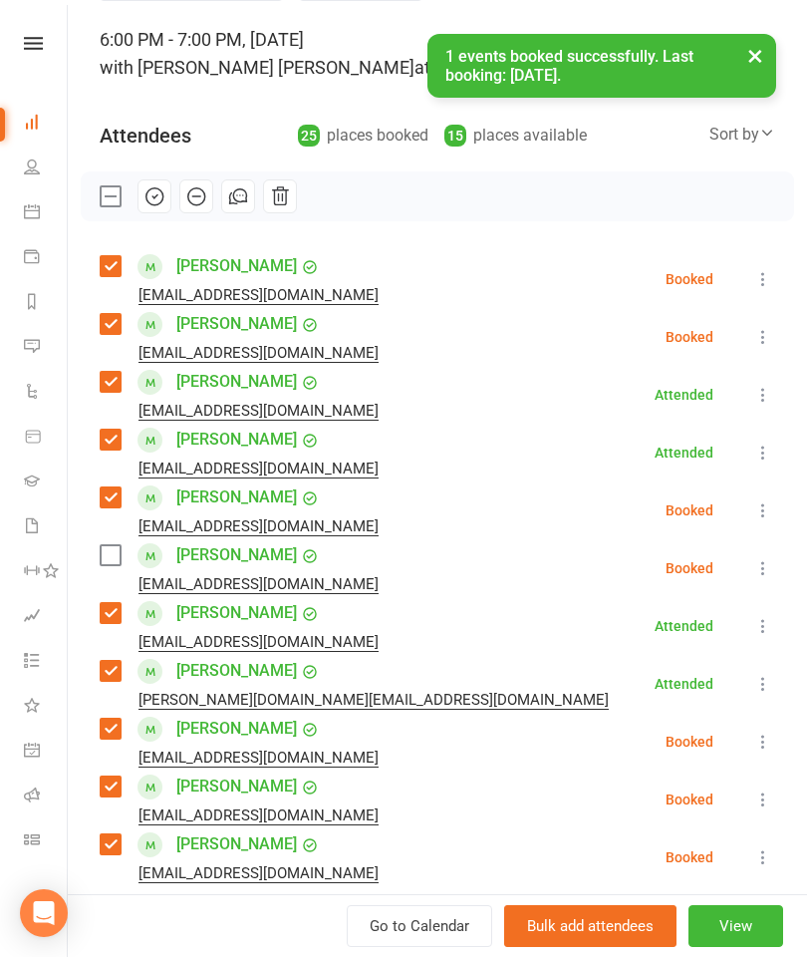
scroll to position [103, 0]
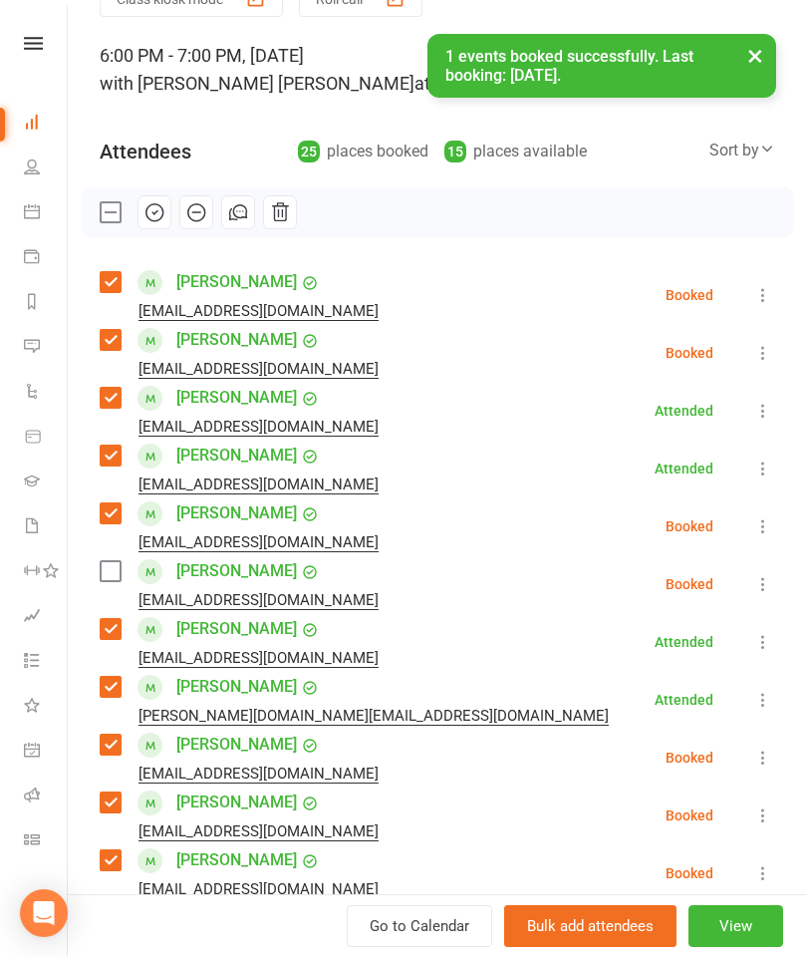
click at [107, 581] on label at bounding box center [110, 571] width 20 height 20
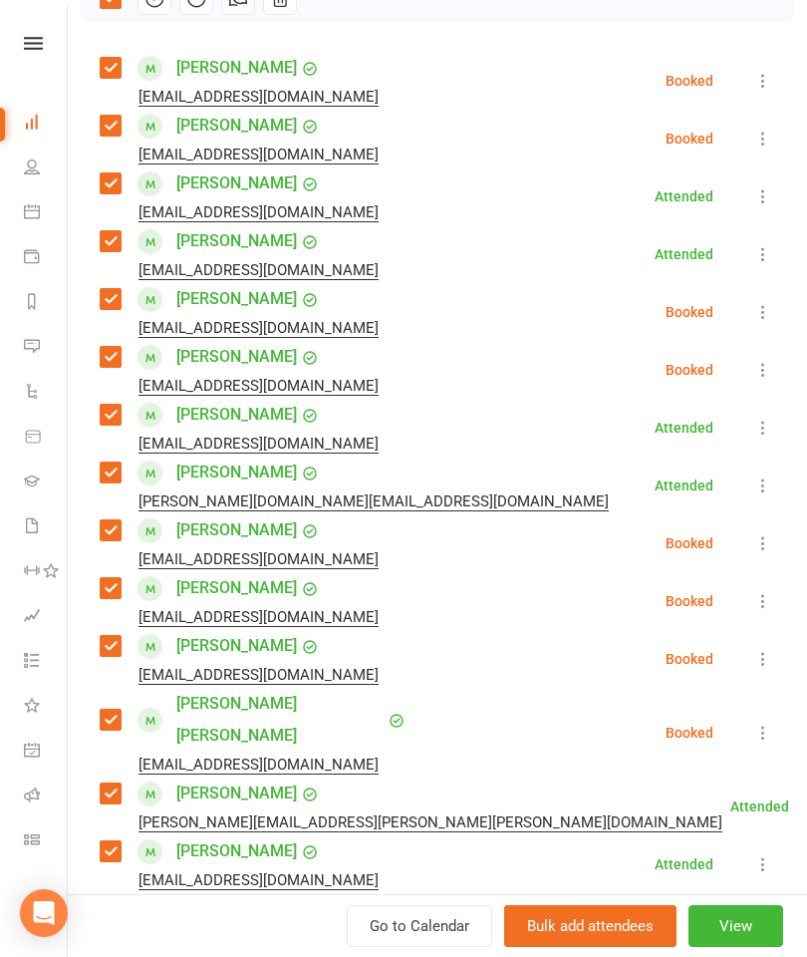
scroll to position [327, 0]
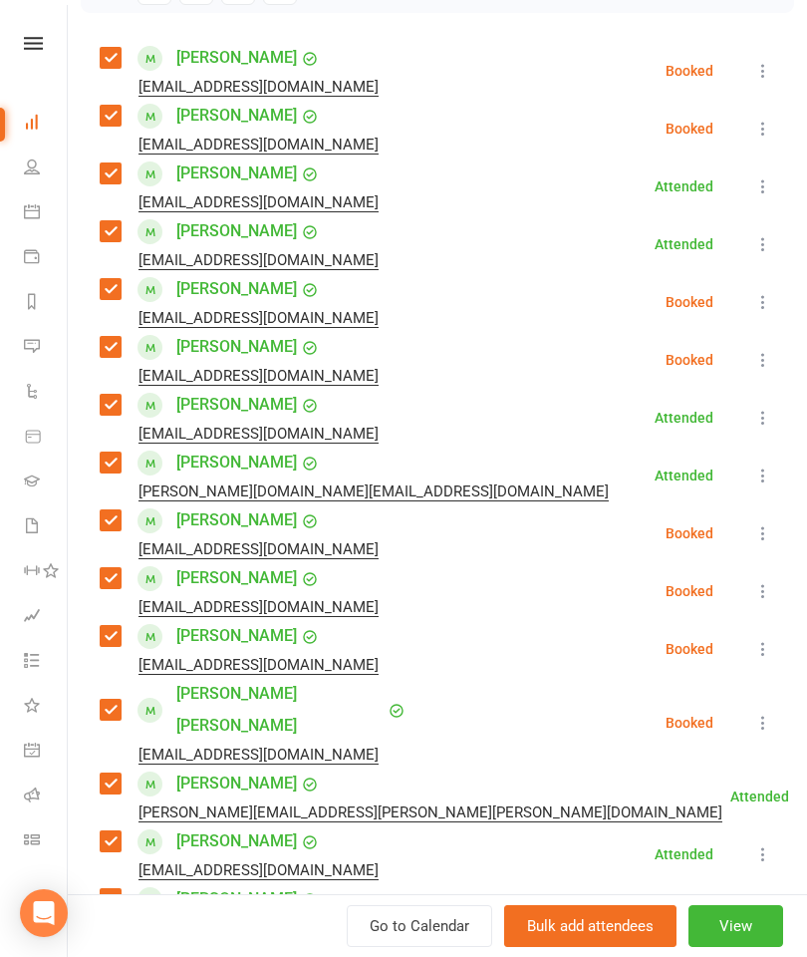
click at [770, 545] on button at bounding box center [763, 533] width 24 height 24
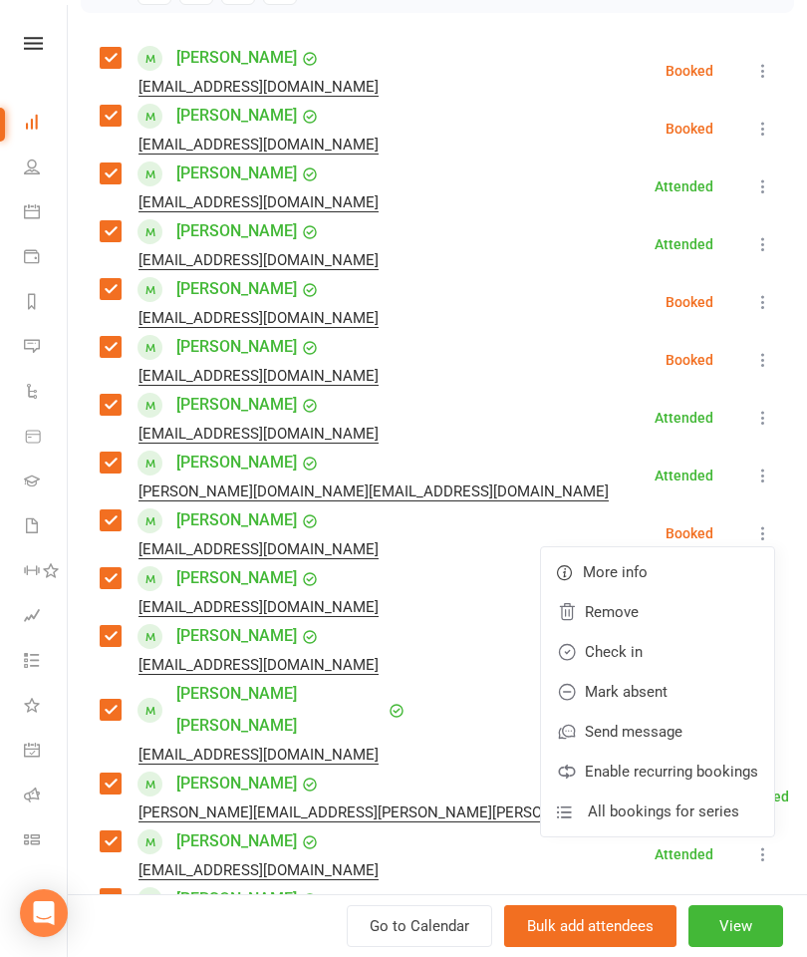
click at [652, 612] on link "Remove" at bounding box center [657, 612] width 233 height 40
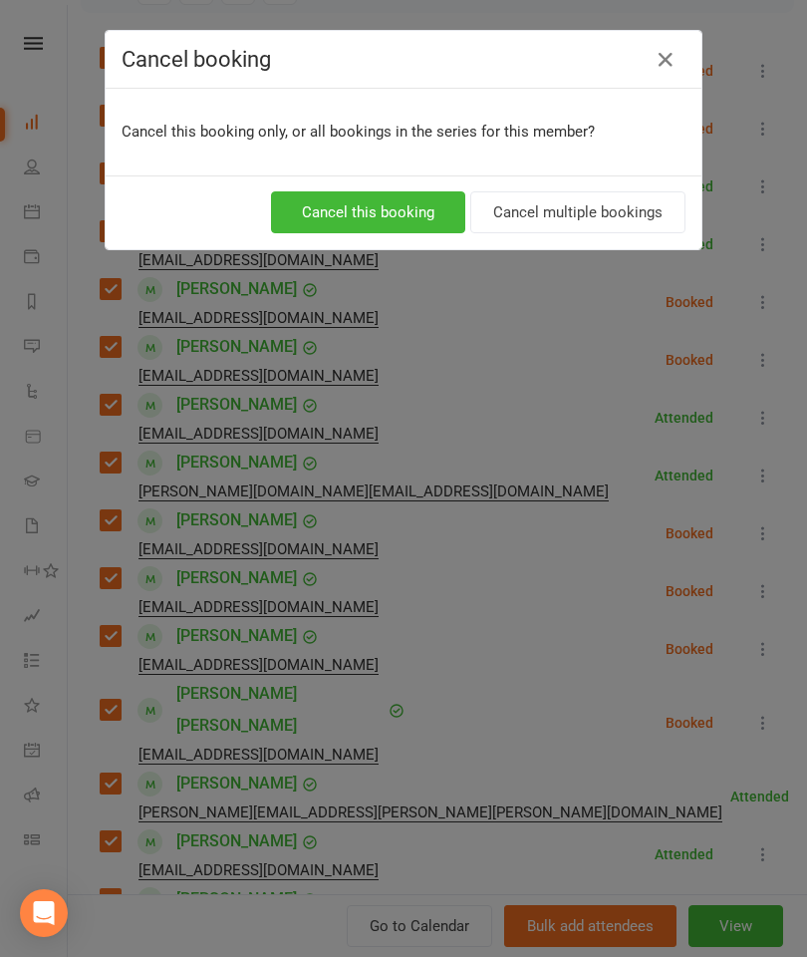
click at [426, 191] on button "Cancel this booking" at bounding box center [368, 212] width 194 height 42
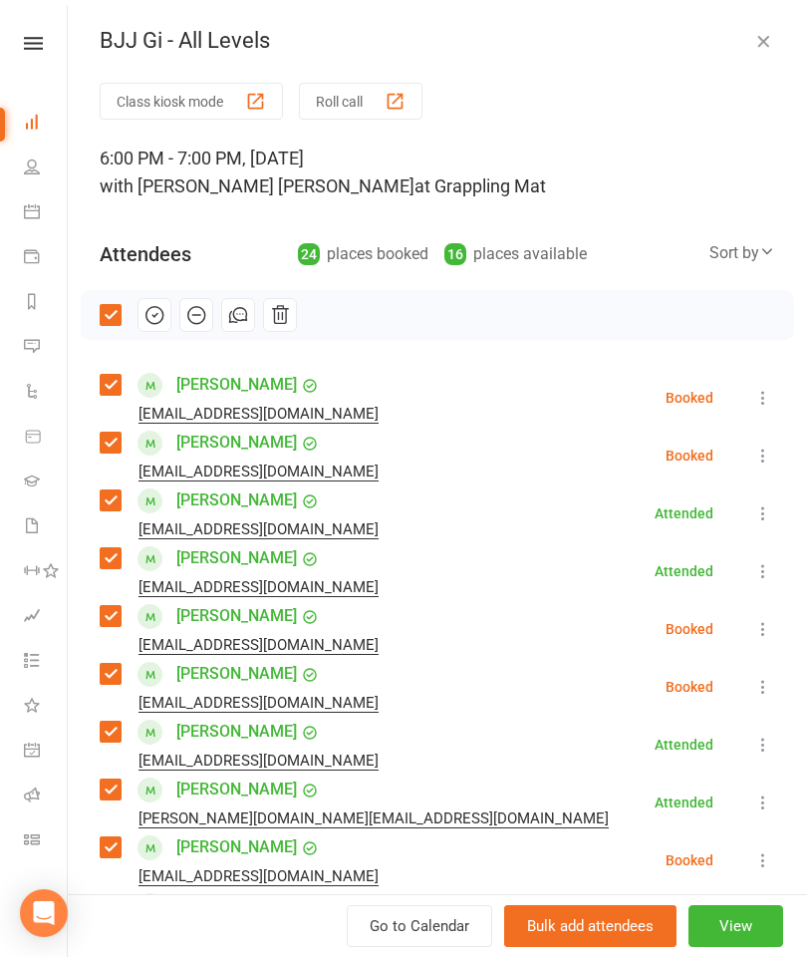
scroll to position [0, 0]
click at [158, 319] on icon "button" at bounding box center [154, 315] width 22 height 22
click at [774, 49] on button "button" at bounding box center [763, 41] width 24 height 24
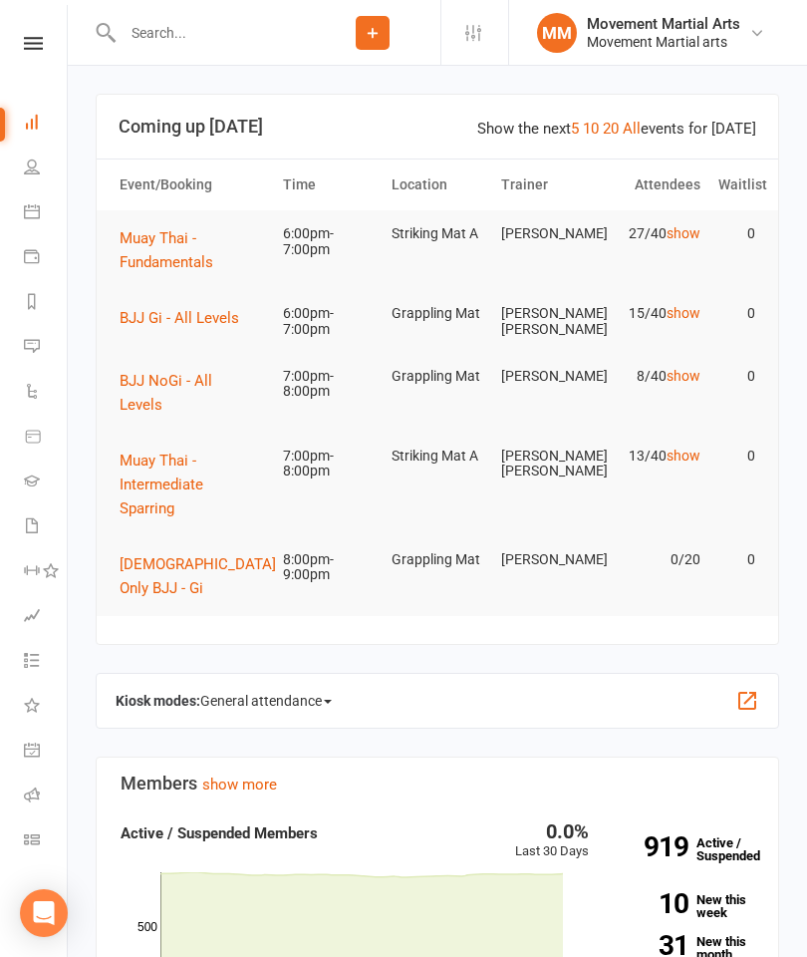
click at [188, 252] on span "Muay Thai - Fundamentals" at bounding box center [167, 250] width 94 height 42
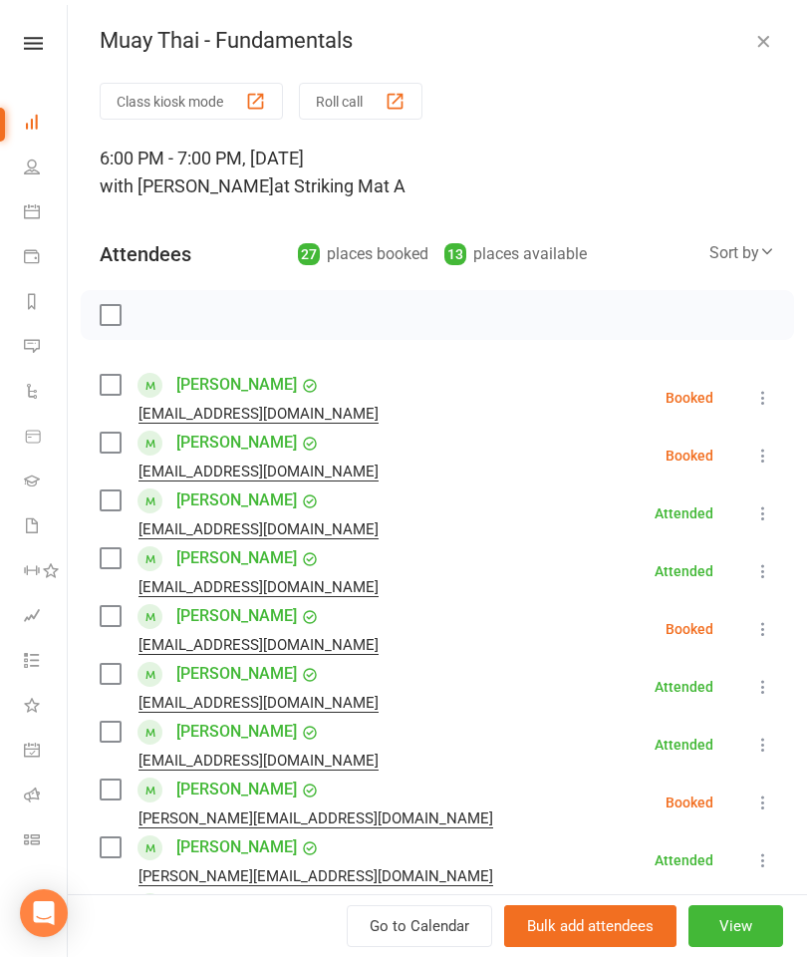
click at [110, 684] on label at bounding box center [110, 674] width 20 height 20
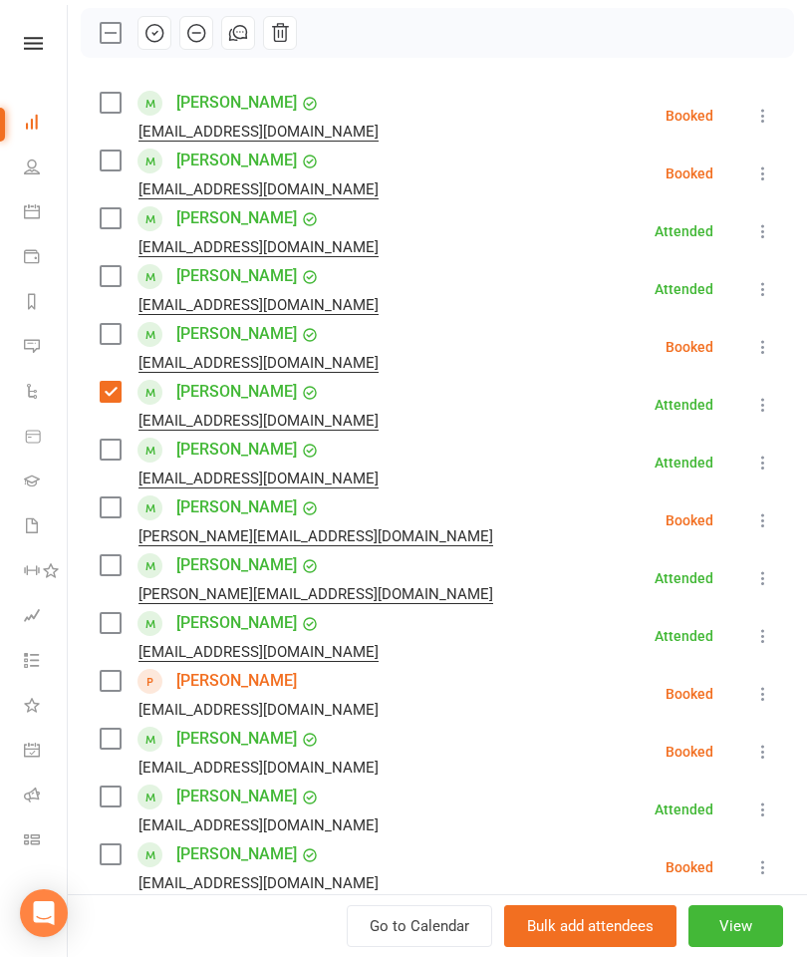
scroll to position [793, 0]
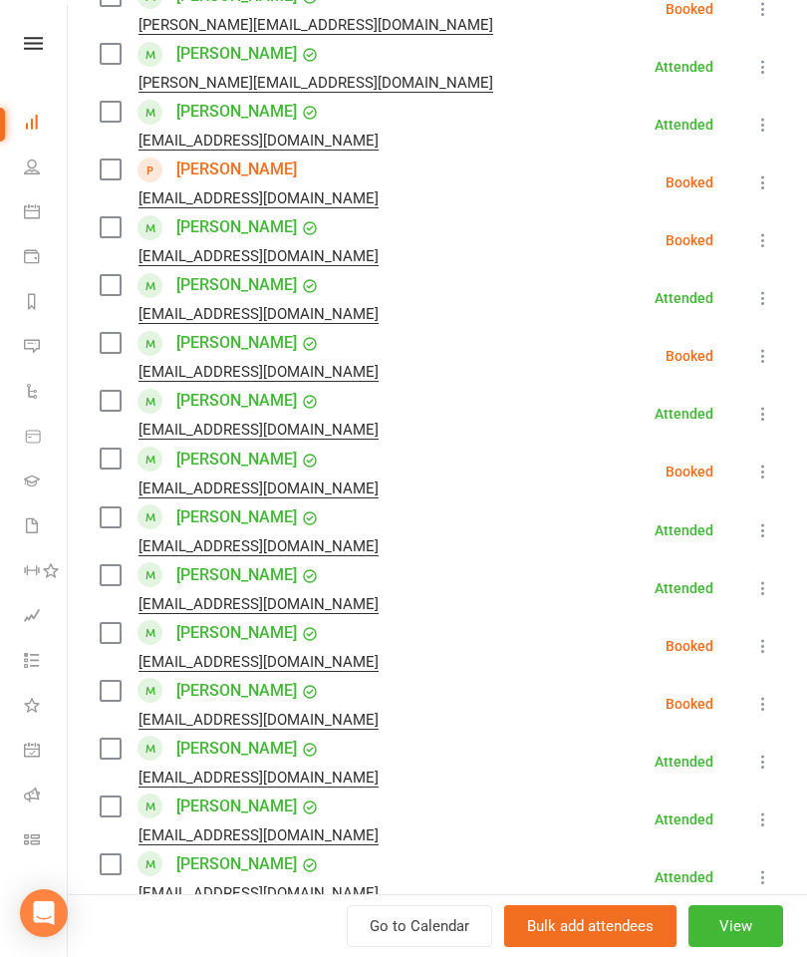
click at [115, 525] on label at bounding box center [110, 517] width 20 height 20
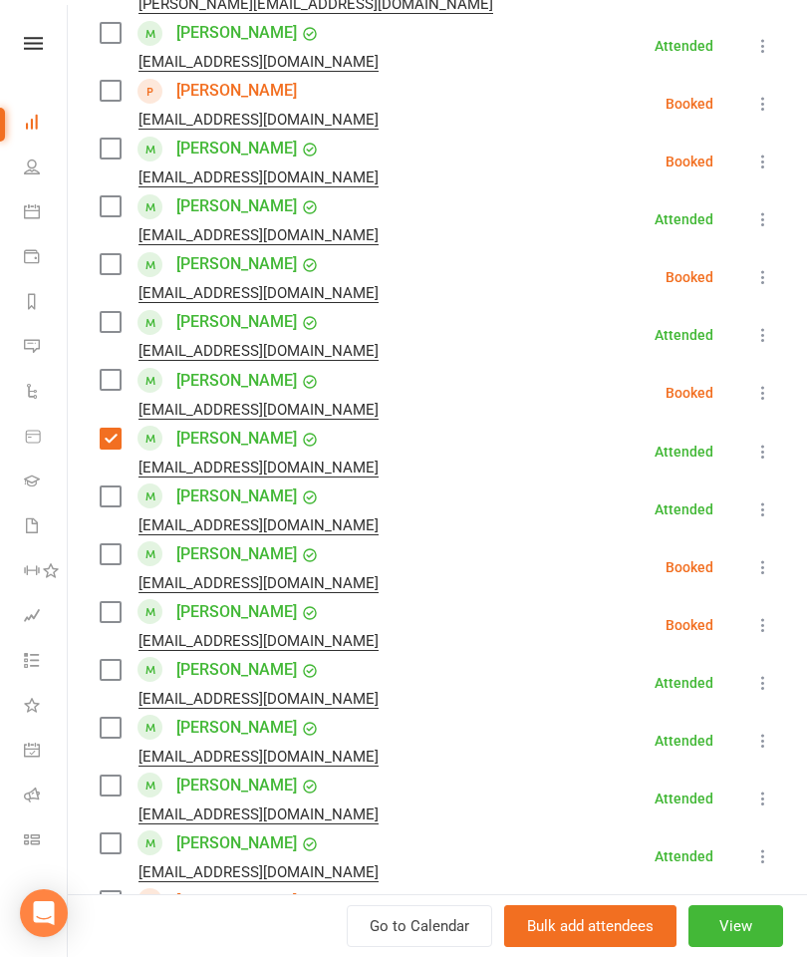
scroll to position [896, 0]
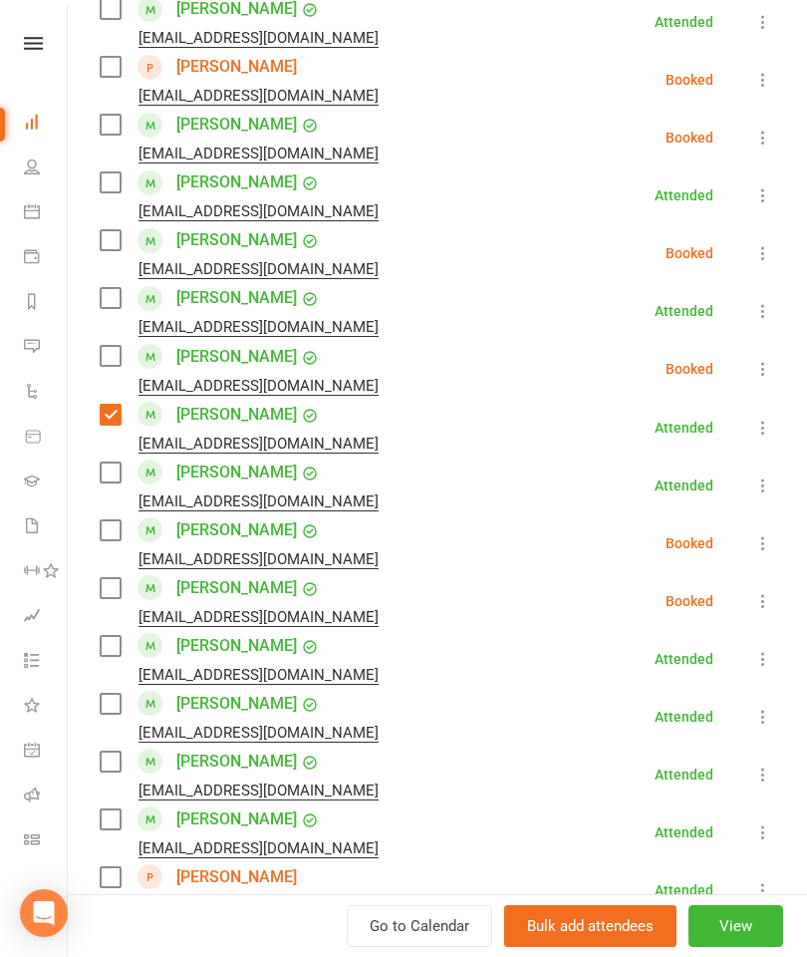
click at [104, 720] on div "Patrickhines1@gmail.com" at bounding box center [243, 732] width 287 height 26
click at [122, 686] on div "nguyenoscar50@gmail.com" at bounding box center [243, 675] width 287 height 26
click at [118, 699] on label at bounding box center [110, 704] width 20 height 20
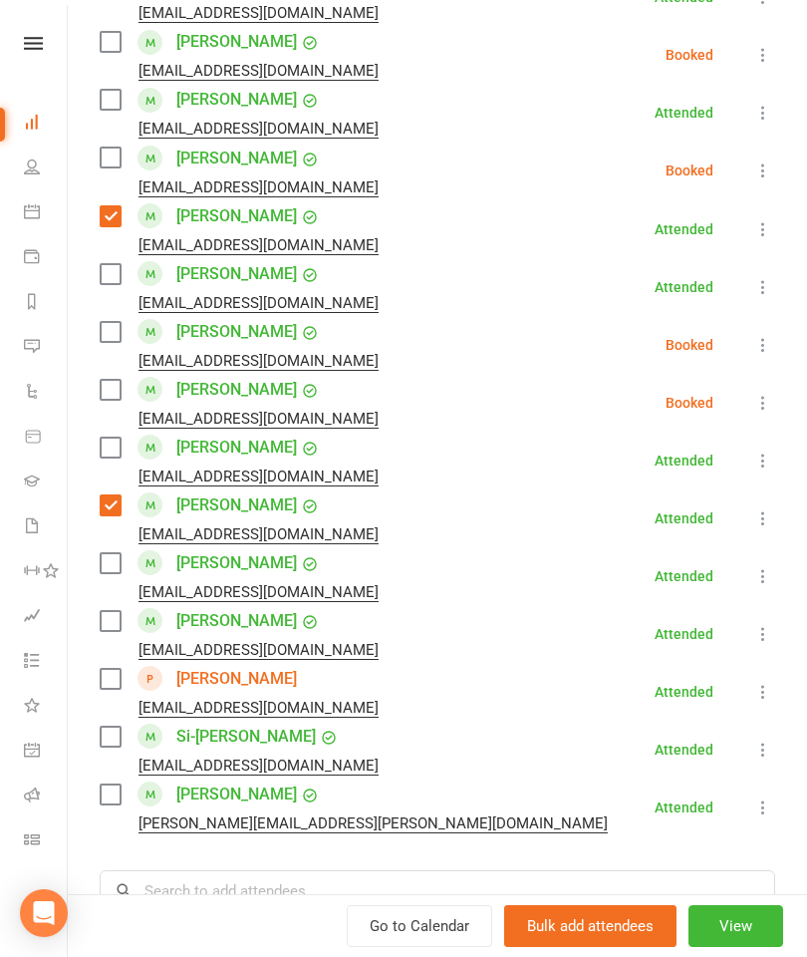
scroll to position [1130, 0]
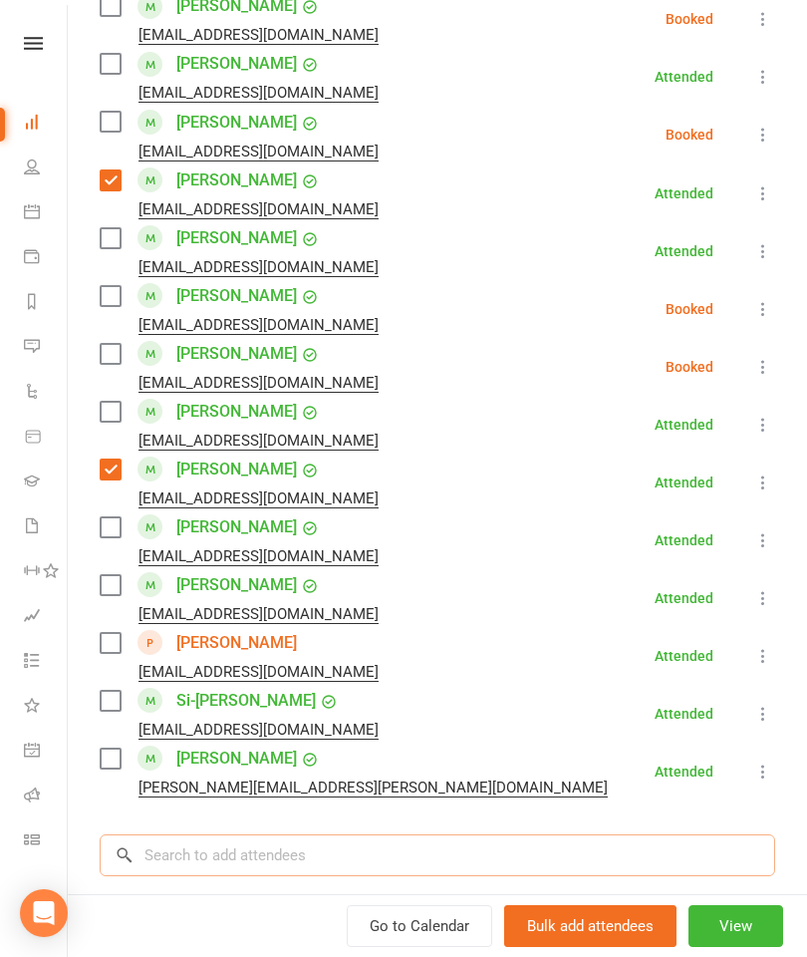
click at [275, 859] on input "search" at bounding box center [438, 855] width 676 height 42
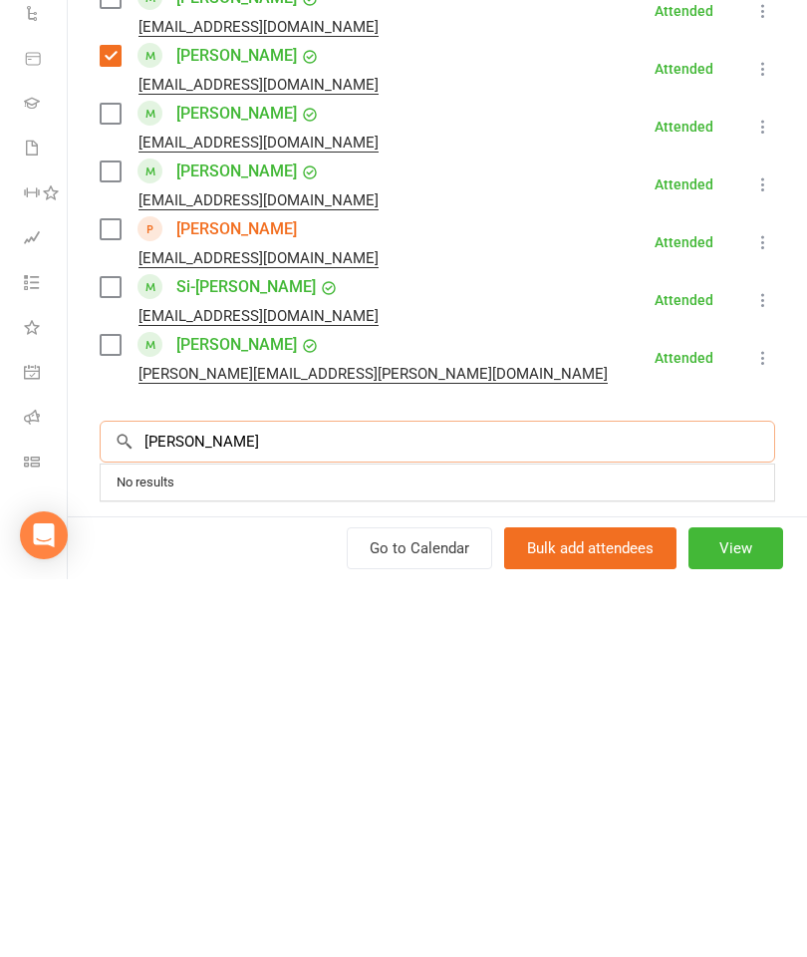
scroll to position [1172, 0]
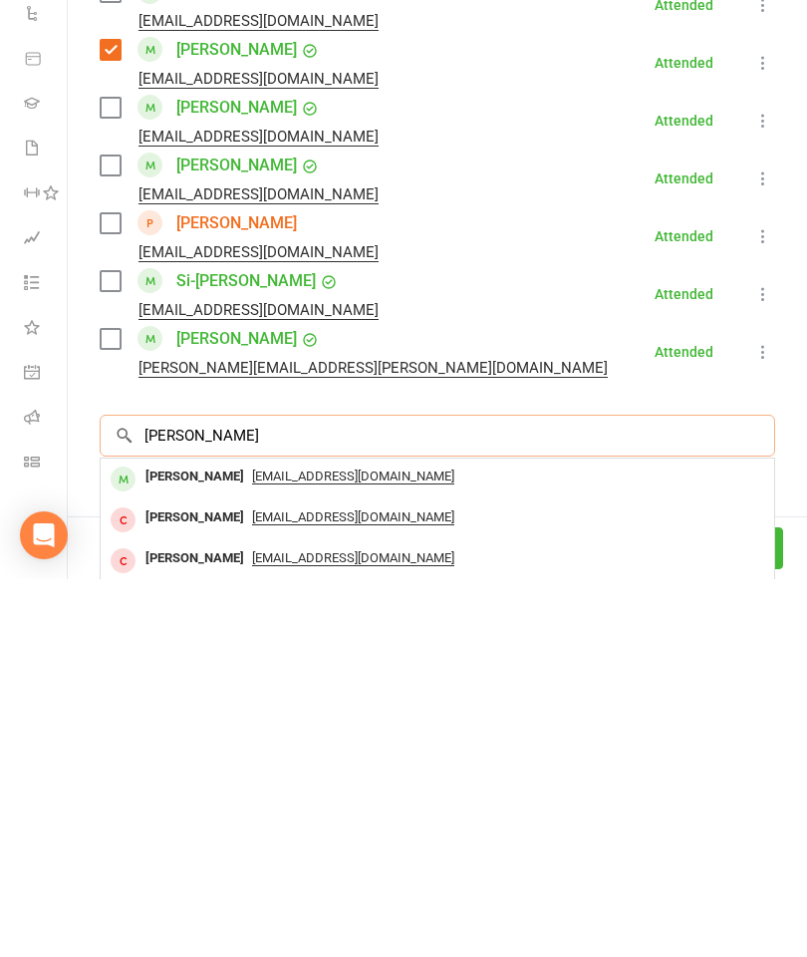
type input "Daniel colling"
click at [242, 840] on div "danielcolling15@gmail.com" at bounding box center [438, 854] width 658 height 29
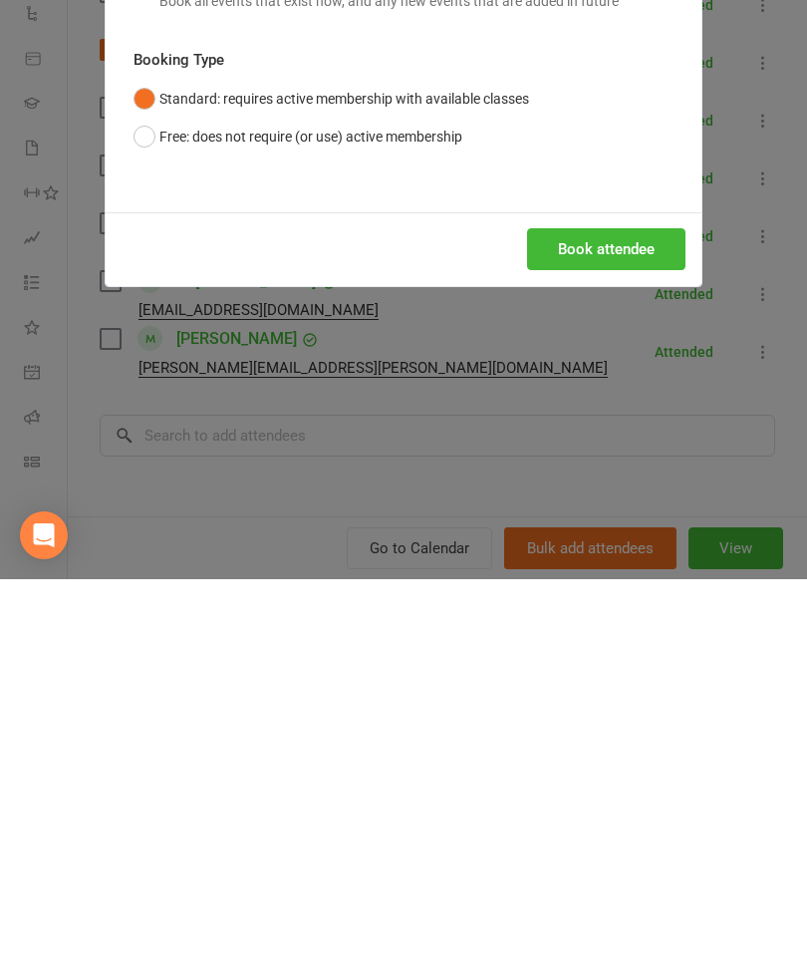
scroll to position [565, 0]
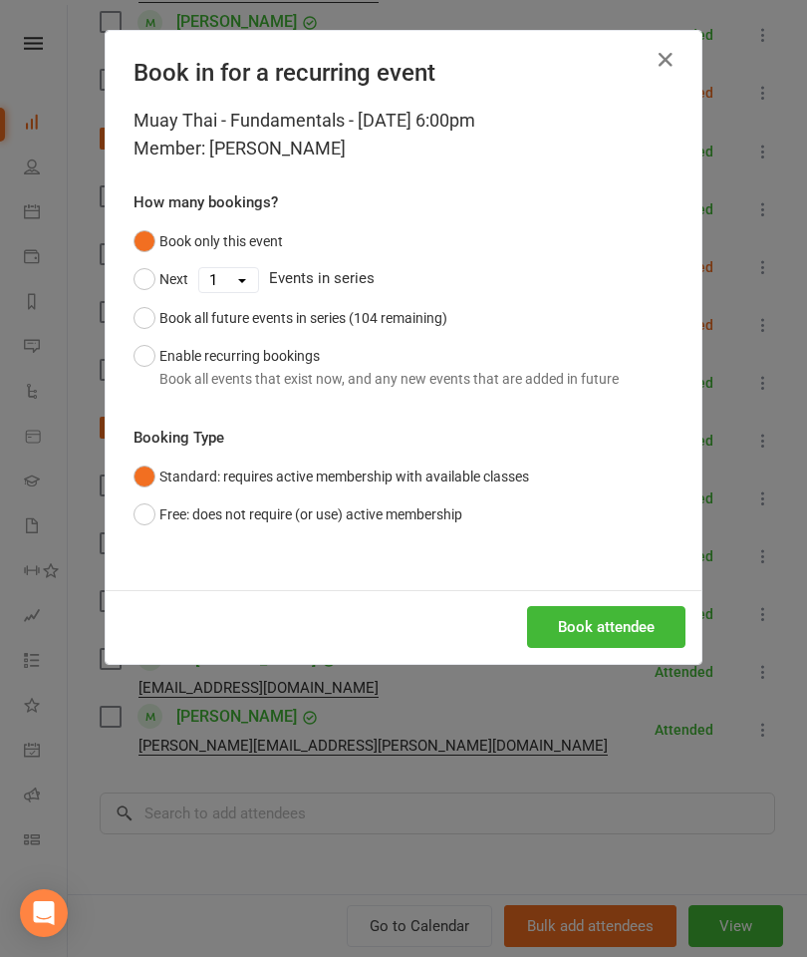
click at [627, 626] on button "Book attendee" at bounding box center [606, 627] width 158 height 42
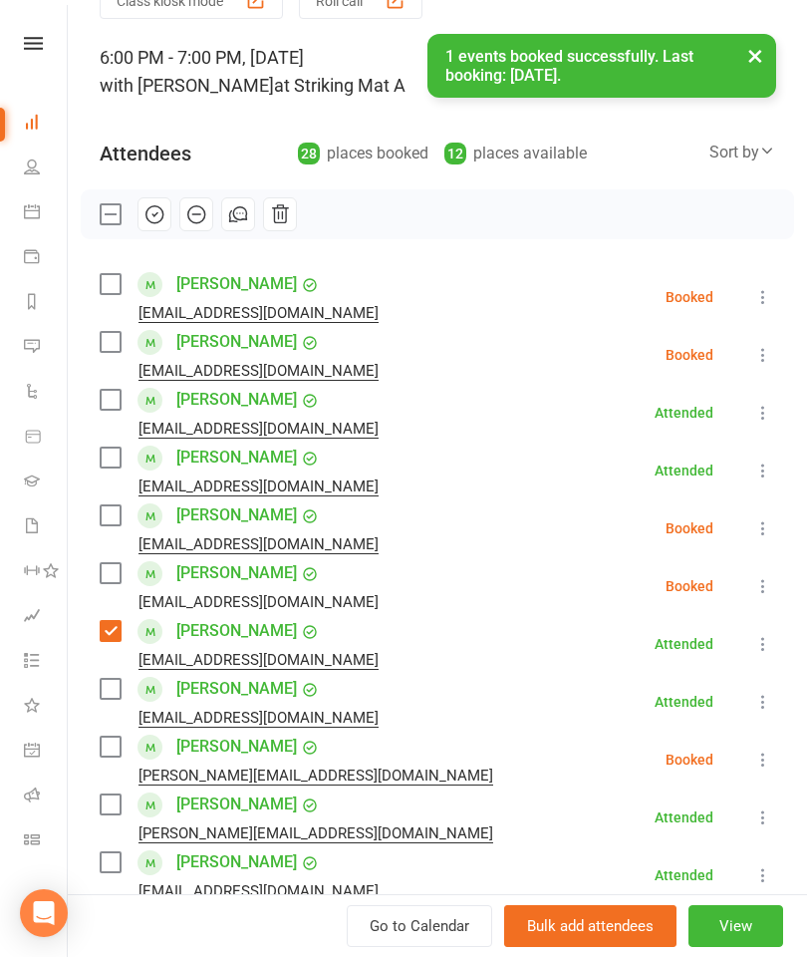
scroll to position [55, 0]
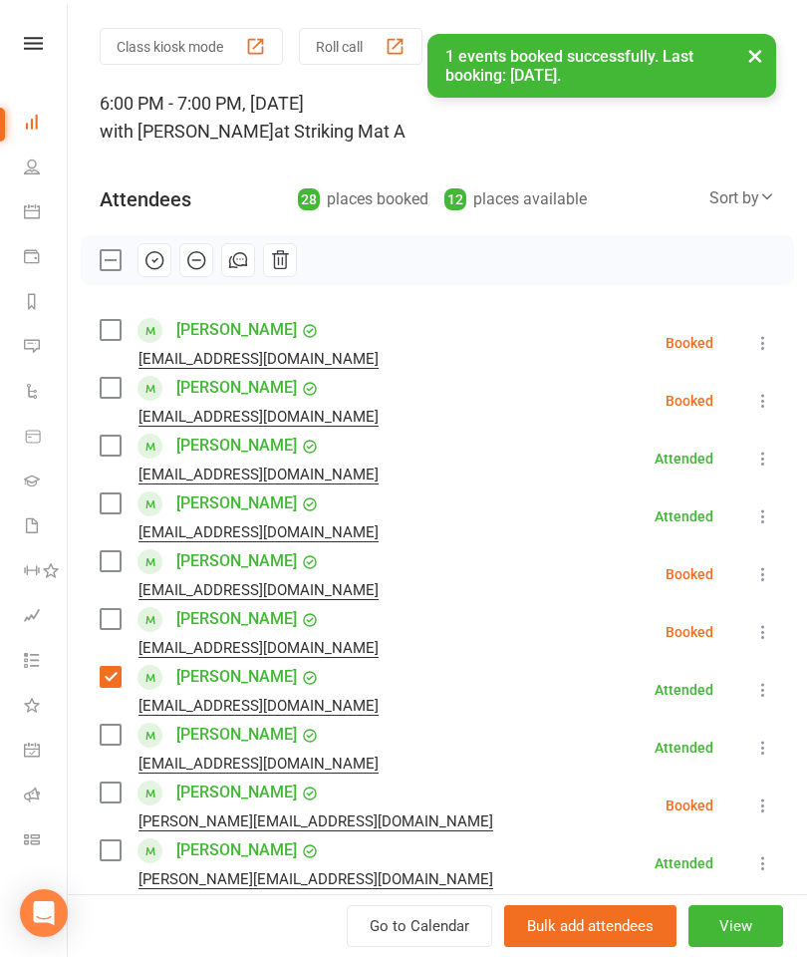
click at [107, 621] on label at bounding box center [110, 619] width 20 height 20
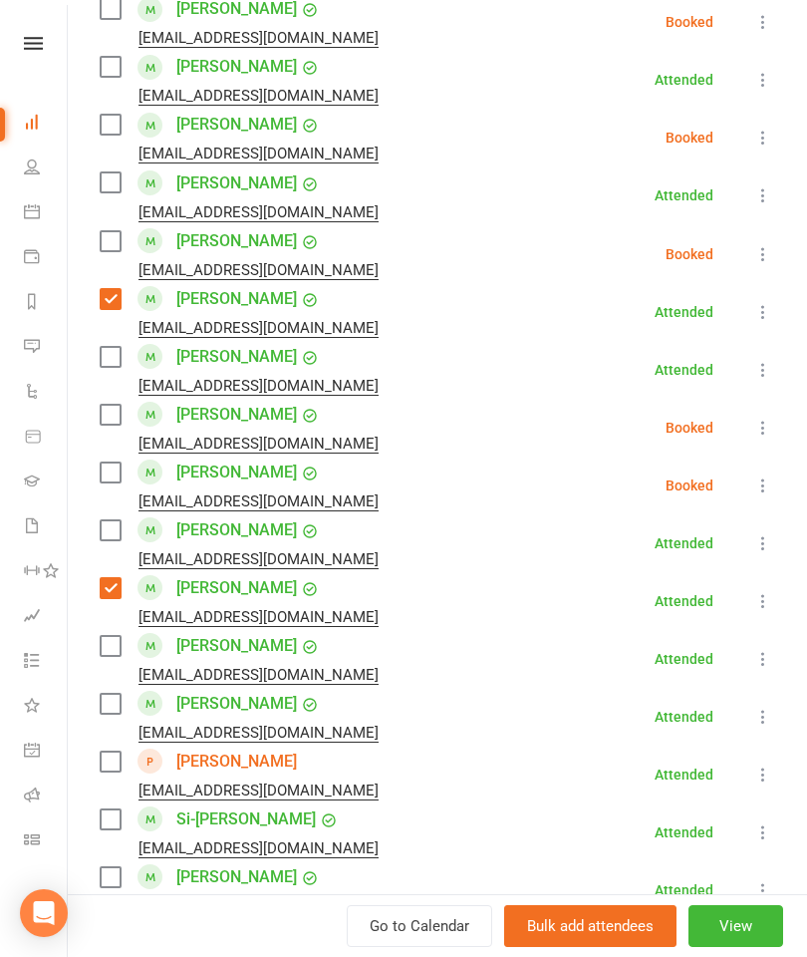
scroll to position [1139, 0]
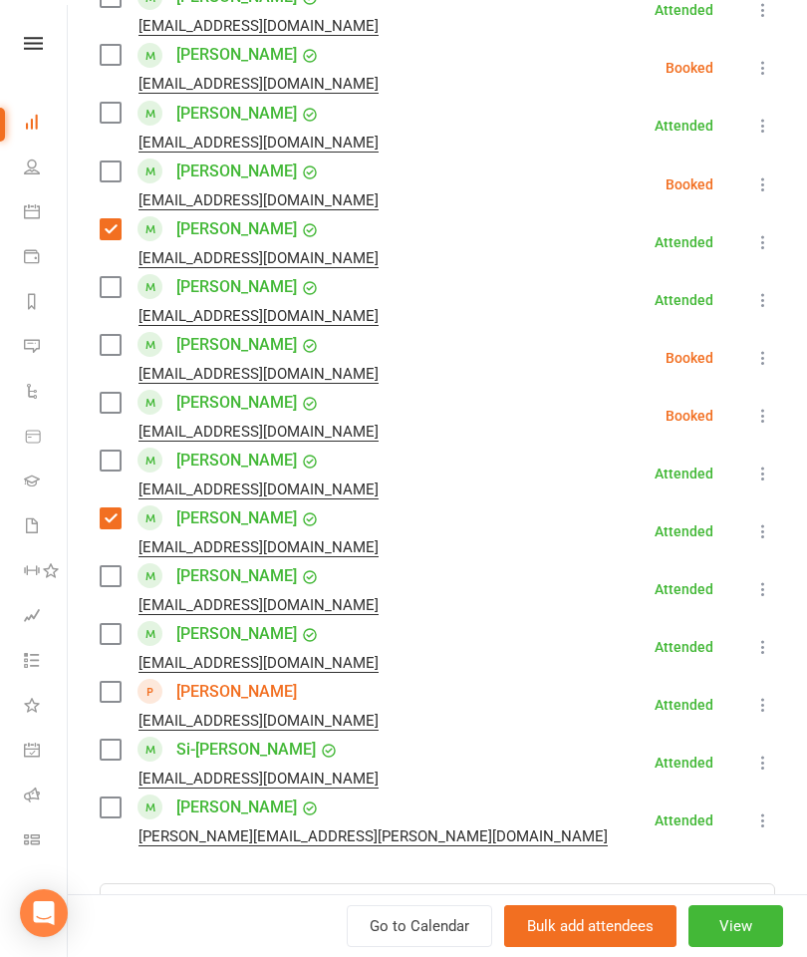
click at [111, 642] on label at bounding box center [110, 634] width 20 height 20
click at [112, 754] on label at bounding box center [110, 749] width 20 height 20
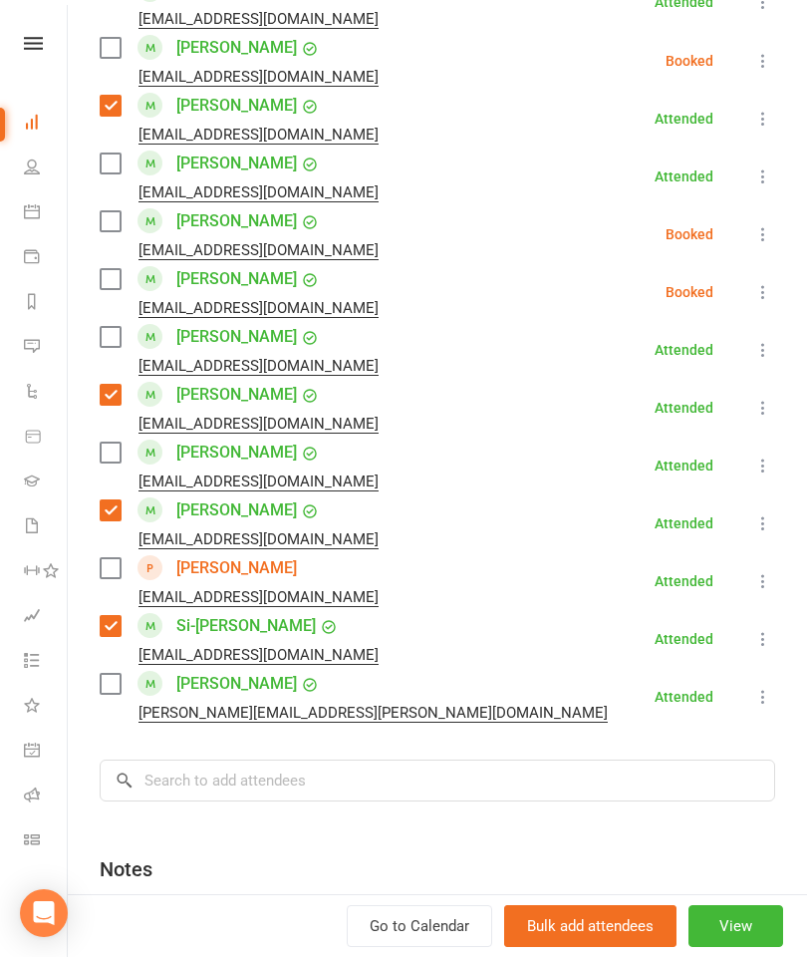
scroll to position [1264, 0]
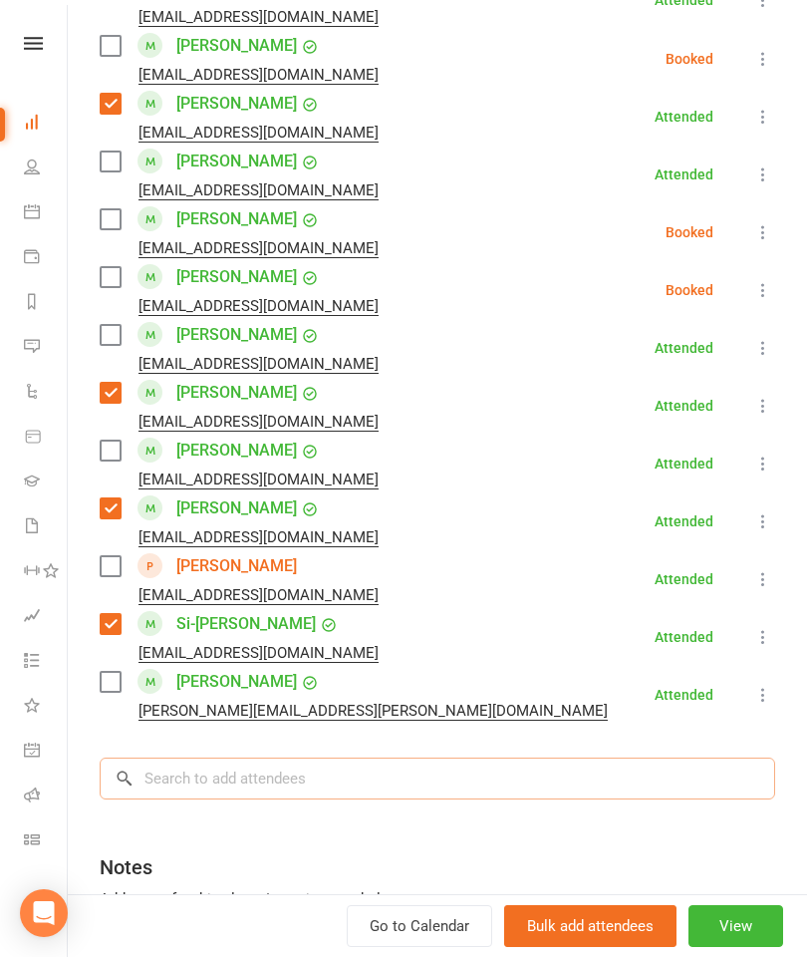
click at [247, 772] on input "search" at bounding box center [438, 778] width 676 height 42
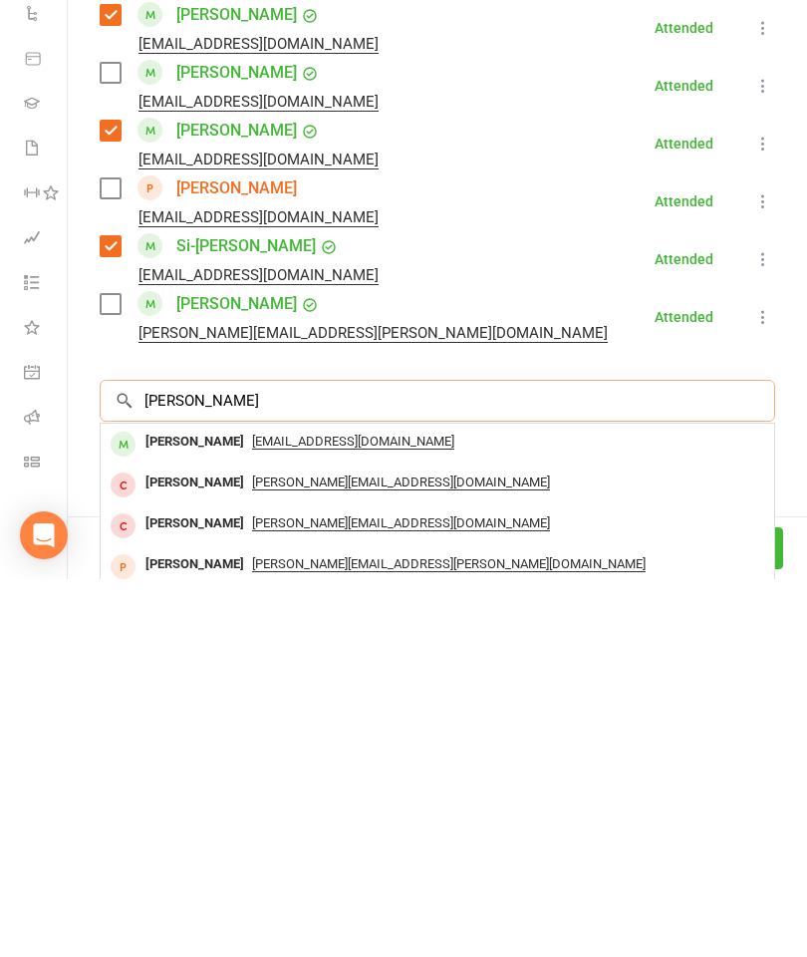
type input "Aaron varr"
click at [202, 801] on div "Aaron Varrica Aaronvarrica@gmail.com" at bounding box center [438, 821] width 674 height 41
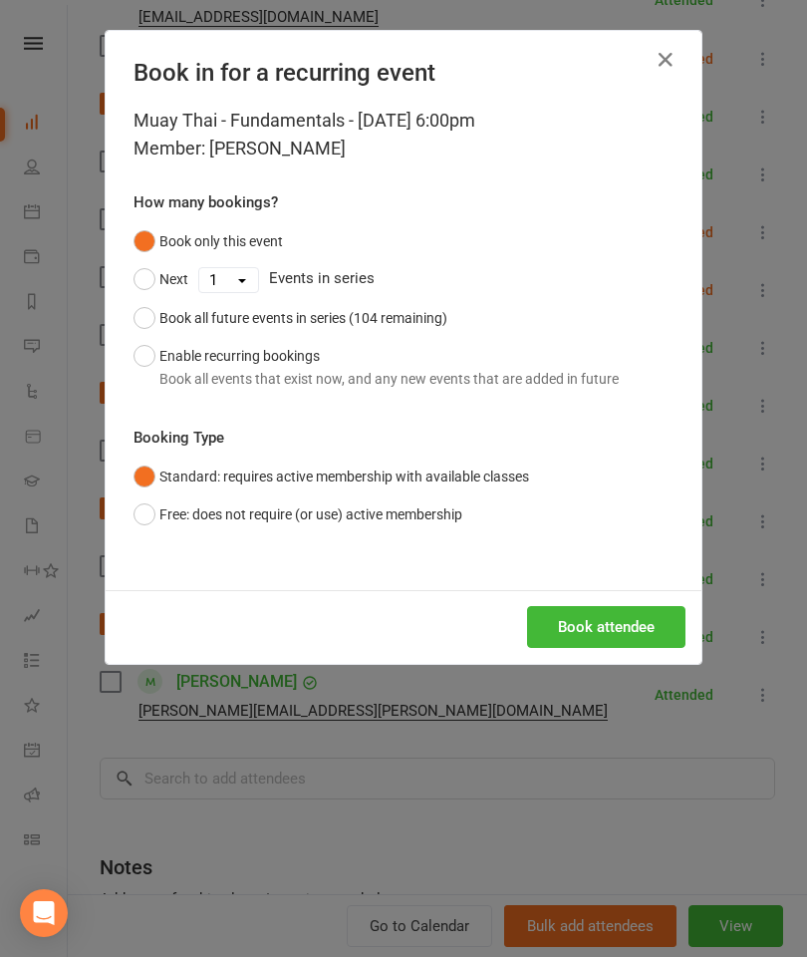
click at [626, 643] on button "Book attendee" at bounding box center [606, 627] width 158 height 42
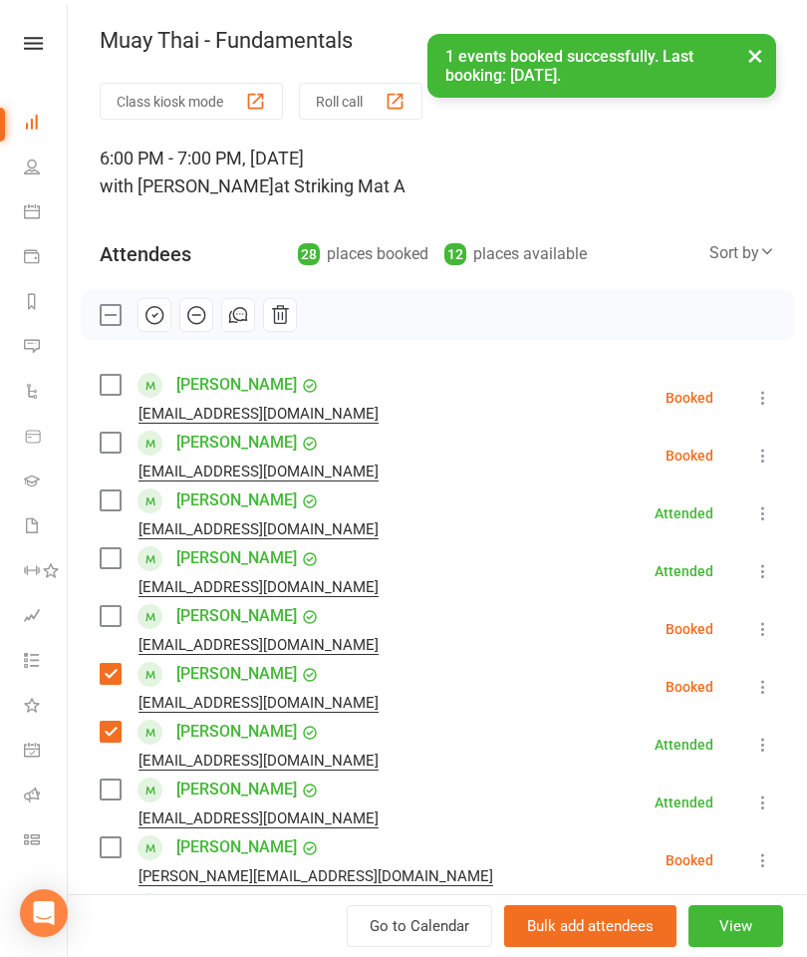
scroll to position [0, 0]
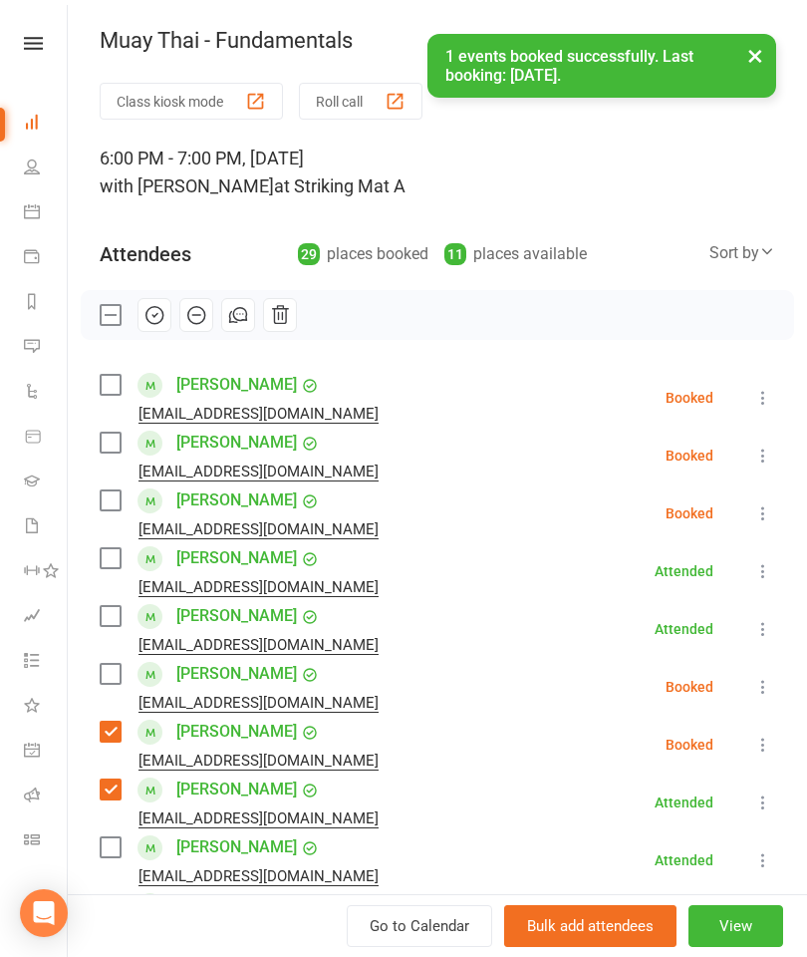
click at [117, 390] on label at bounding box center [110, 385] width 20 height 20
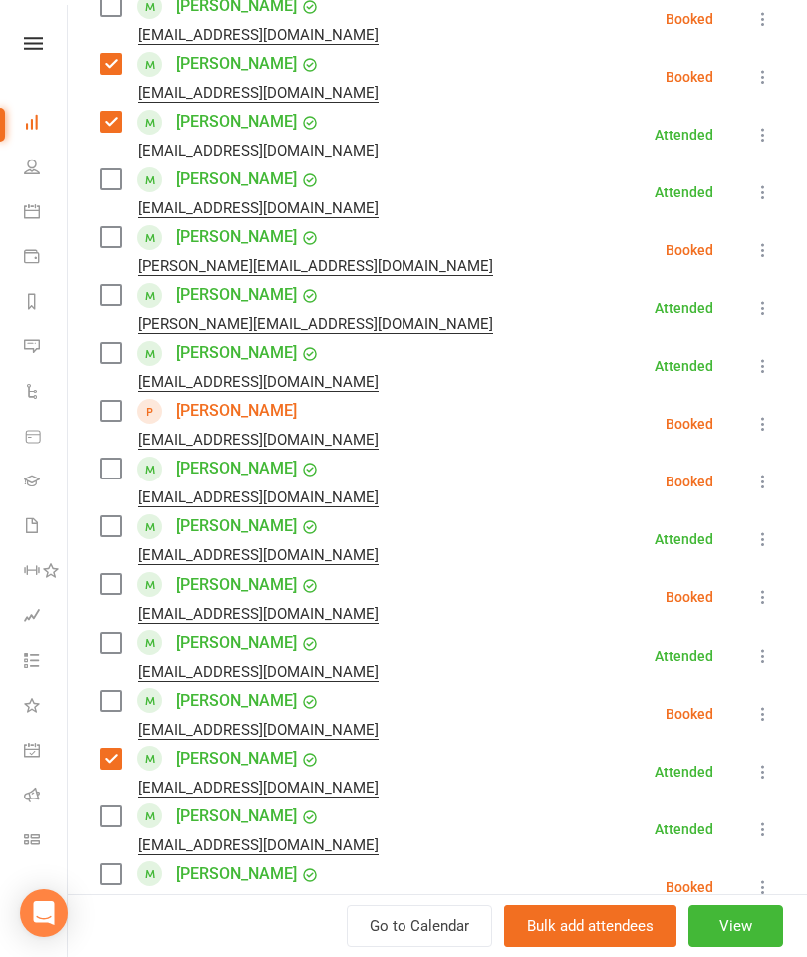
click at [102, 579] on label at bounding box center [110, 584] width 20 height 20
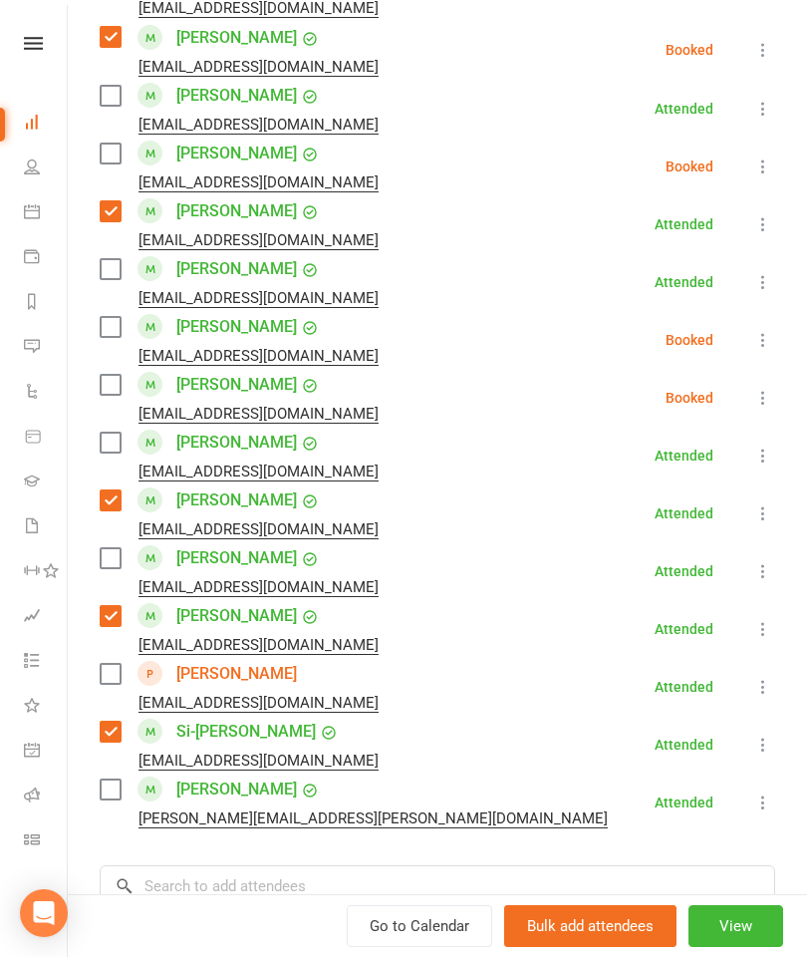
scroll to position [1335, 0]
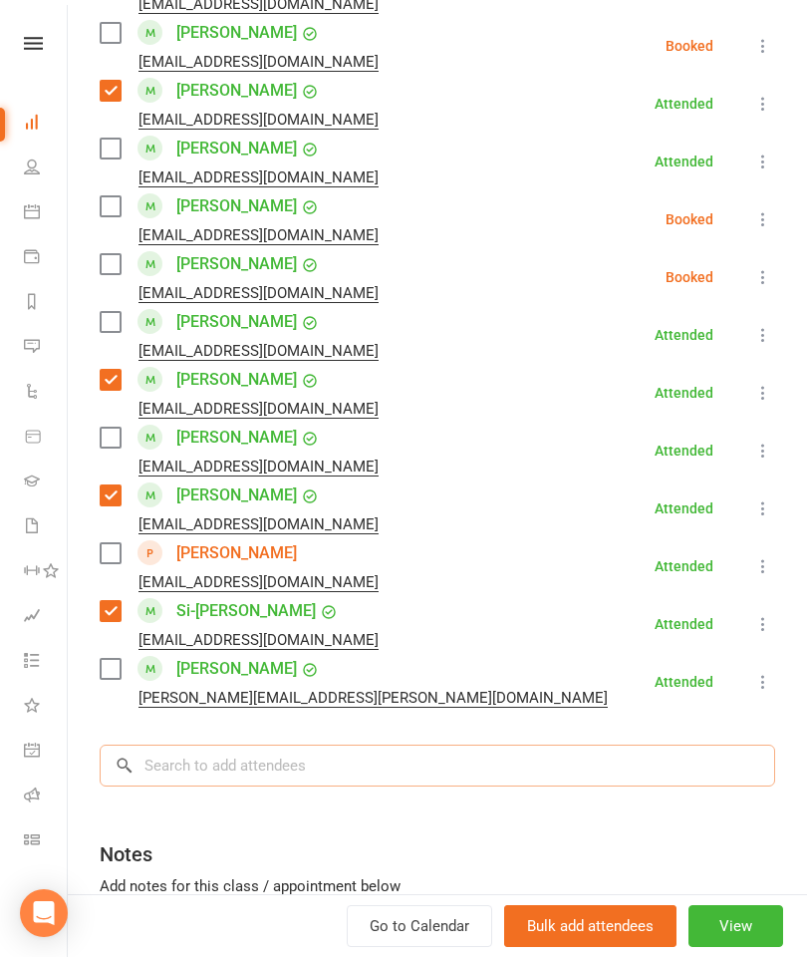
click at [266, 744] on input "search" at bounding box center [438, 765] width 676 height 42
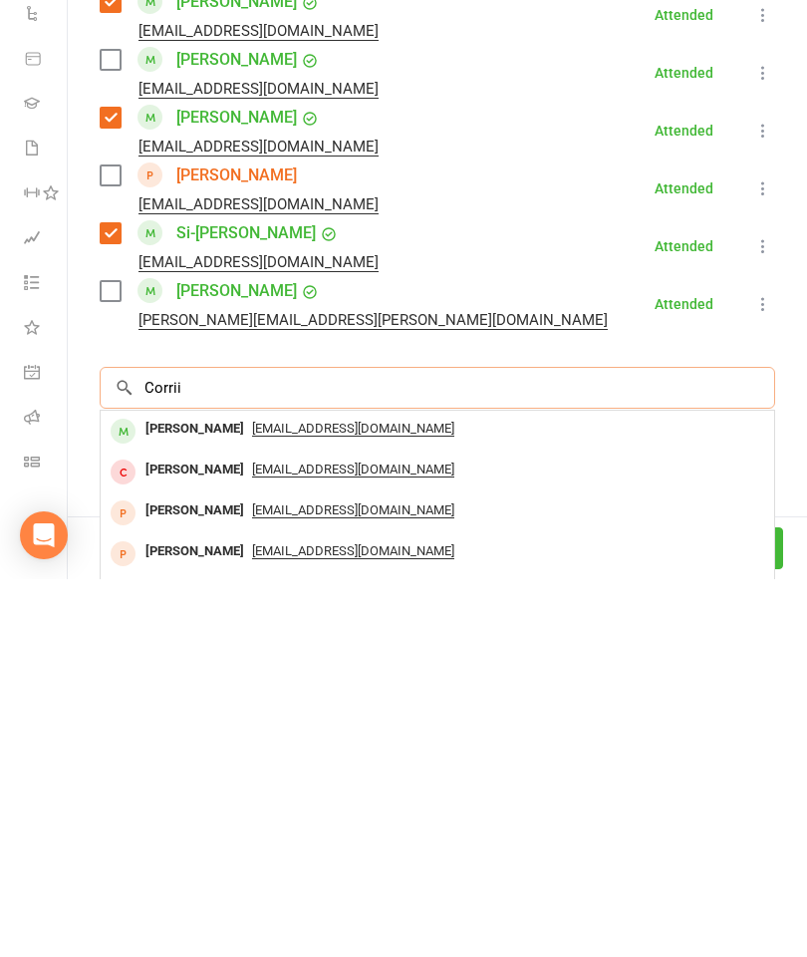
type input "Corrii"
click at [200, 792] on div "Corrii Rowlands" at bounding box center [195, 806] width 115 height 29
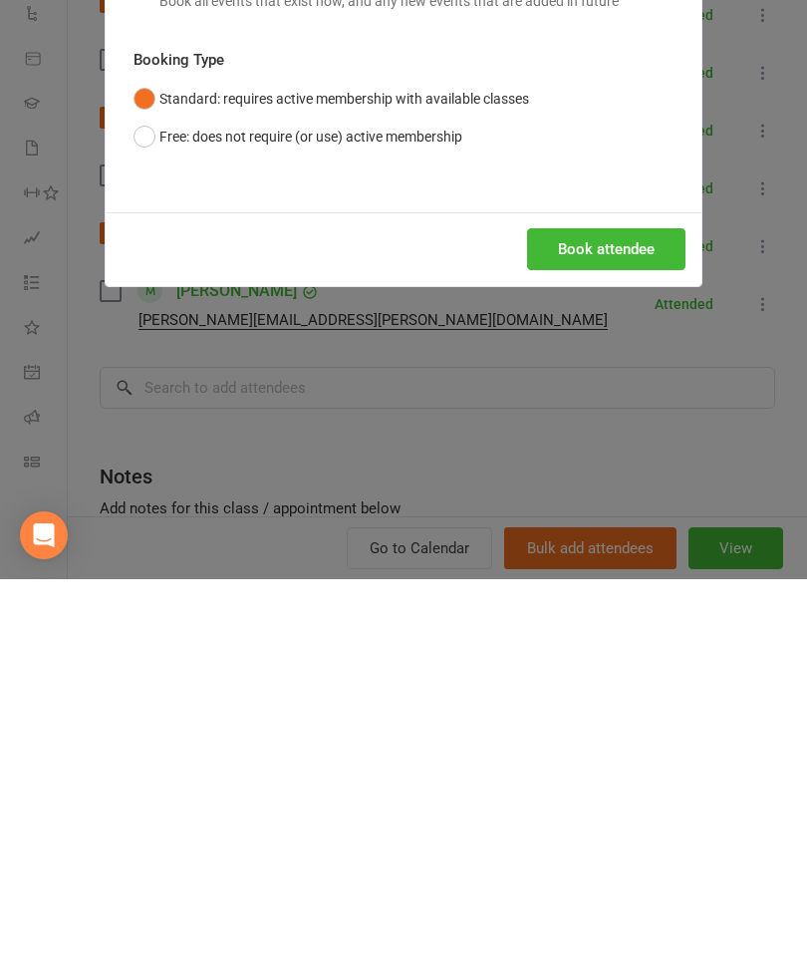
scroll to position [1529, 0]
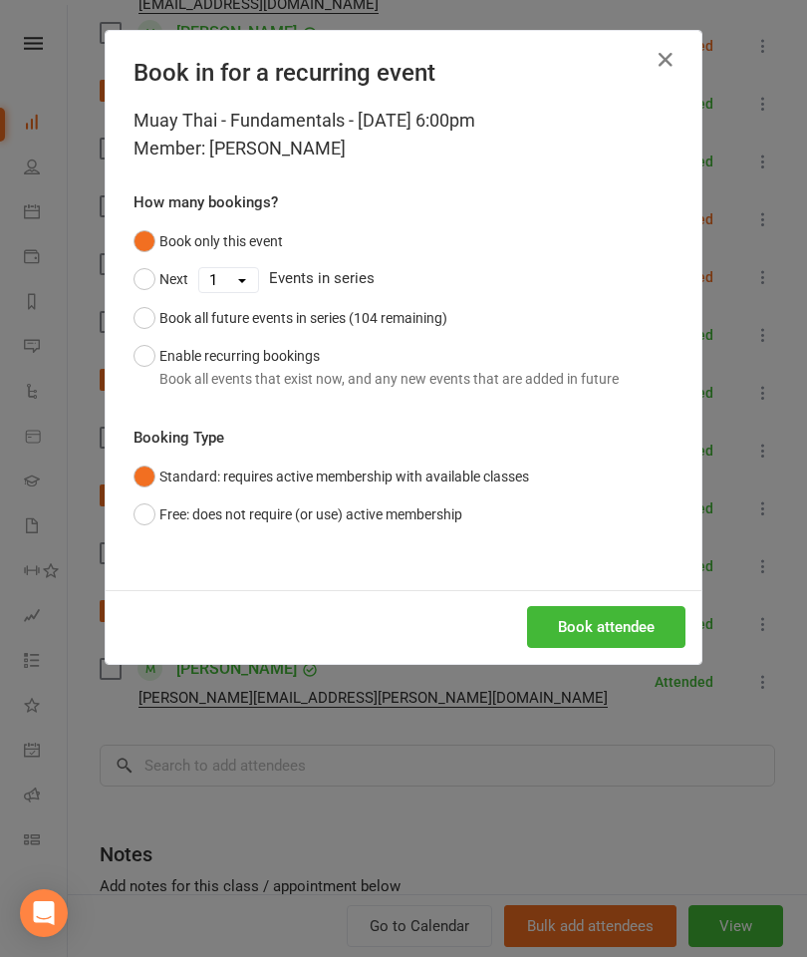
click at [577, 637] on button "Book attendee" at bounding box center [606, 627] width 158 height 42
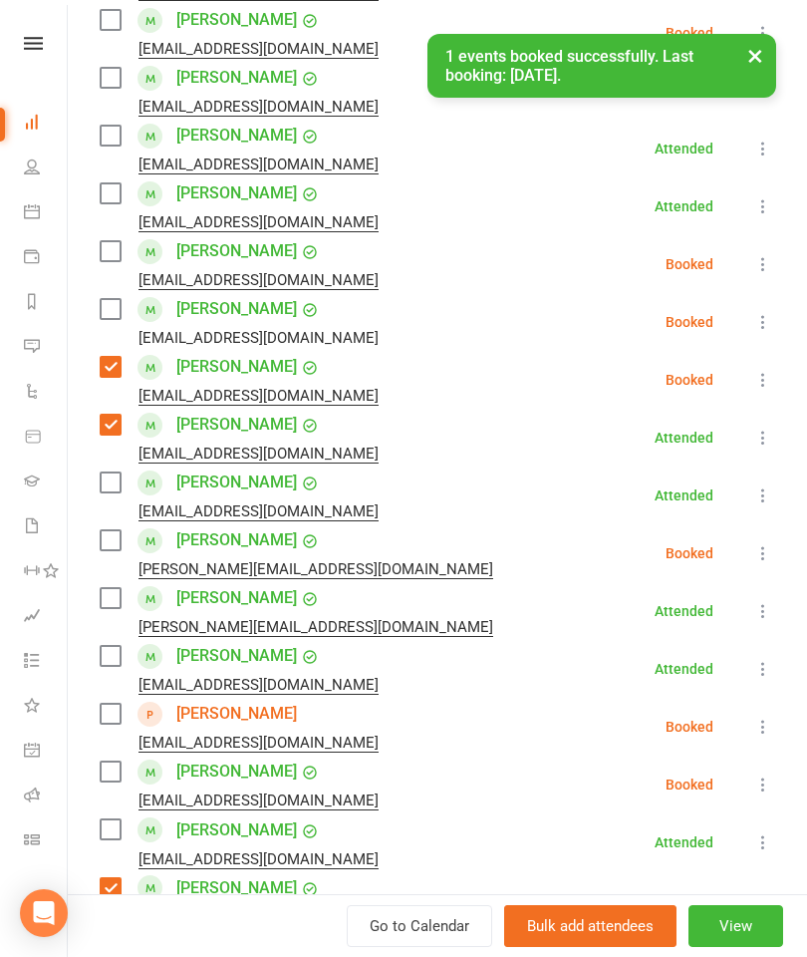
scroll to position [424, 0]
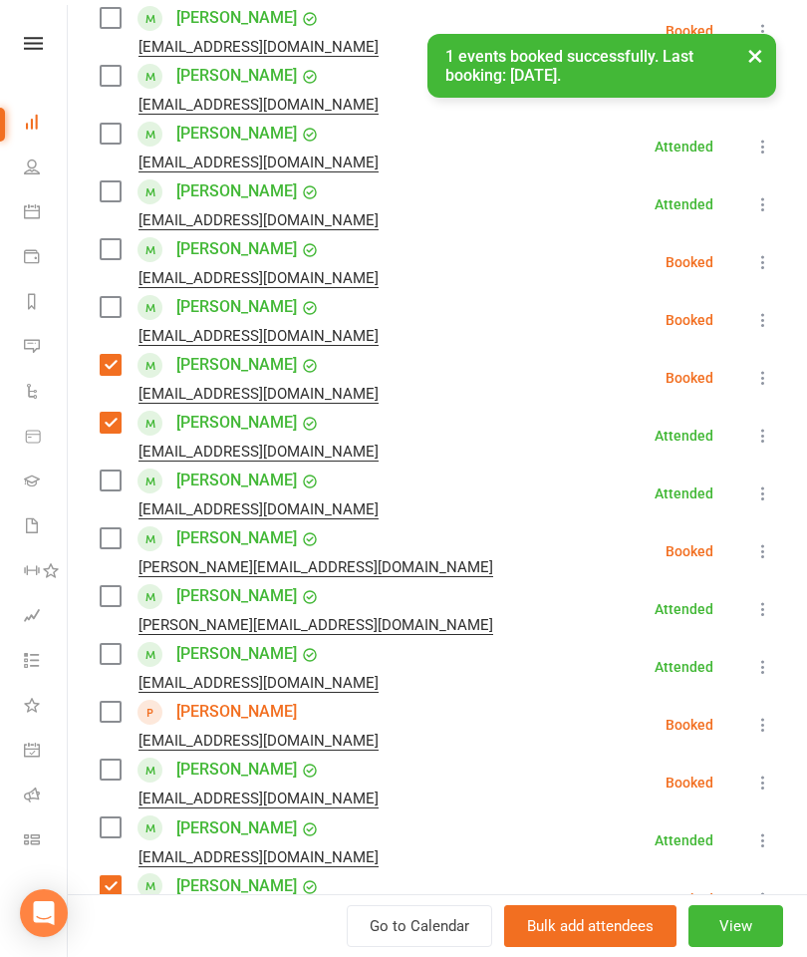
click at [120, 306] on label at bounding box center [110, 307] width 20 height 20
click at [804, 534] on div "Class kiosk mode Roll call 6:00 PM - 7:00 PM, Wednesday, October, 15, 2025 with…" at bounding box center [437, 847] width 739 height 2378
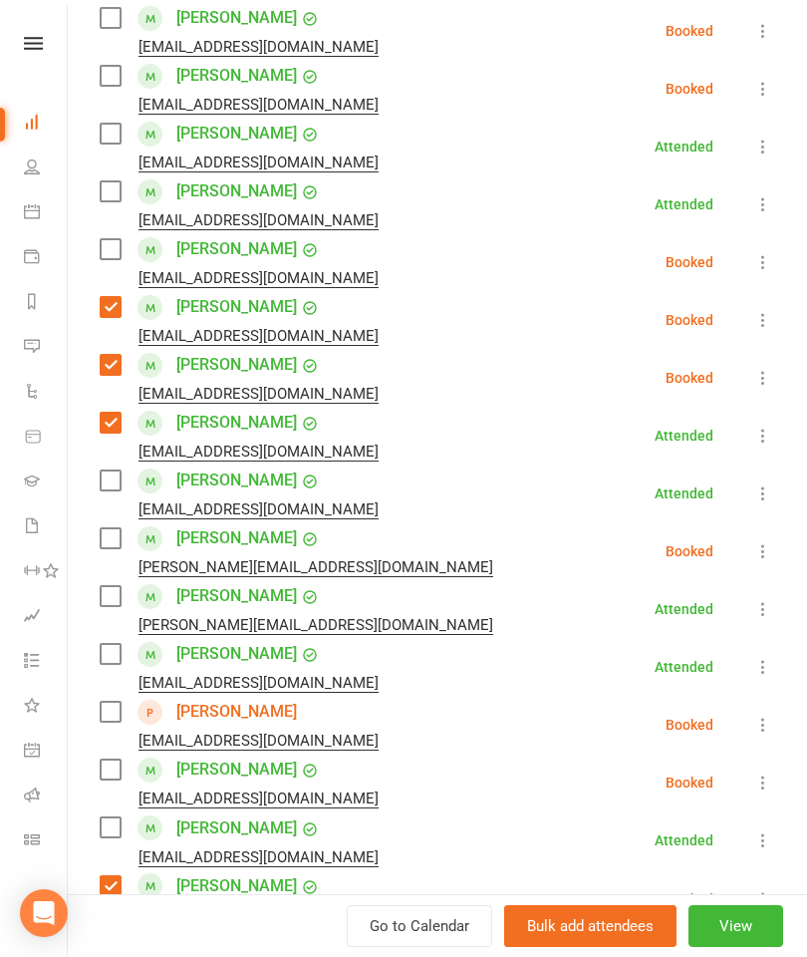
click at [100, 253] on label at bounding box center [110, 249] width 20 height 20
click at [120, 660] on label at bounding box center [110, 654] width 20 height 20
click at [118, 769] on label at bounding box center [110, 769] width 20 height 20
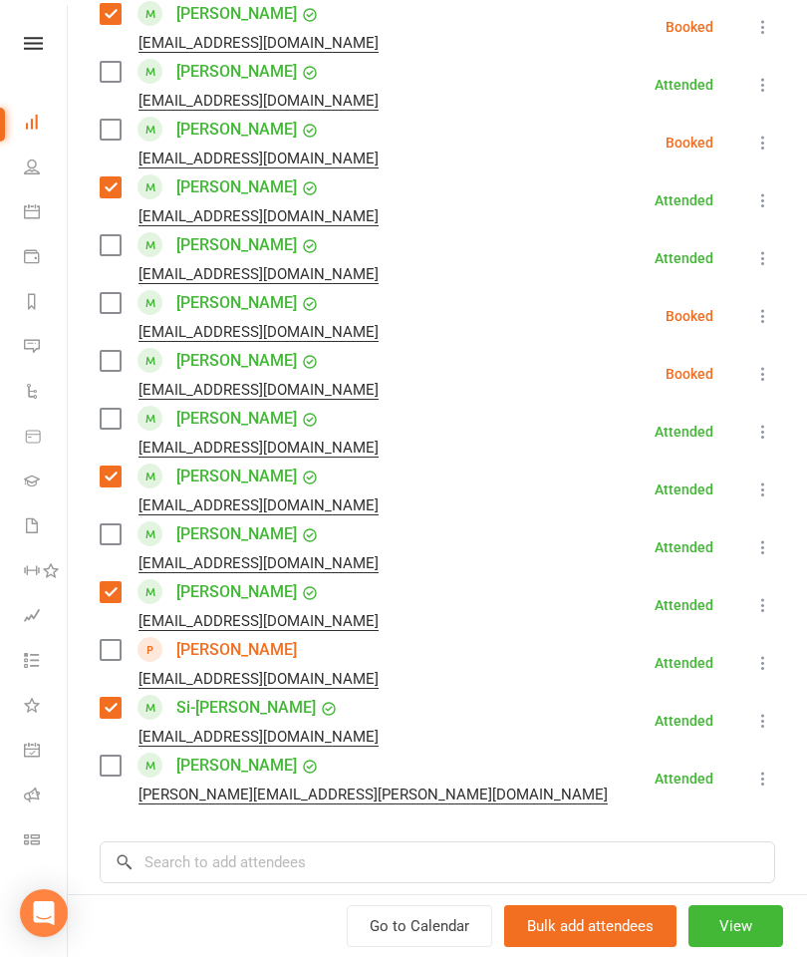
scroll to position [1375, 0]
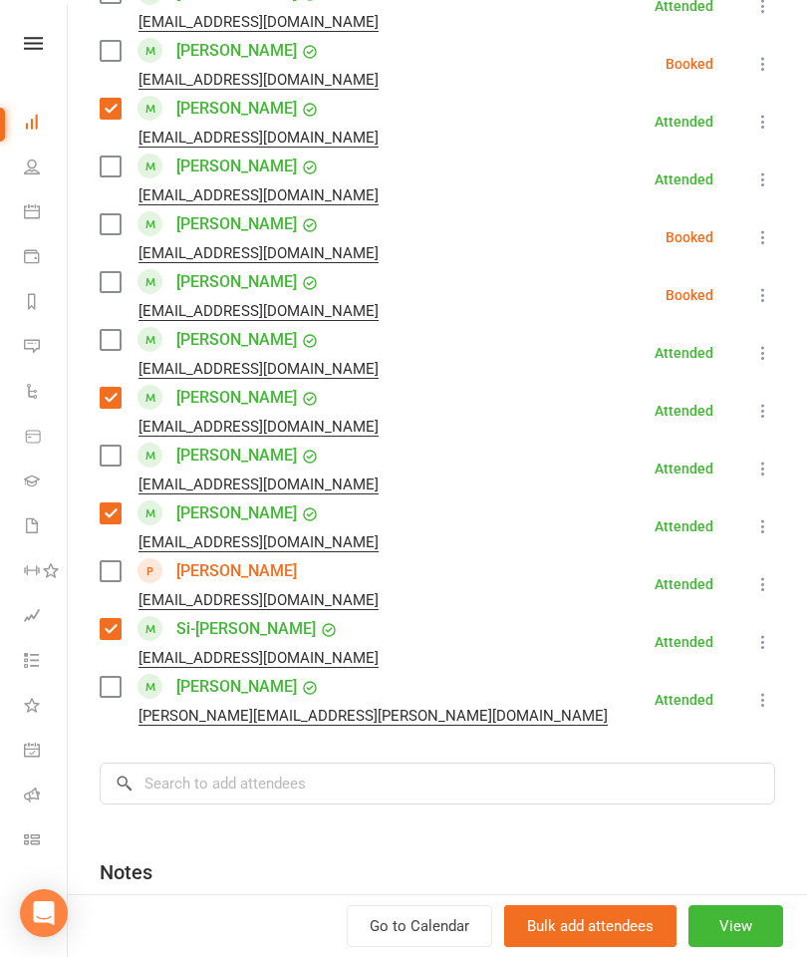
click at [109, 696] on label at bounding box center [110, 687] width 20 height 20
click at [103, 290] on label at bounding box center [110, 282] width 20 height 20
click at [295, 795] on input "search" at bounding box center [438, 783] width 676 height 42
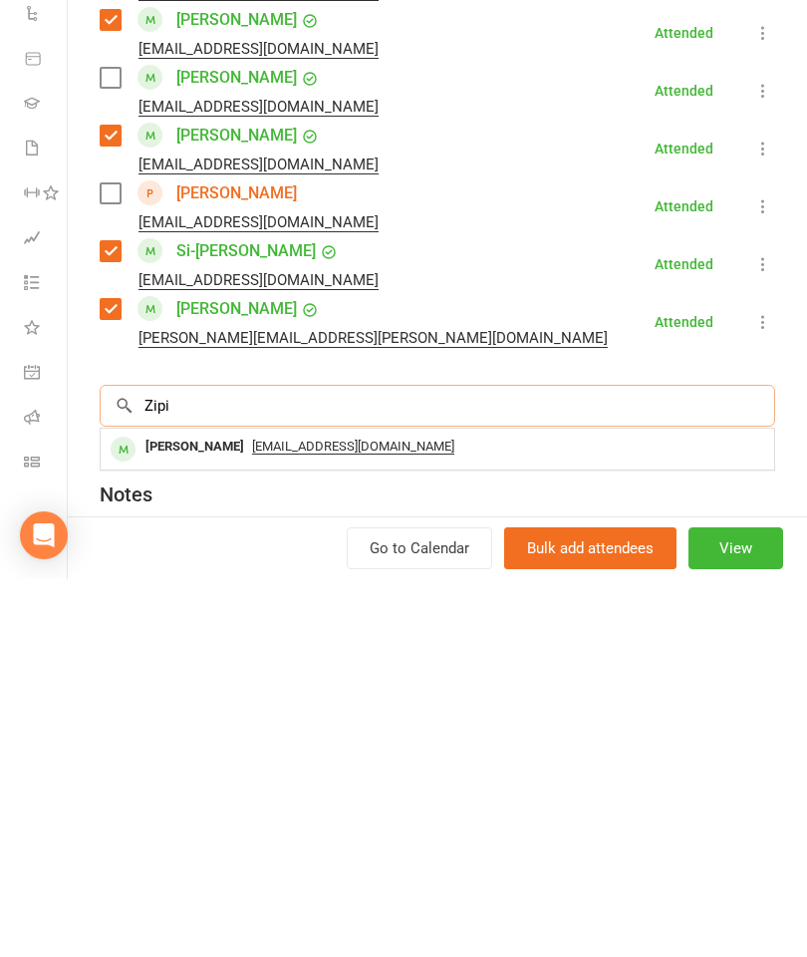
type input "Zipi"
click at [202, 810] on div "Zipian Li" at bounding box center [195, 824] width 115 height 29
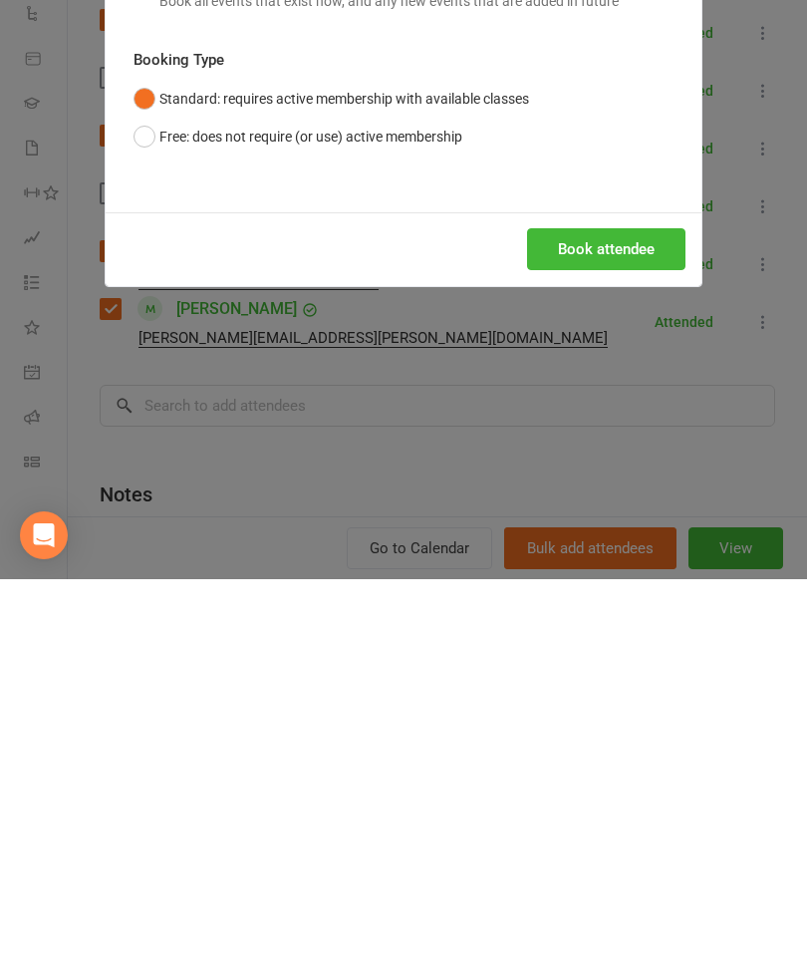
scroll to position [2022, 0]
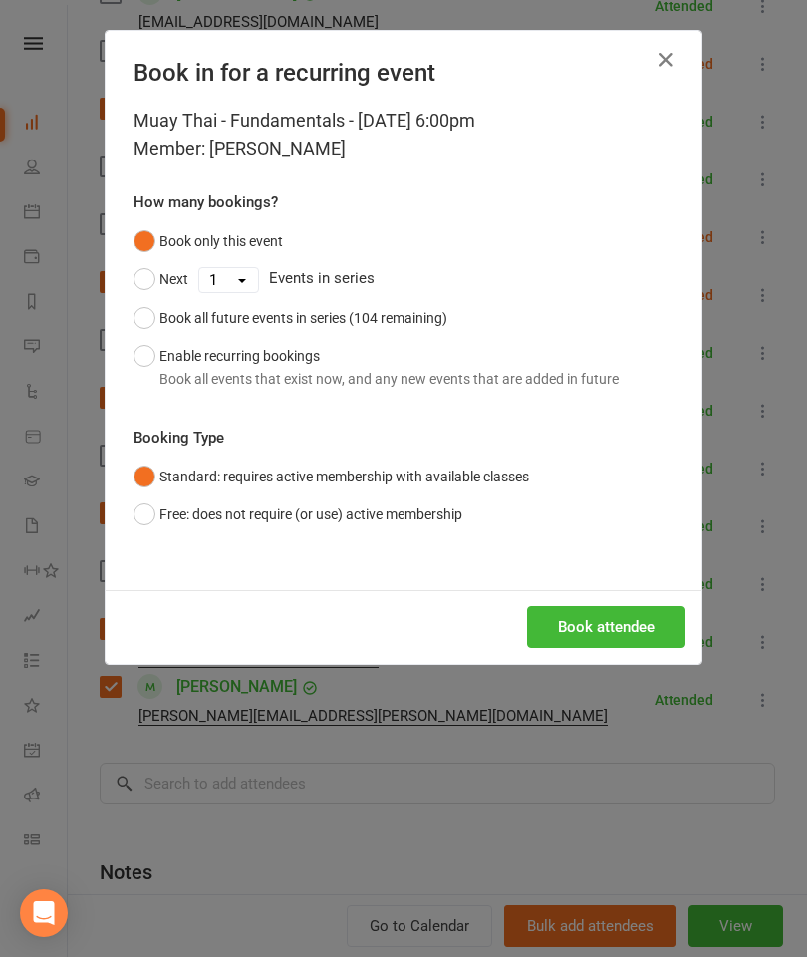
click at [636, 628] on button "Book attendee" at bounding box center [606, 627] width 158 height 42
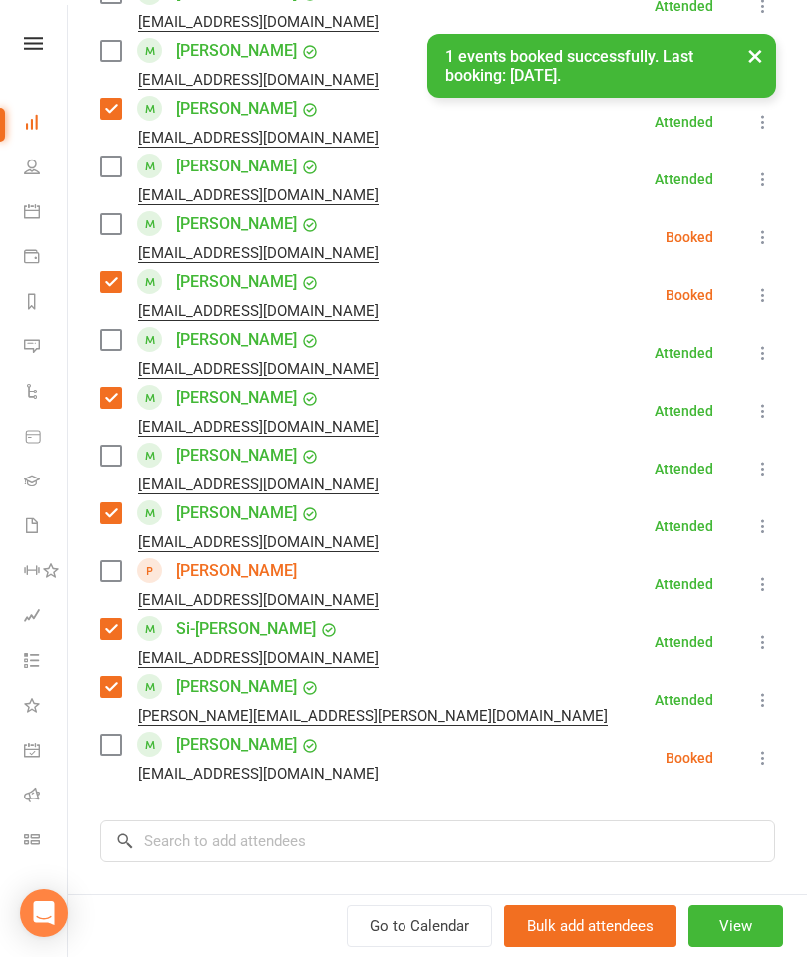
click at [110, 744] on label at bounding box center [110, 744] width 20 height 20
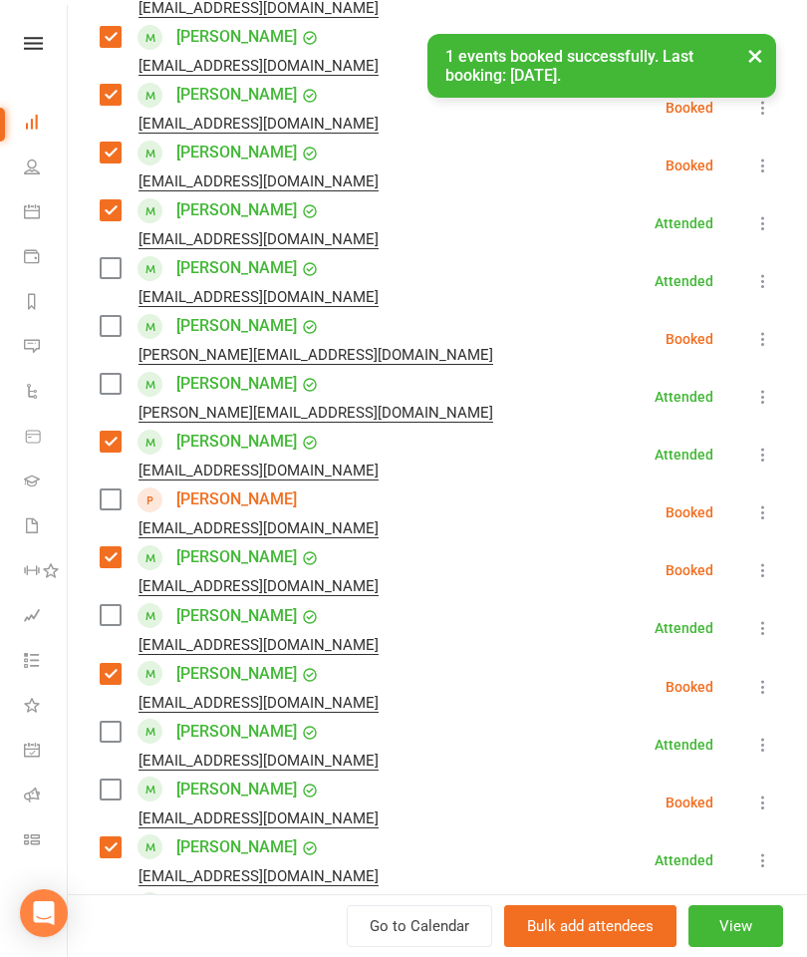
scroll to position [632, 0]
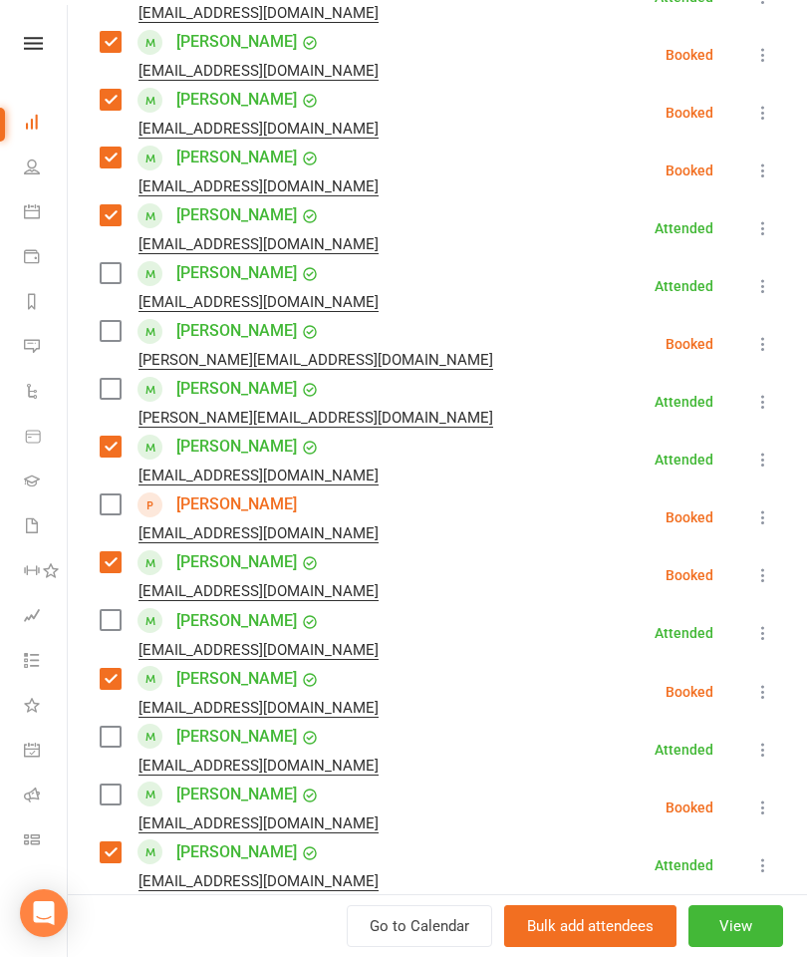
click at [101, 390] on label at bounding box center [110, 389] width 20 height 20
click at [104, 333] on label at bounding box center [110, 331] width 20 height 20
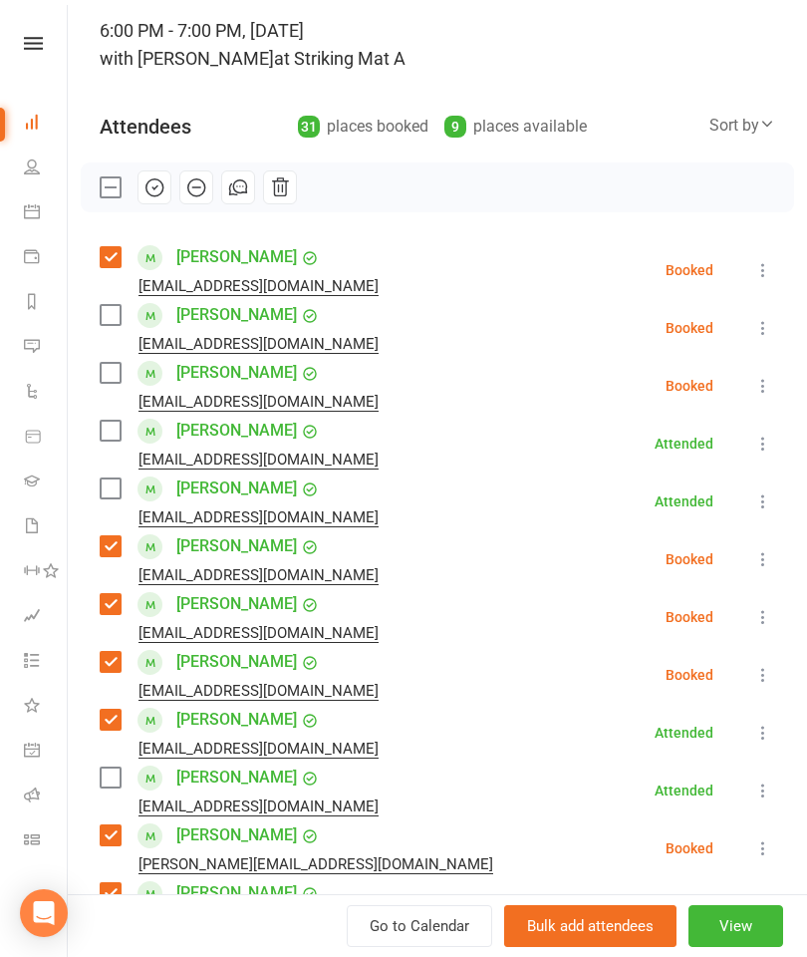
scroll to position [99, 0]
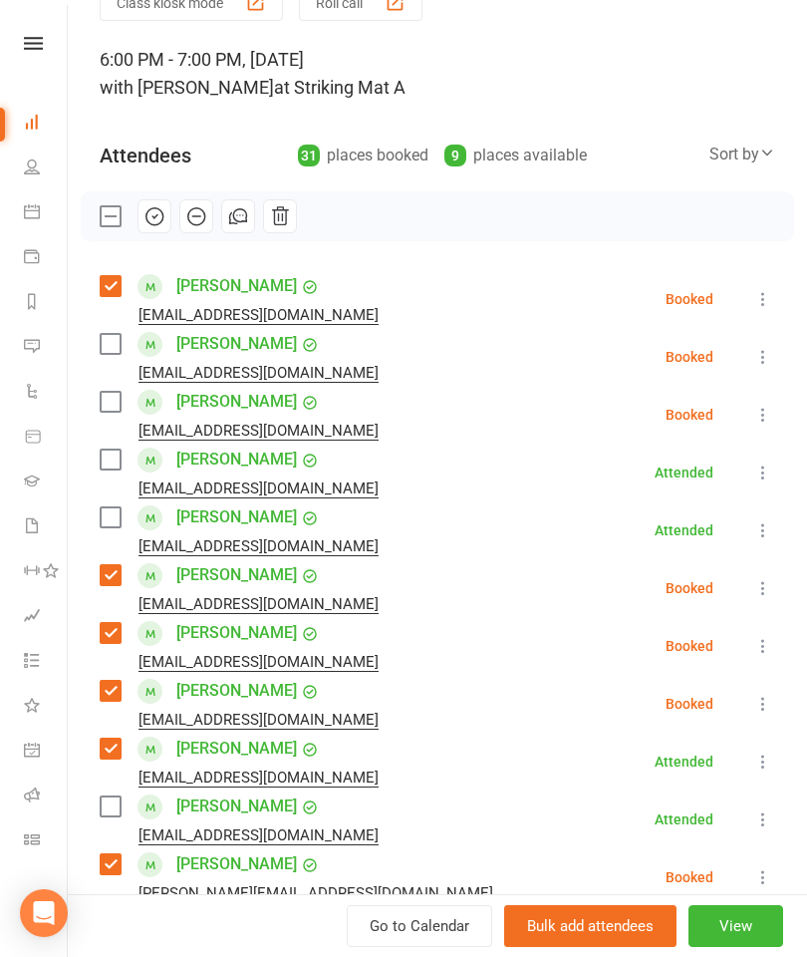
click at [103, 354] on label at bounding box center [110, 344] width 20 height 20
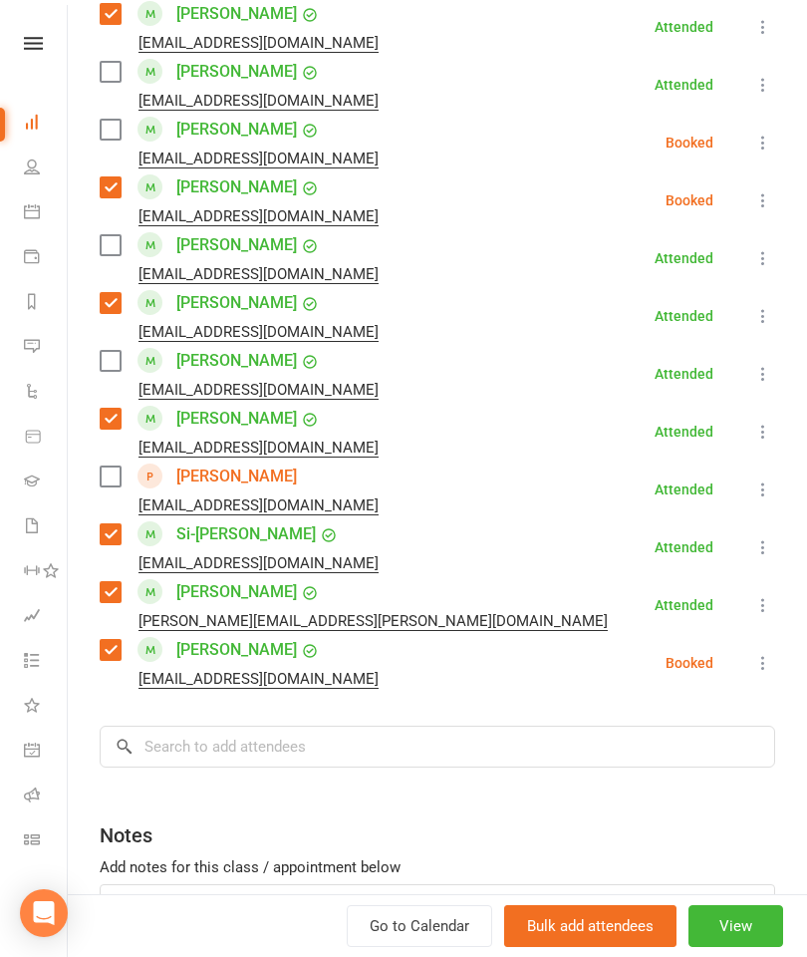
scroll to position [1537, 0]
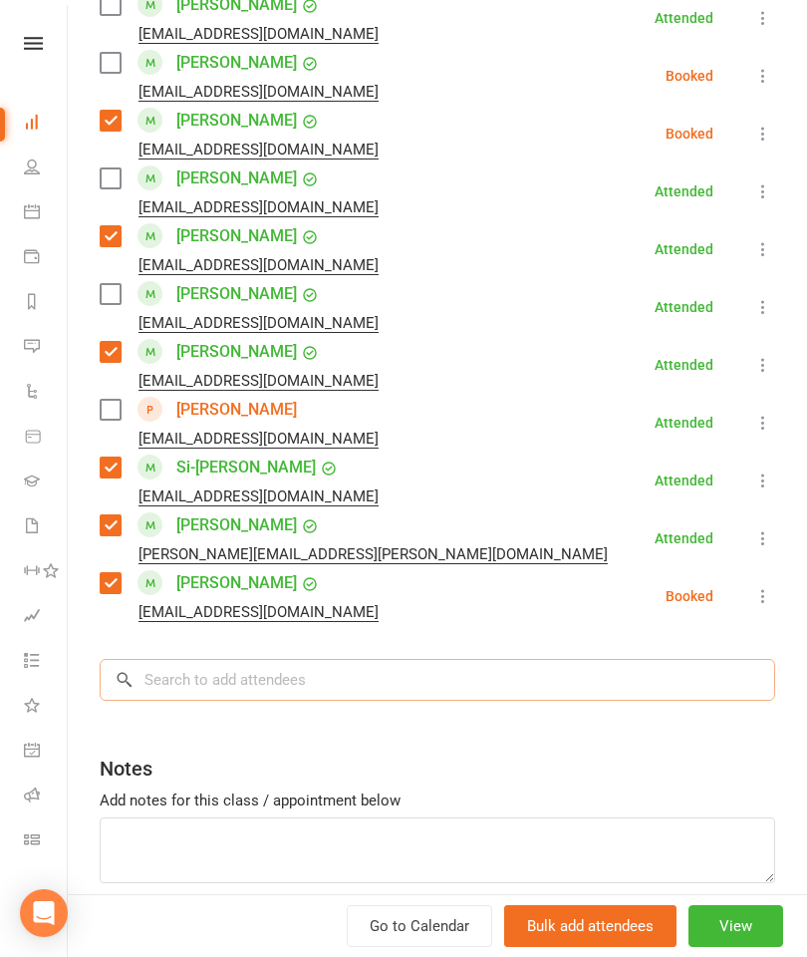
click at [358, 690] on input "search" at bounding box center [438, 680] width 676 height 42
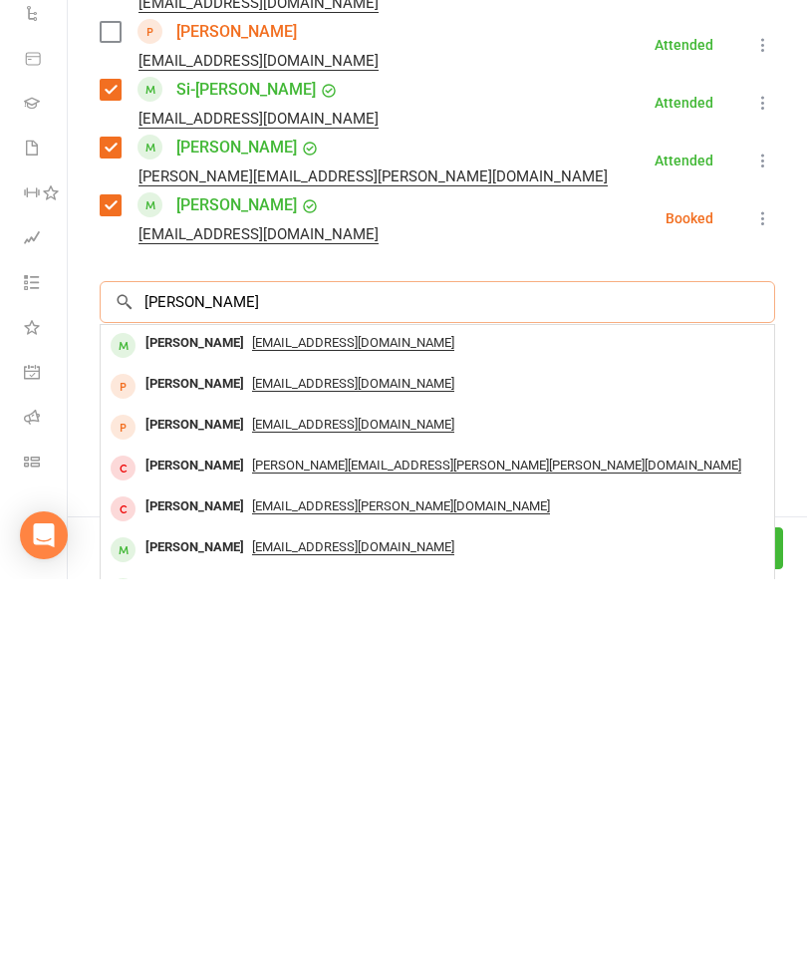
type input "Marcello"
click at [182, 706] on div "Marcello Friedrich" at bounding box center [195, 720] width 115 height 29
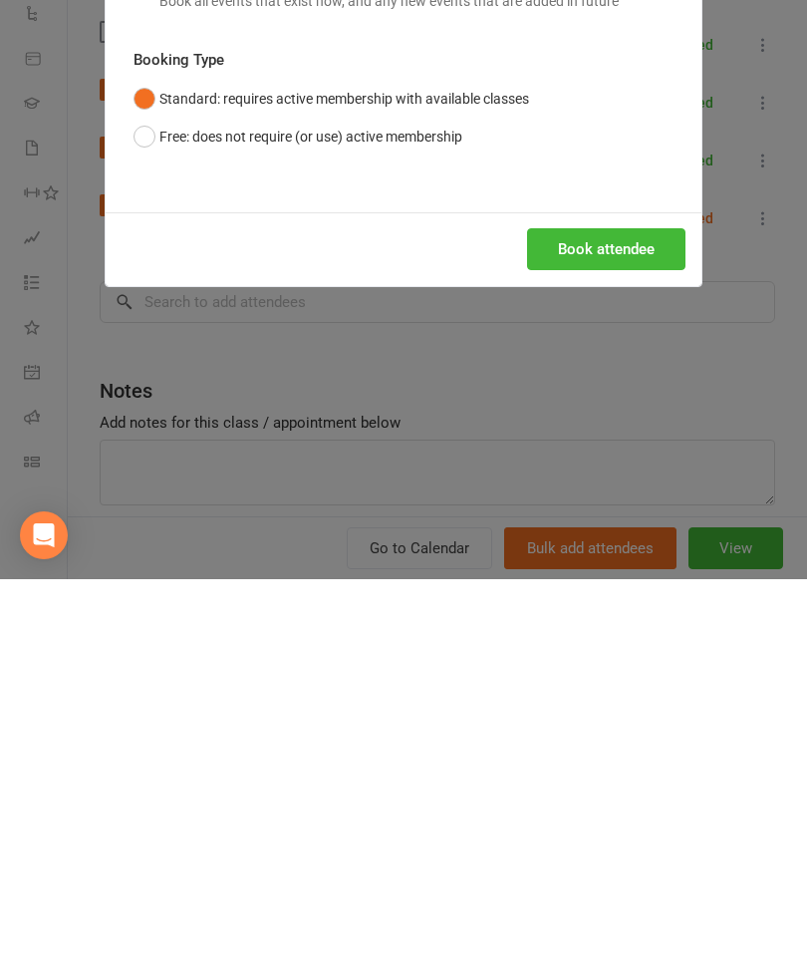
scroll to position [2322, 0]
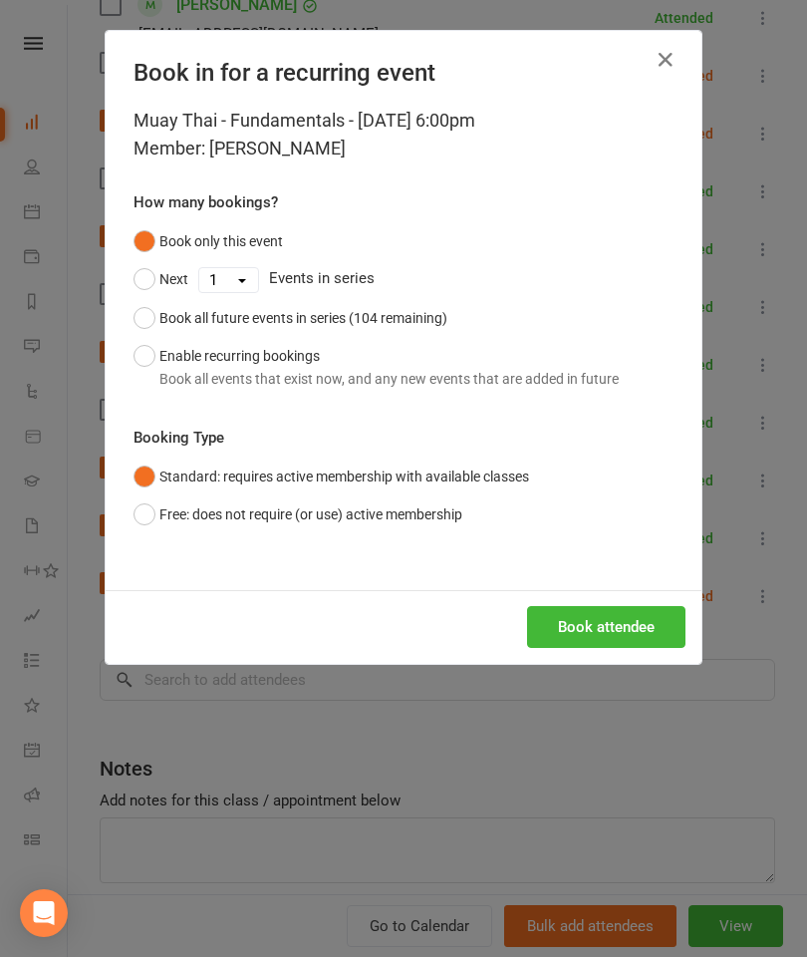
click at [638, 618] on button "Book attendee" at bounding box center [606, 627] width 158 height 42
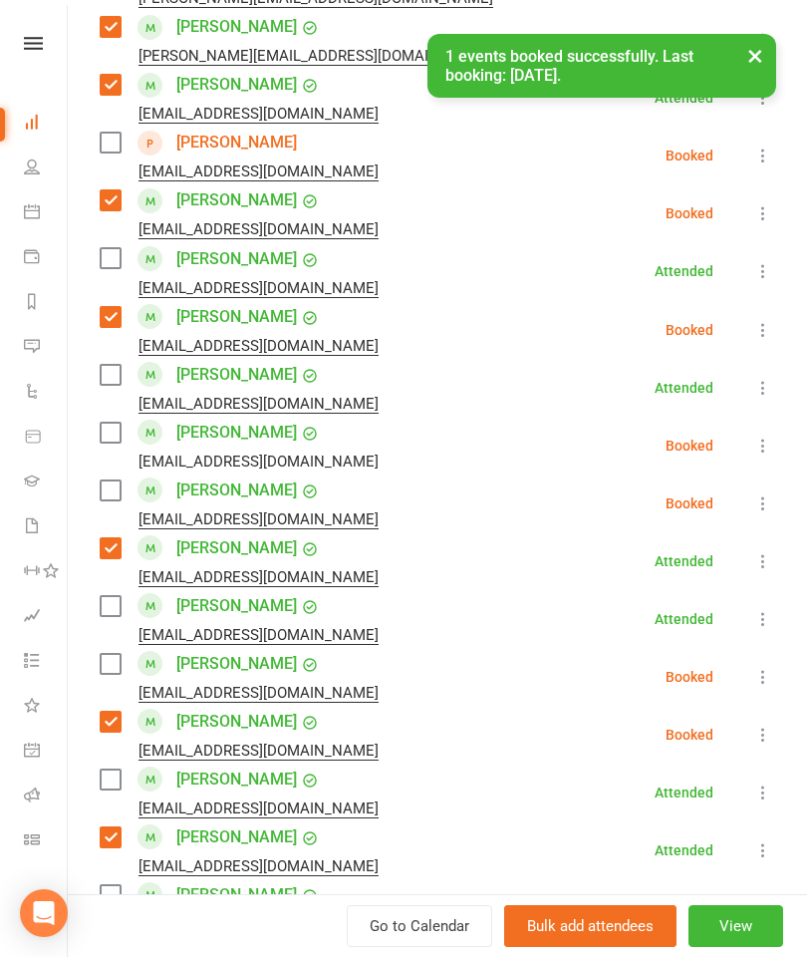
scroll to position [883, 0]
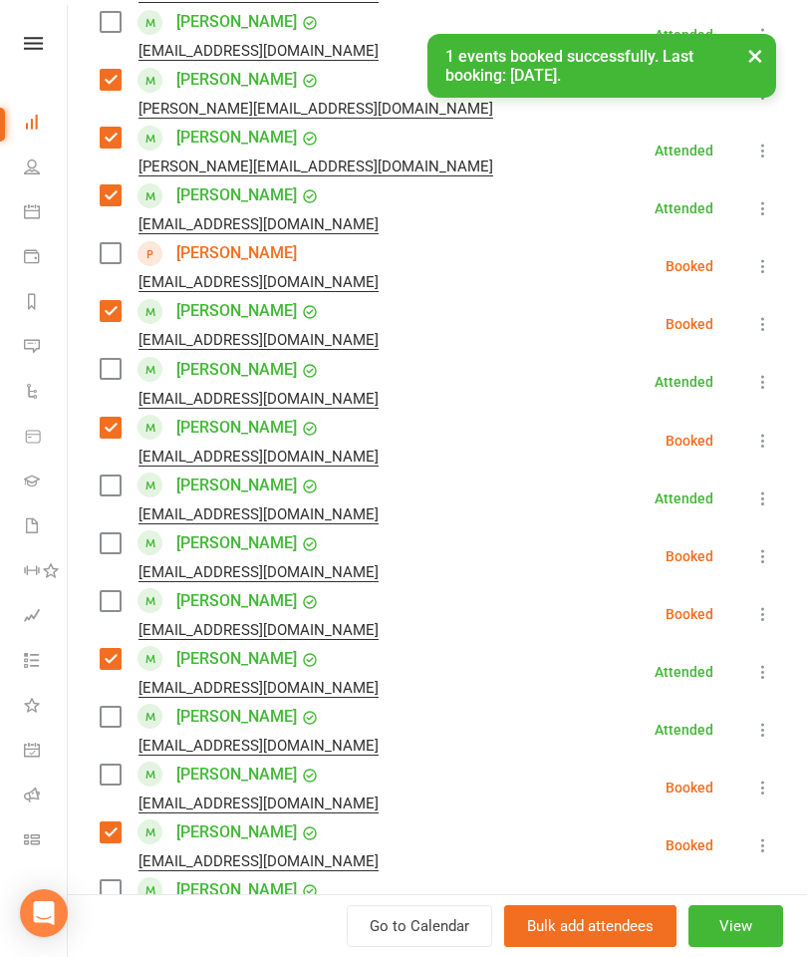
click at [103, 543] on label at bounding box center [110, 543] width 20 height 20
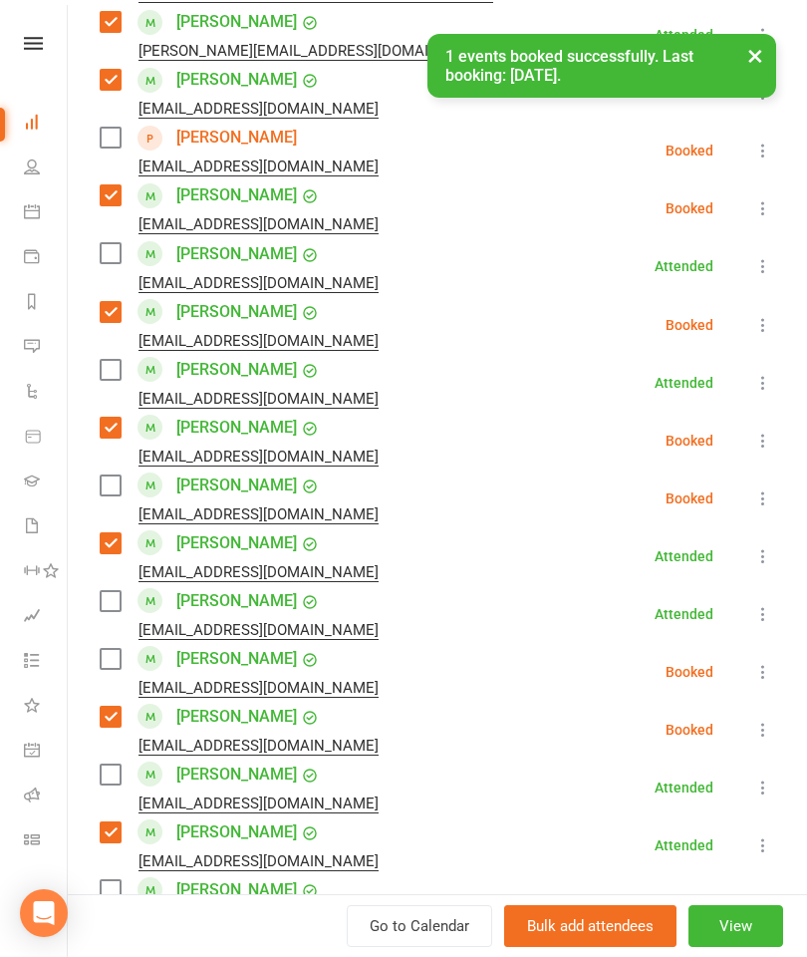
scroll to position [1008, 0]
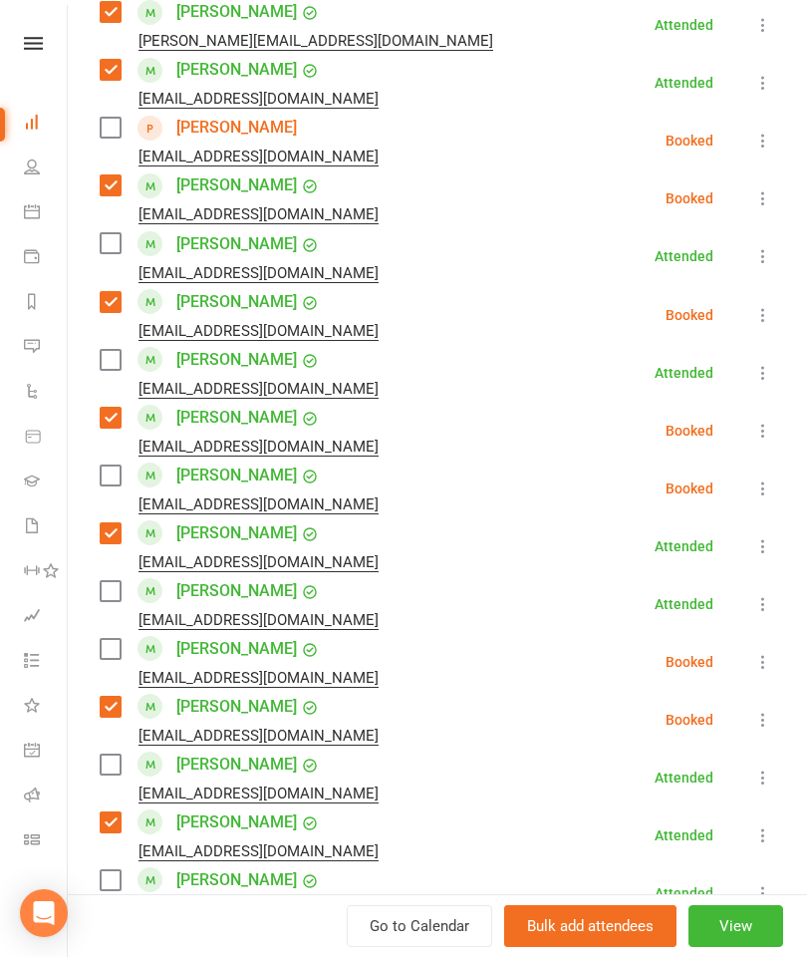
click at [102, 769] on label at bounding box center [110, 764] width 20 height 20
click at [110, 657] on label at bounding box center [110, 649] width 20 height 20
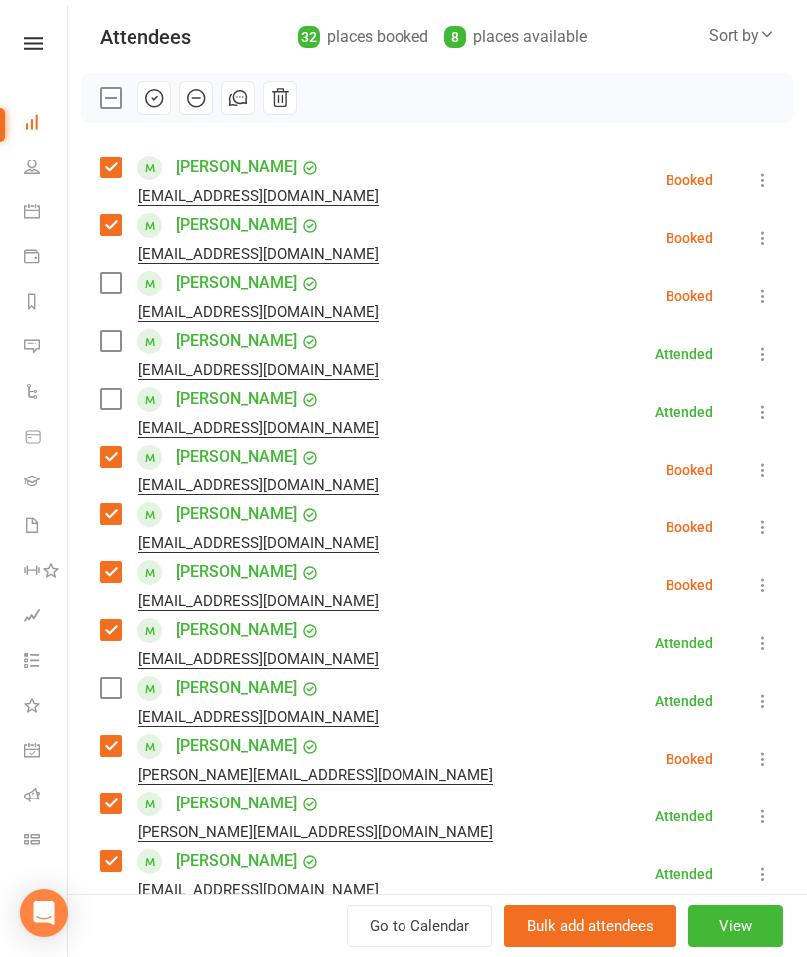
scroll to position [217, 0]
click at [115, 343] on label at bounding box center [110, 341] width 20 height 20
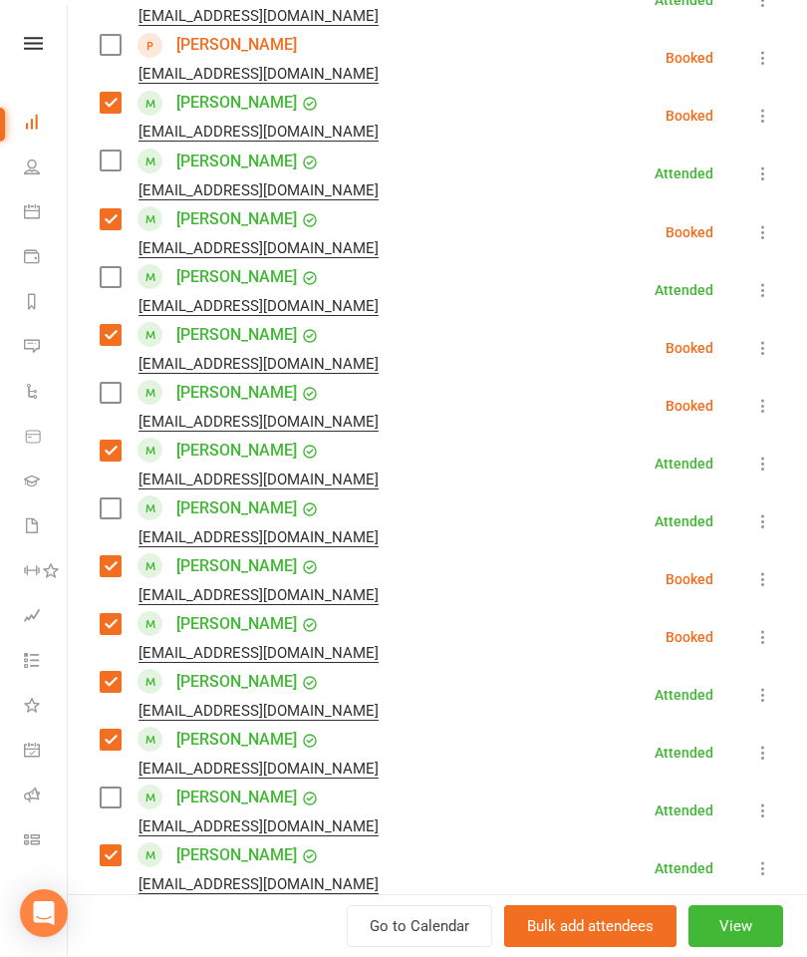
scroll to position [1025, 0]
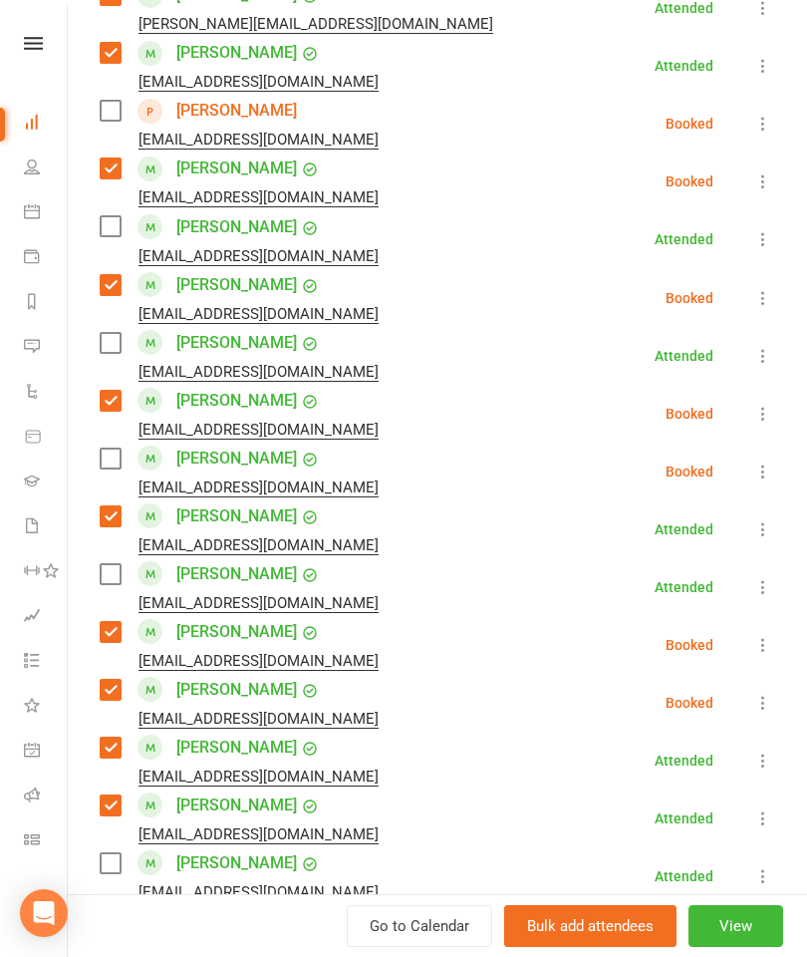
click at [109, 342] on label at bounding box center [110, 343] width 20 height 20
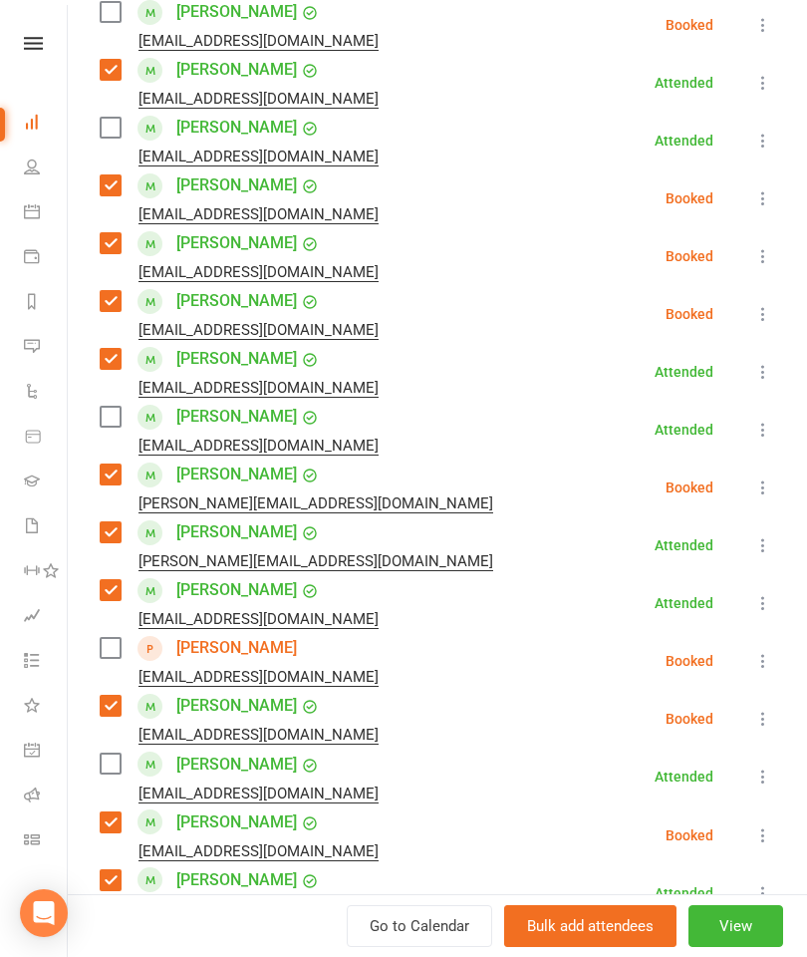
scroll to position [486, 0]
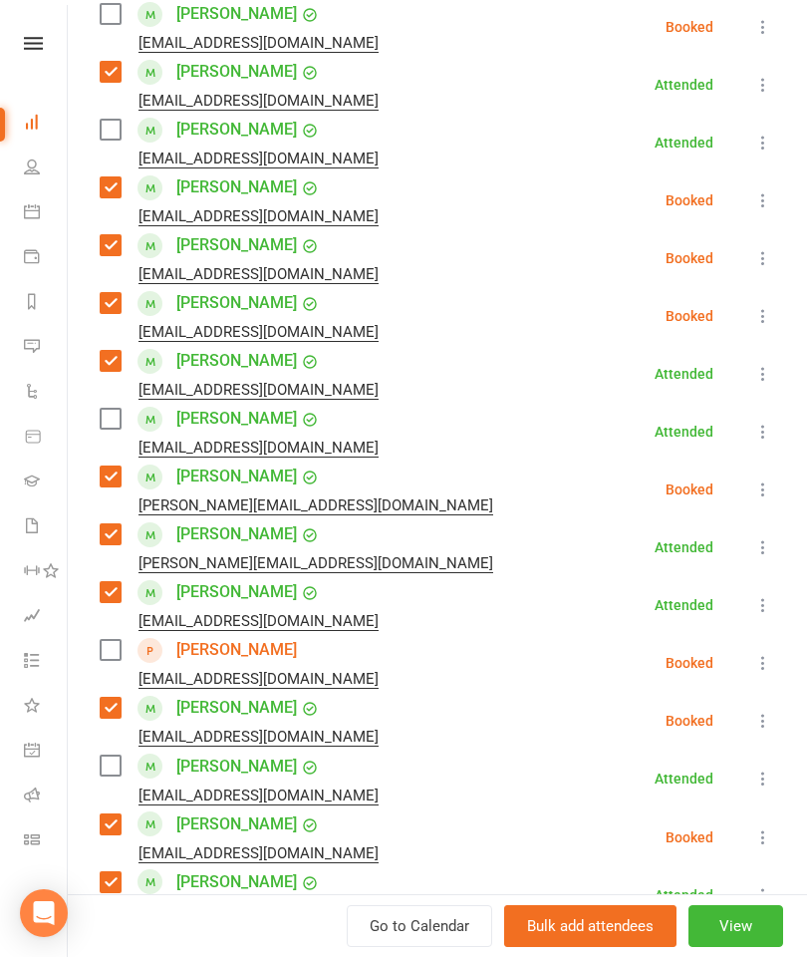
click at [116, 421] on label at bounding box center [110, 419] width 20 height 20
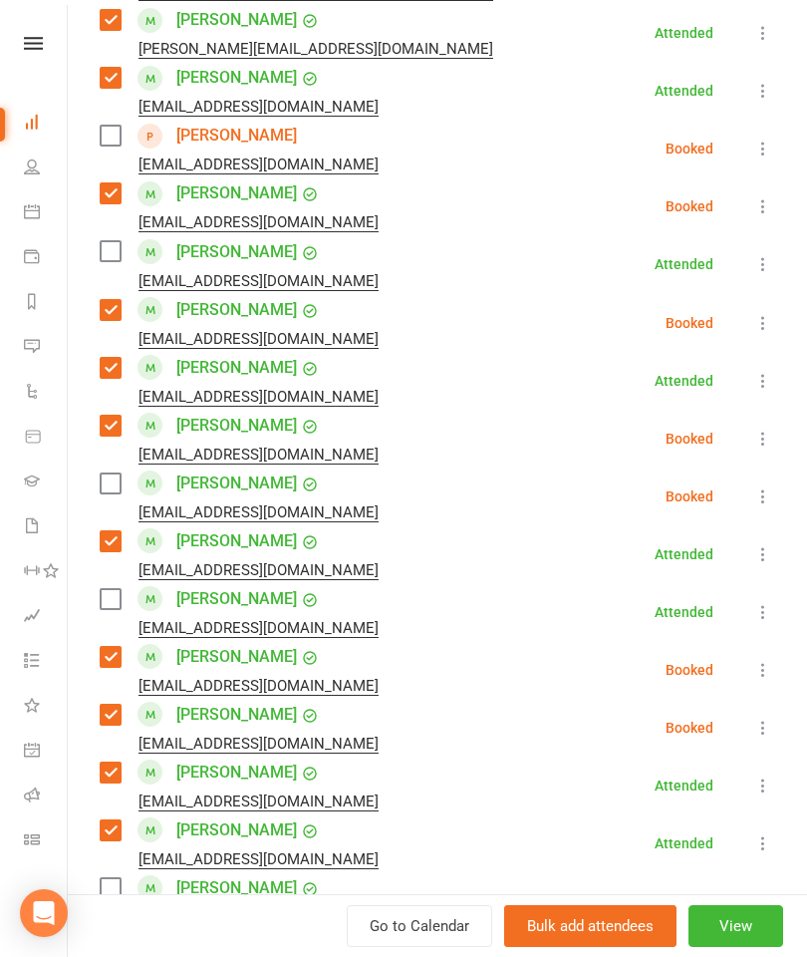
scroll to position [1004, 0]
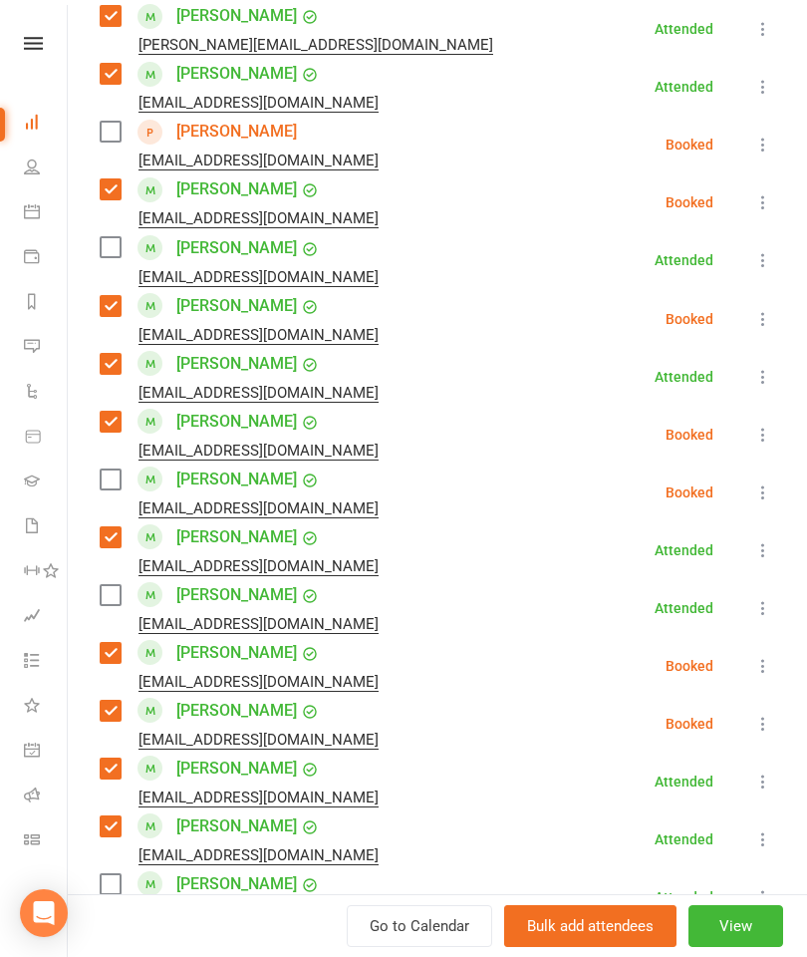
click at [108, 246] on label at bounding box center [110, 247] width 20 height 20
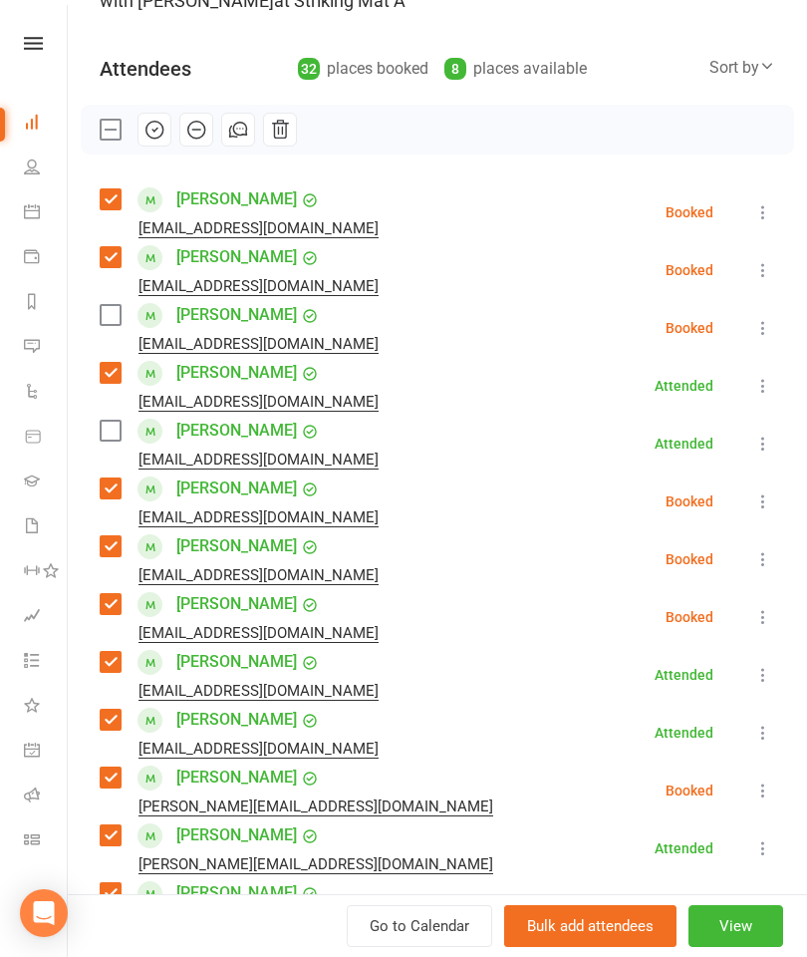
scroll to position [183, 0]
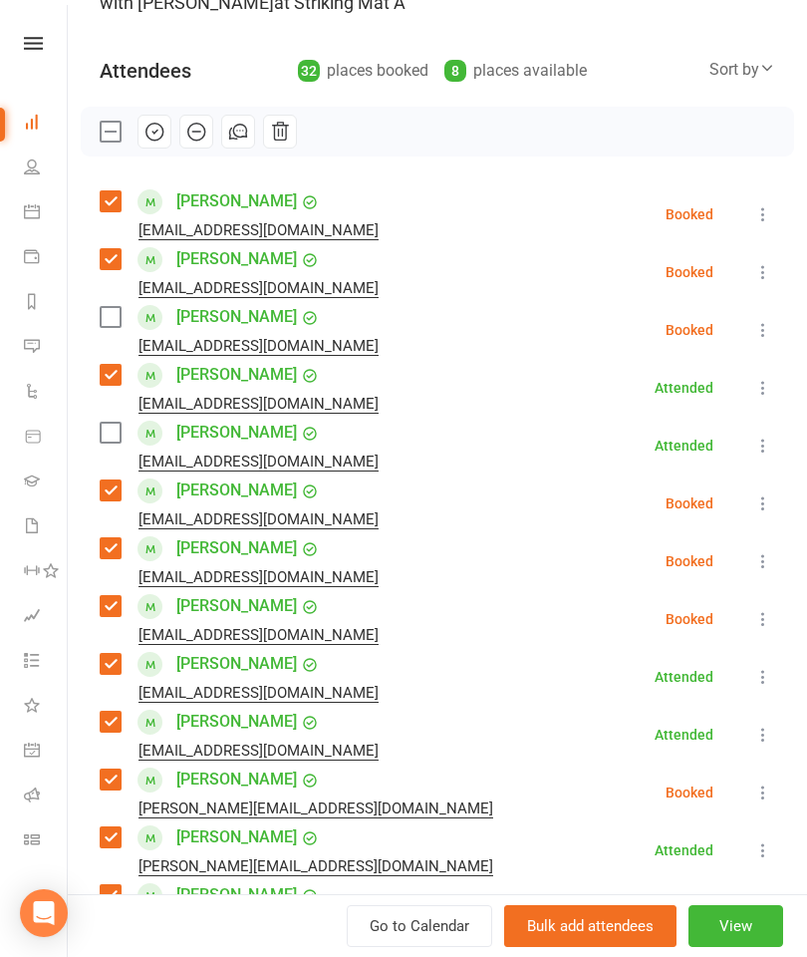
click at [116, 318] on label at bounding box center [110, 317] width 20 height 20
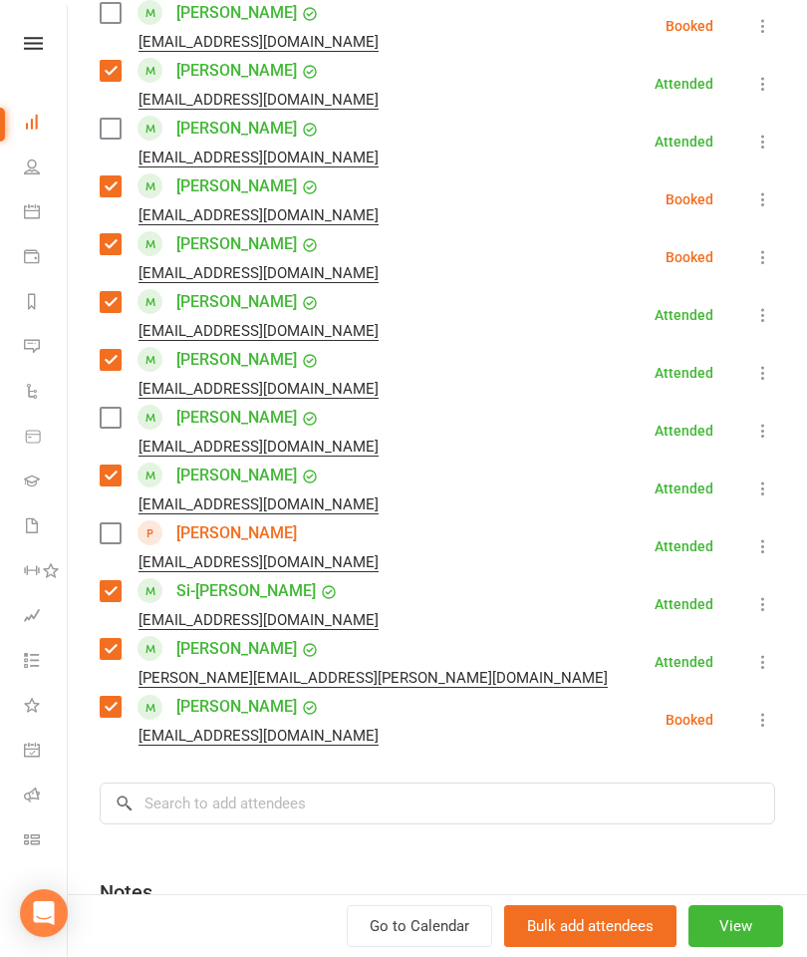
scroll to position [1502, 0]
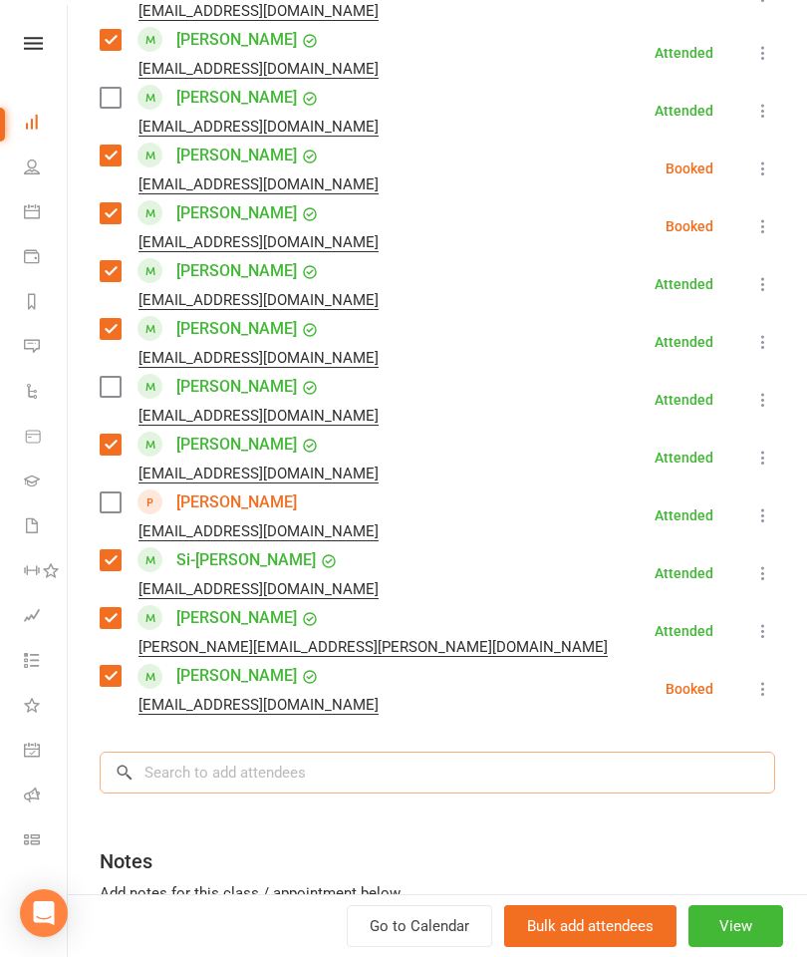
click at [336, 791] on input "search" at bounding box center [438, 772] width 676 height 42
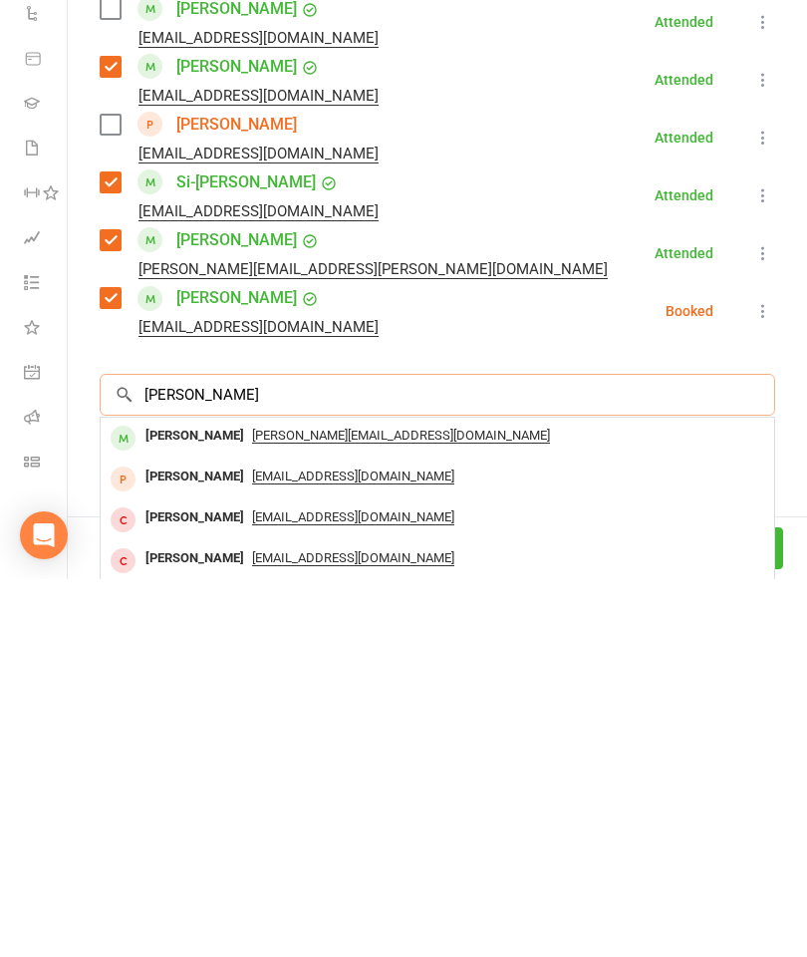
type input "Shirley ji"
click at [196, 799] on div "Shirley Jiang" at bounding box center [195, 813] width 115 height 29
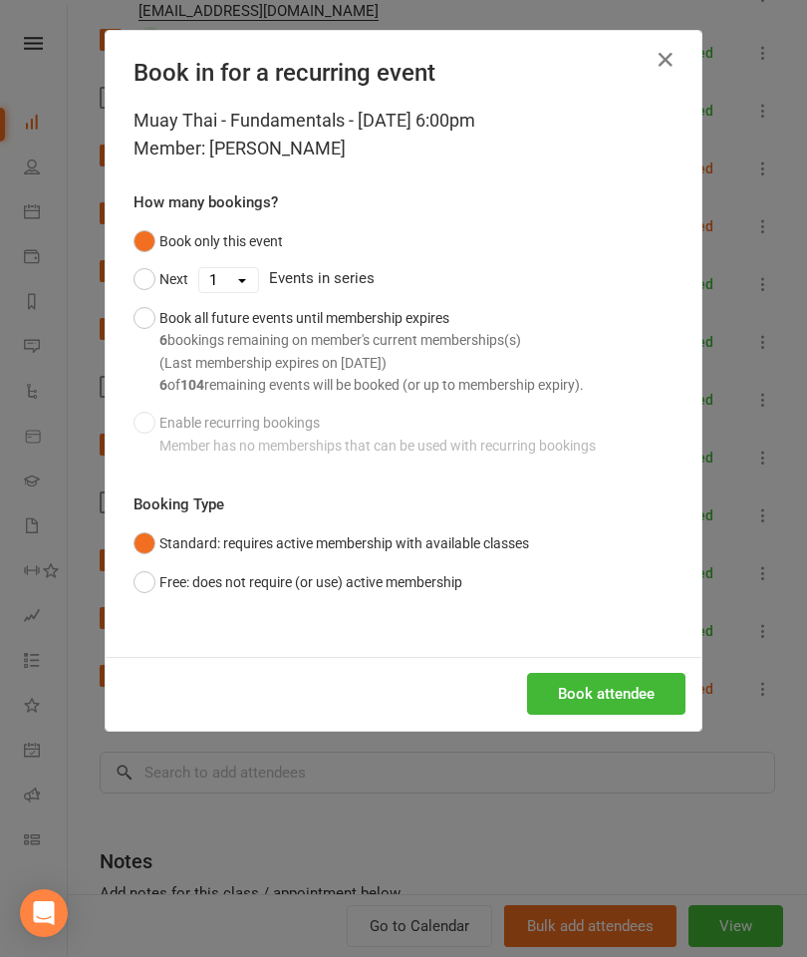
click at [598, 676] on button "Book attendee" at bounding box center [606, 694] width 158 height 42
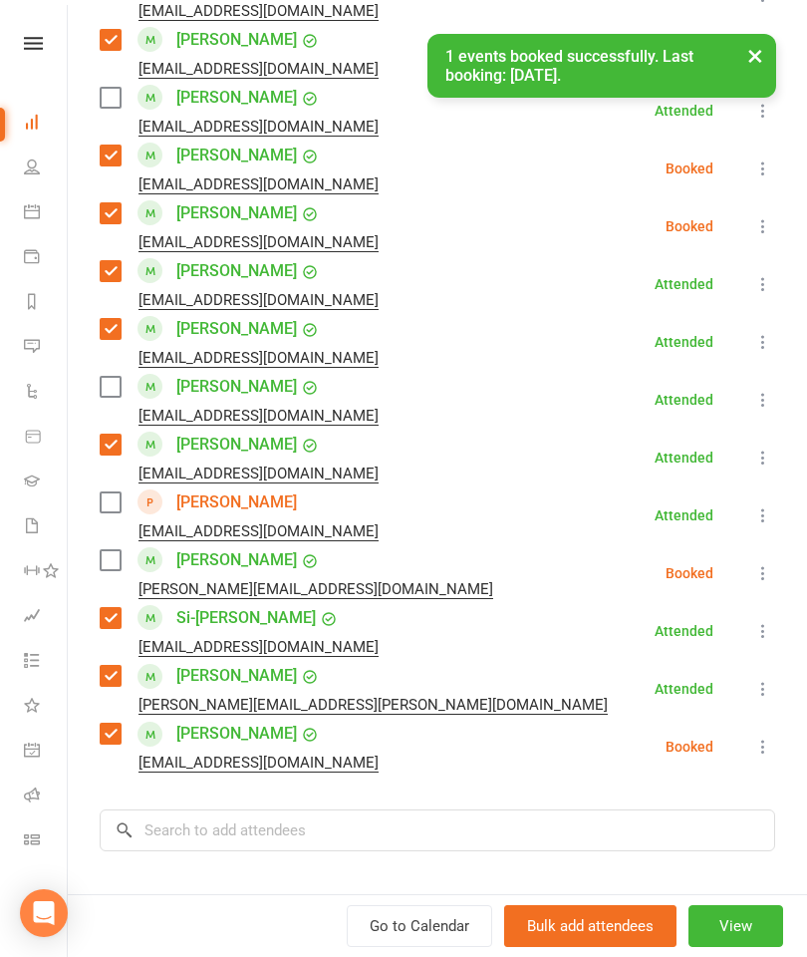
click at [111, 569] on label at bounding box center [110, 560] width 20 height 20
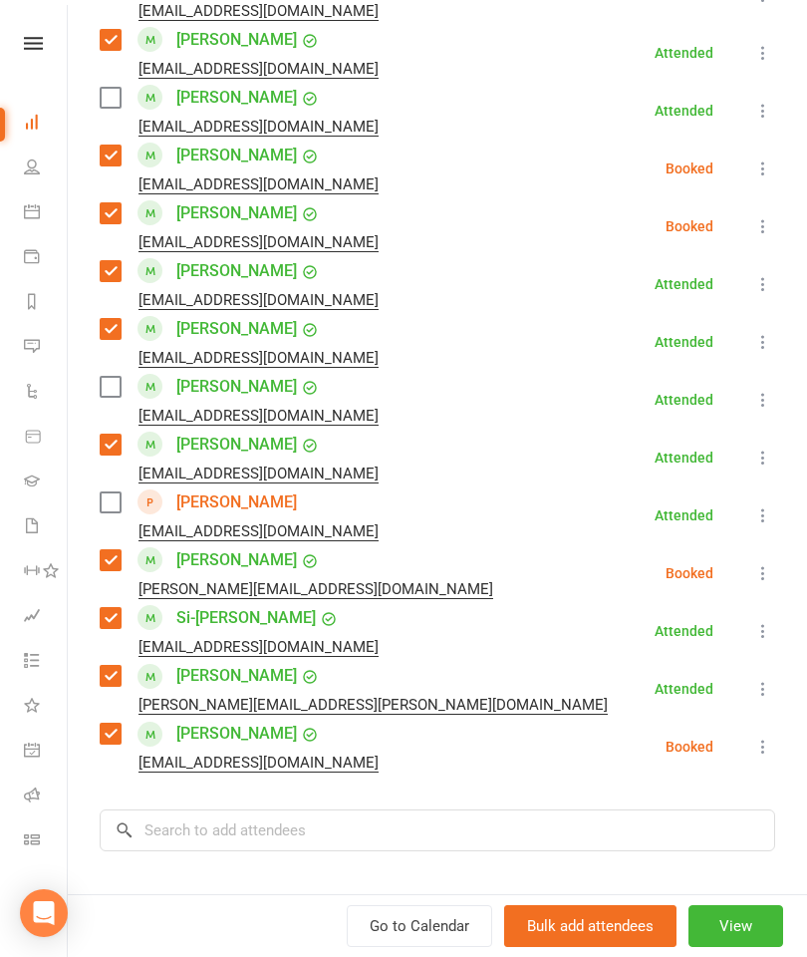
click at [118, 102] on label at bounding box center [110, 98] width 20 height 20
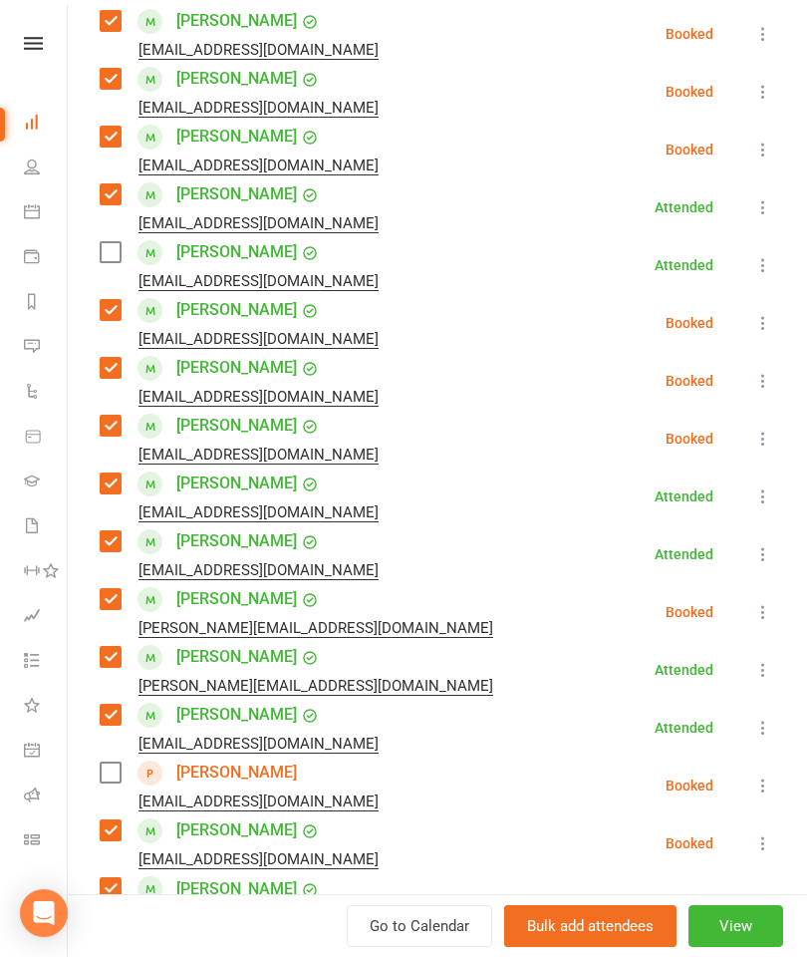
scroll to position [312, 0]
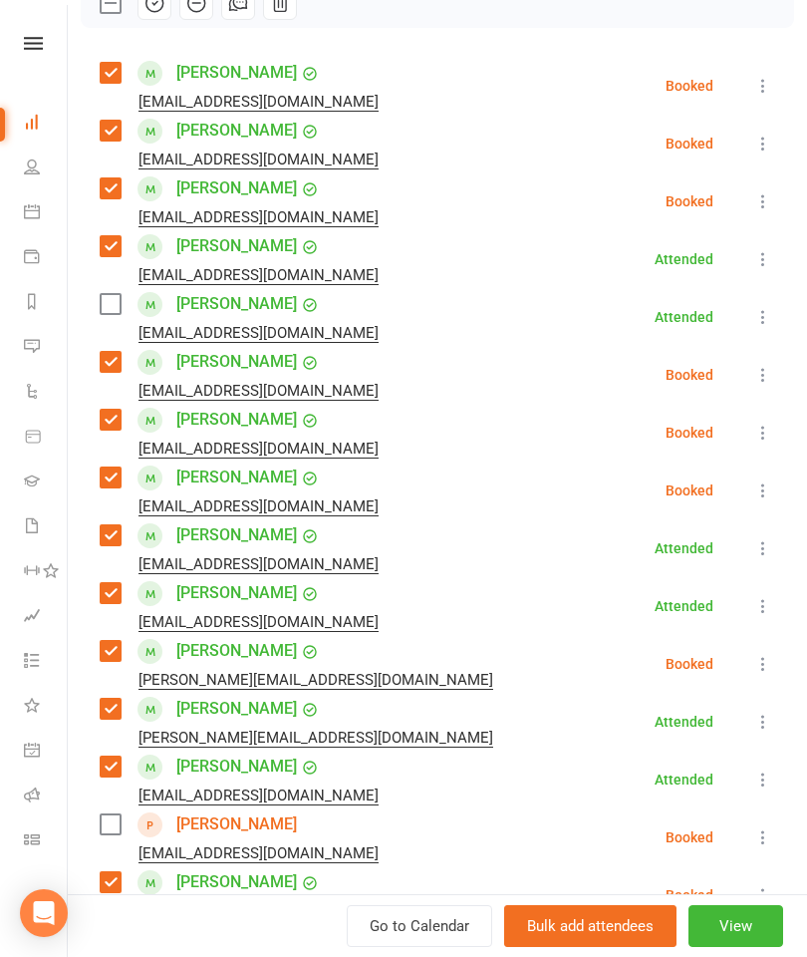
click at [100, 311] on label at bounding box center [110, 304] width 20 height 20
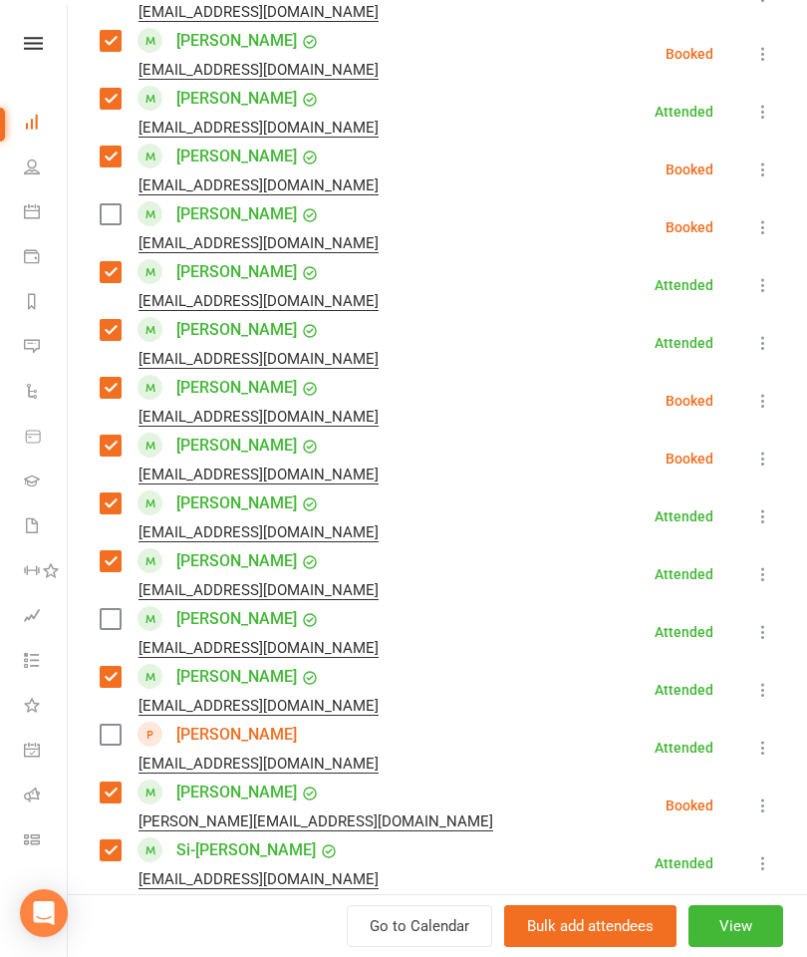
scroll to position [1290, 0]
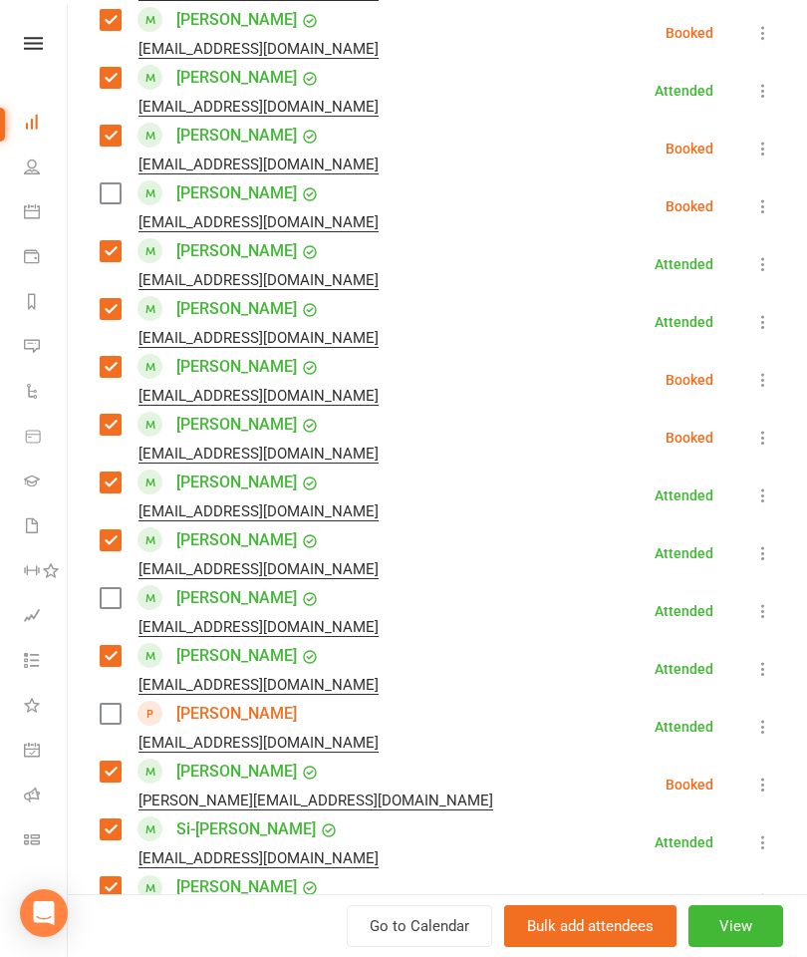
click at [116, 598] on label at bounding box center [110, 598] width 20 height 20
click at [767, 723] on icon at bounding box center [763, 726] width 20 height 20
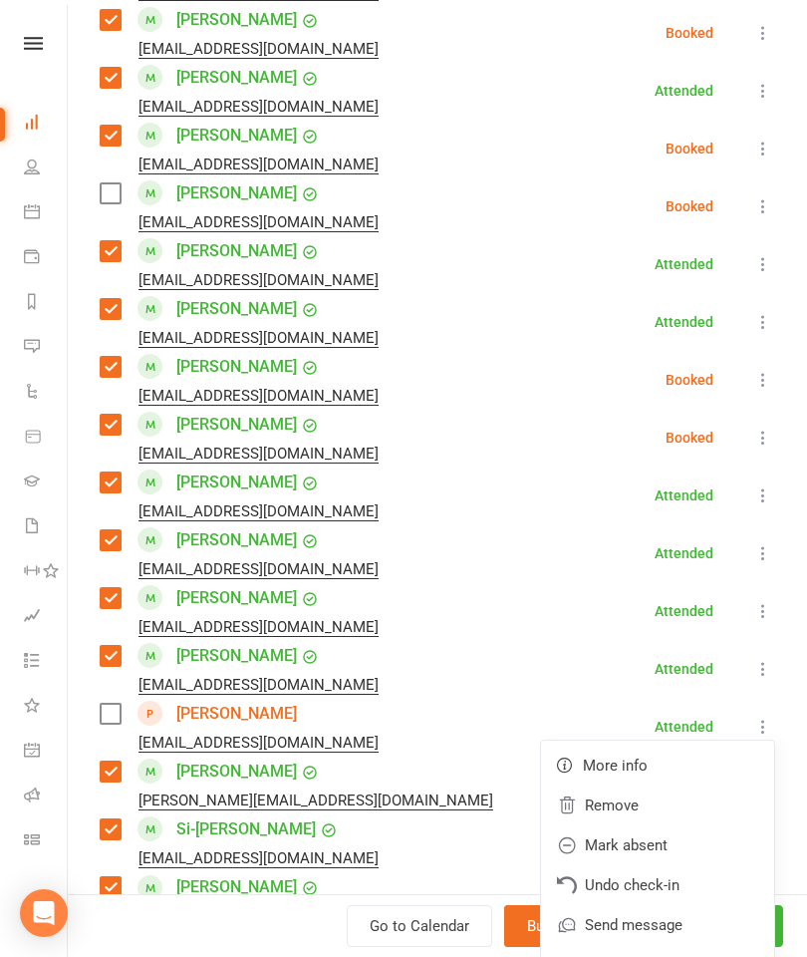
click at [653, 804] on link "Remove" at bounding box center [657, 805] width 233 height 40
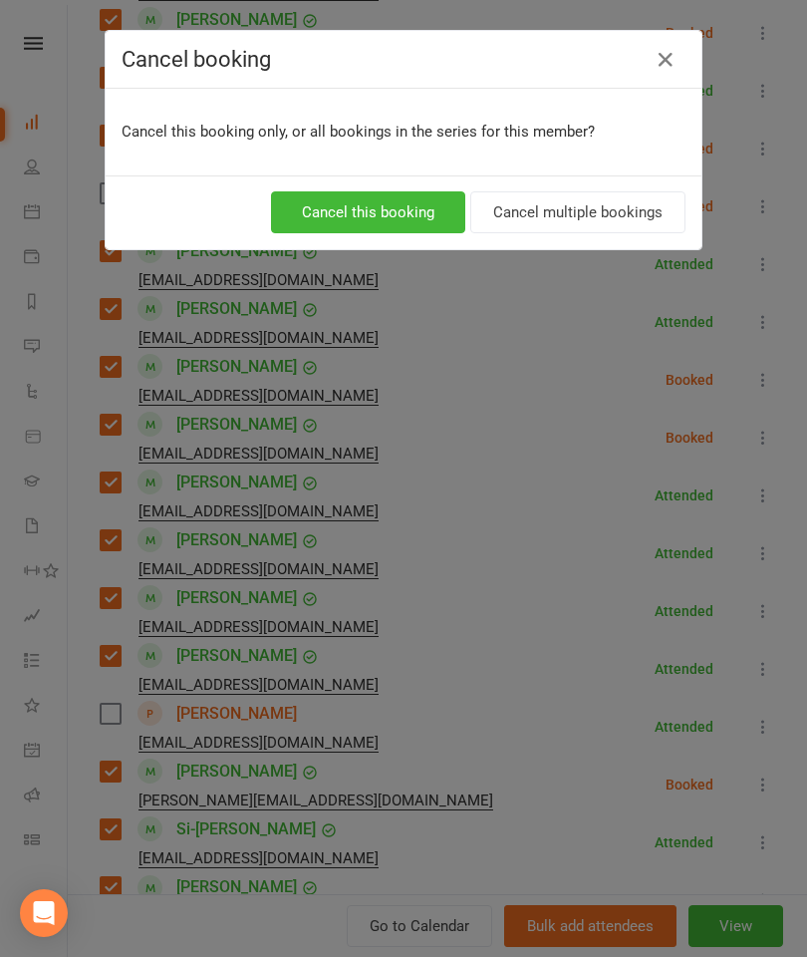
click at [390, 228] on button "Cancel this booking" at bounding box center [368, 212] width 194 height 42
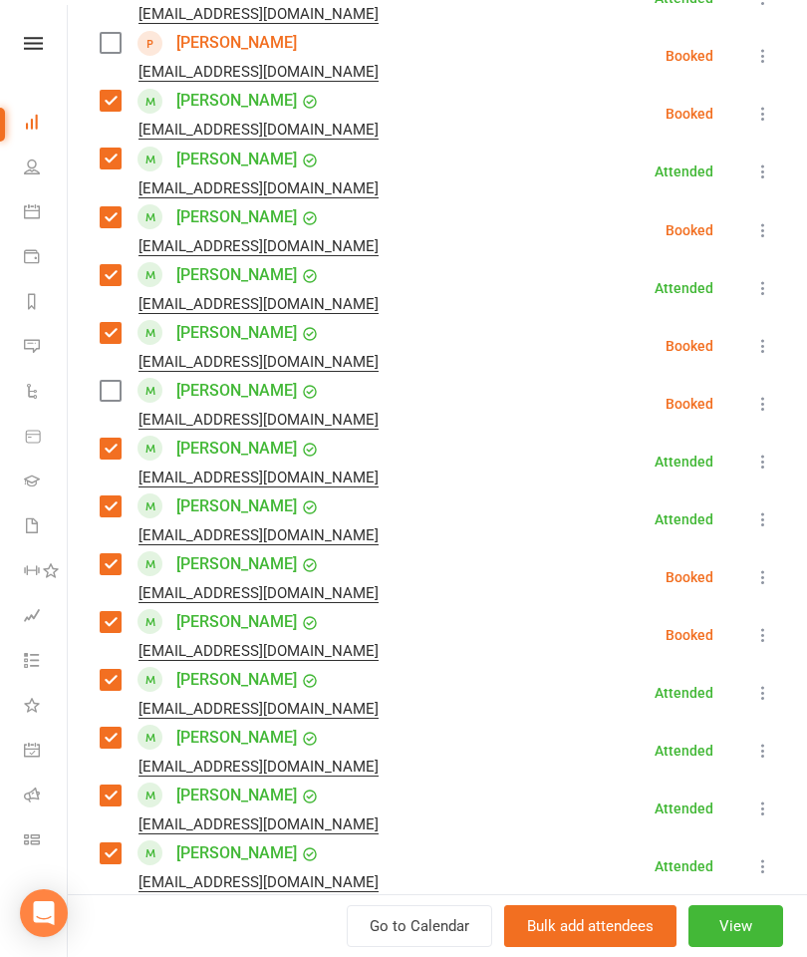
scroll to position [1087, 0]
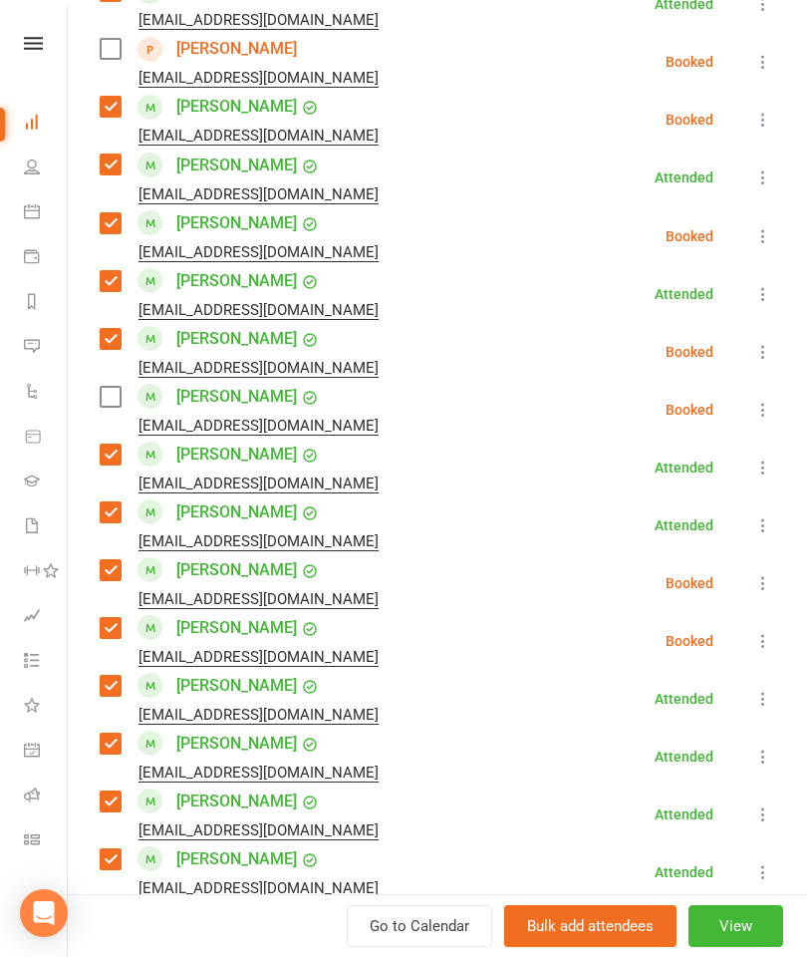
click at [768, 398] on button at bounding box center [763, 410] width 24 height 24
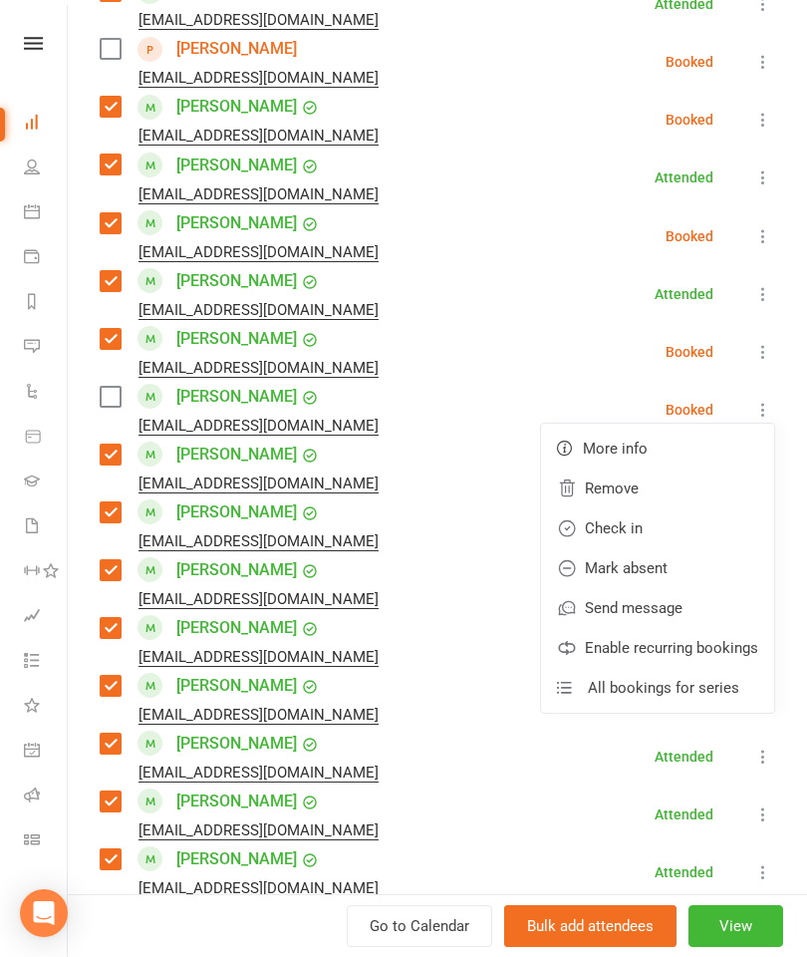
click at [657, 497] on link "Remove" at bounding box center [657, 488] width 233 height 40
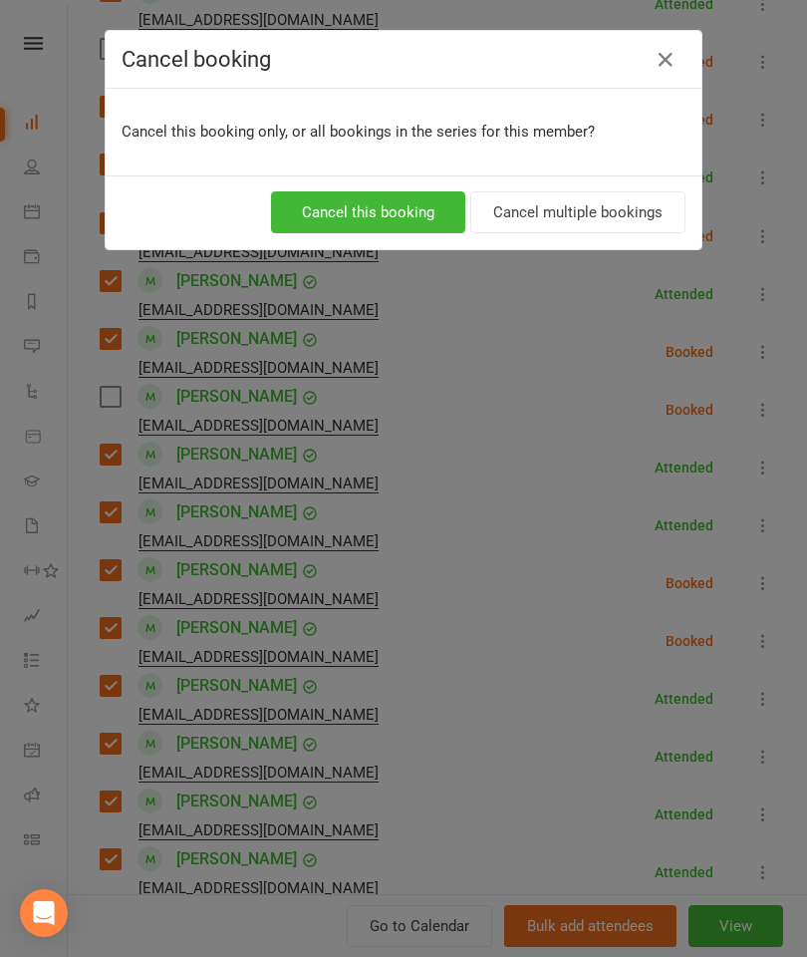
click at [417, 217] on button "Cancel this booking" at bounding box center [368, 212] width 194 height 42
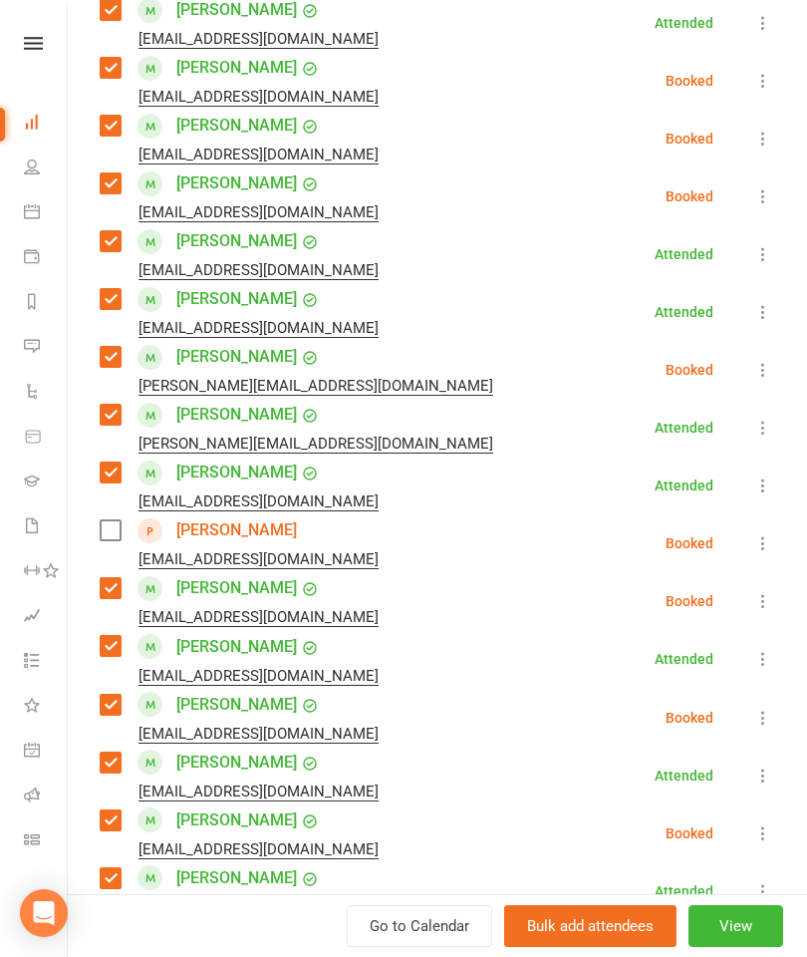
scroll to position [603, 0]
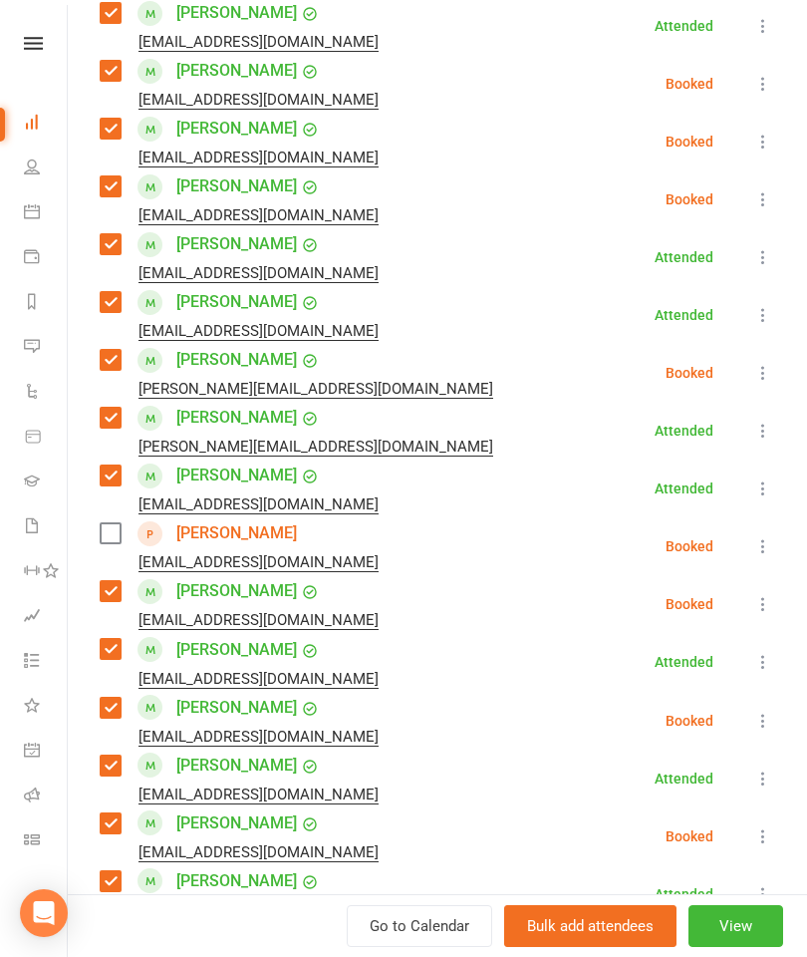
click at [772, 548] on icon at bounding box center [763, 546] width 20 height 20
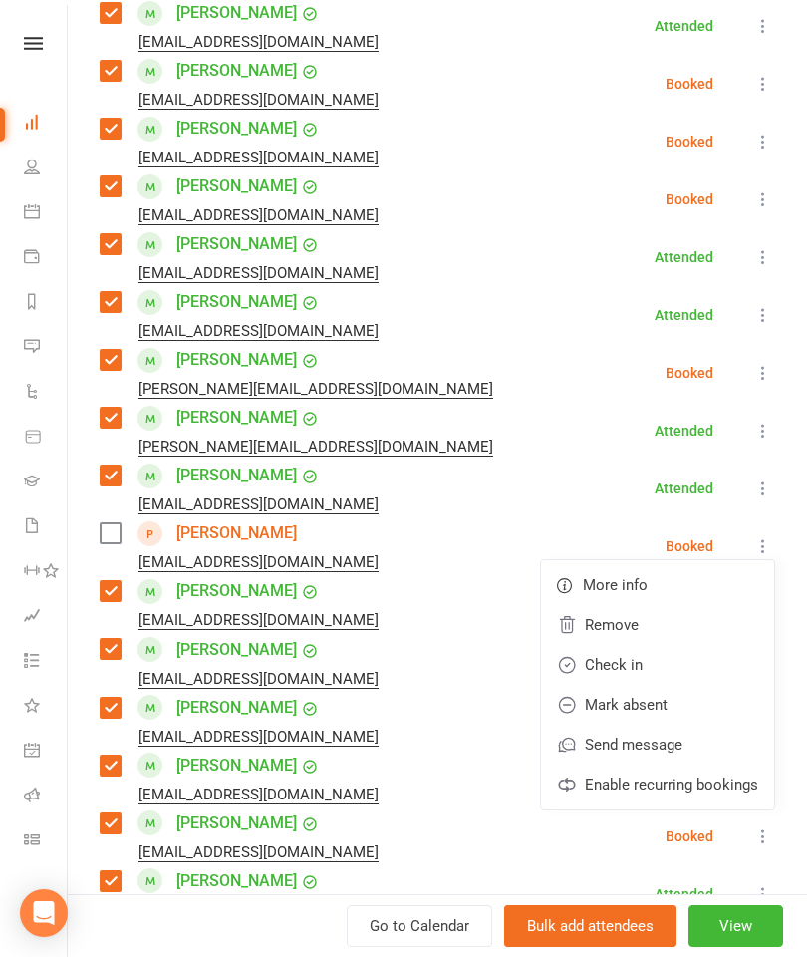
click at [650, 628] on link "Remove" at bounding box center [657, 625] width 233 height 40
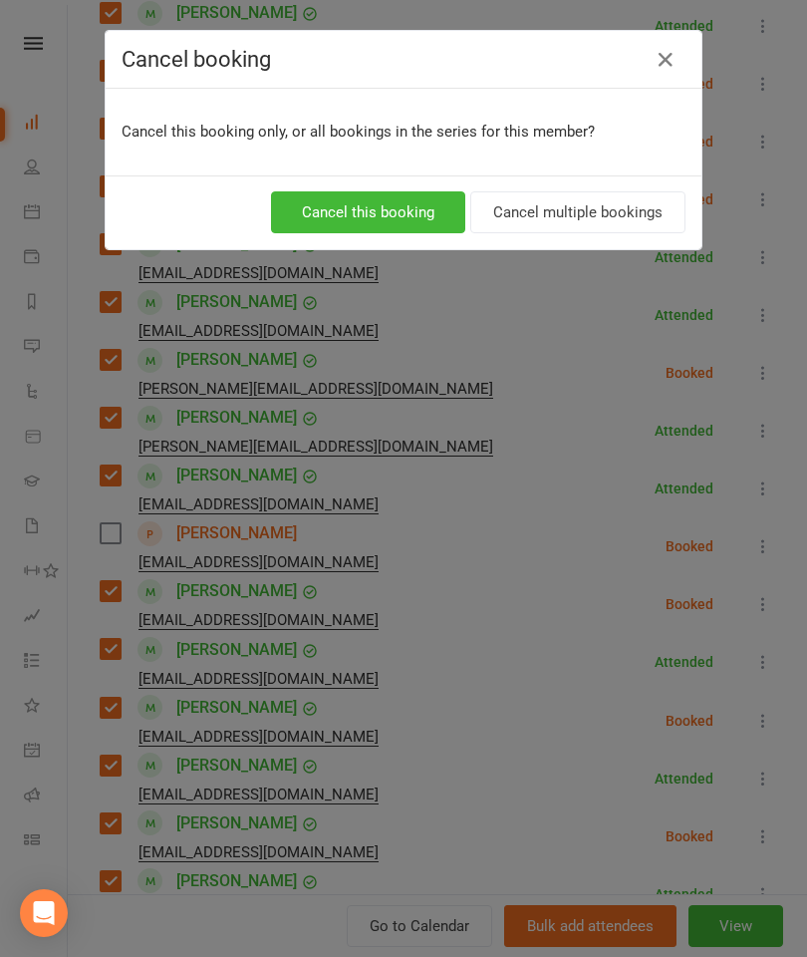
click at [410, 226] on button "Cancel this booking" at bounding box center [368, 212] width 194 height 42
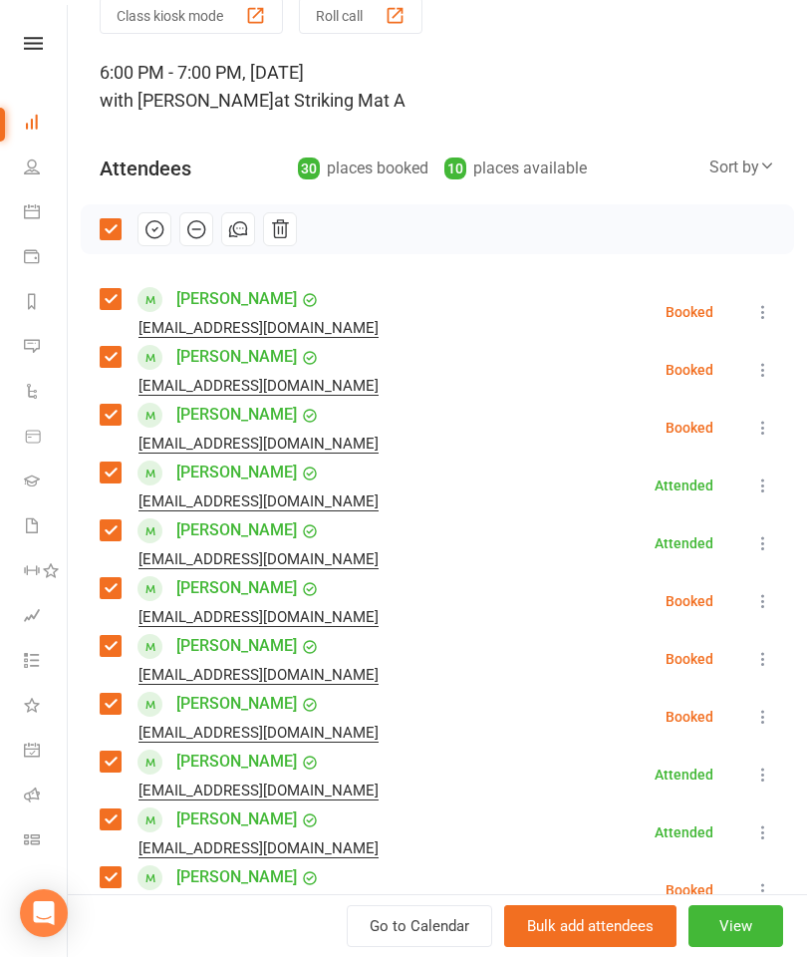
scroll to position [14, 0]
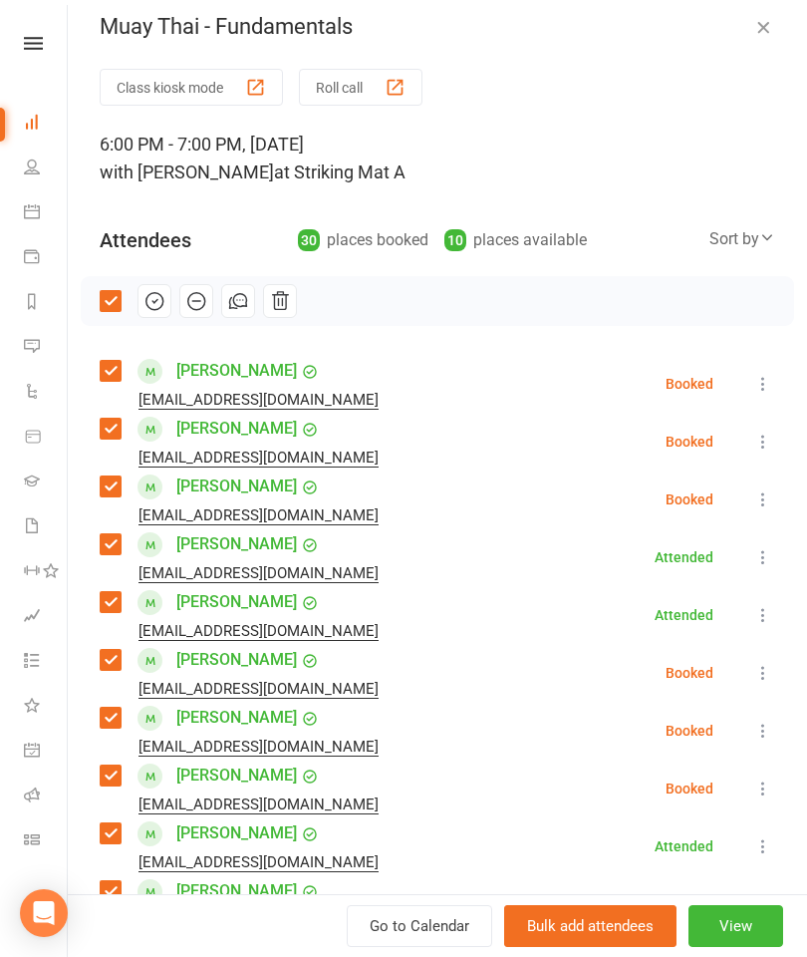
click at [162, 305] on icon "button" at bounding box center [154, 301] width 17 height 17
click at [773, 32] on button "button" at bounding box center [763, 27] width 24 height 24
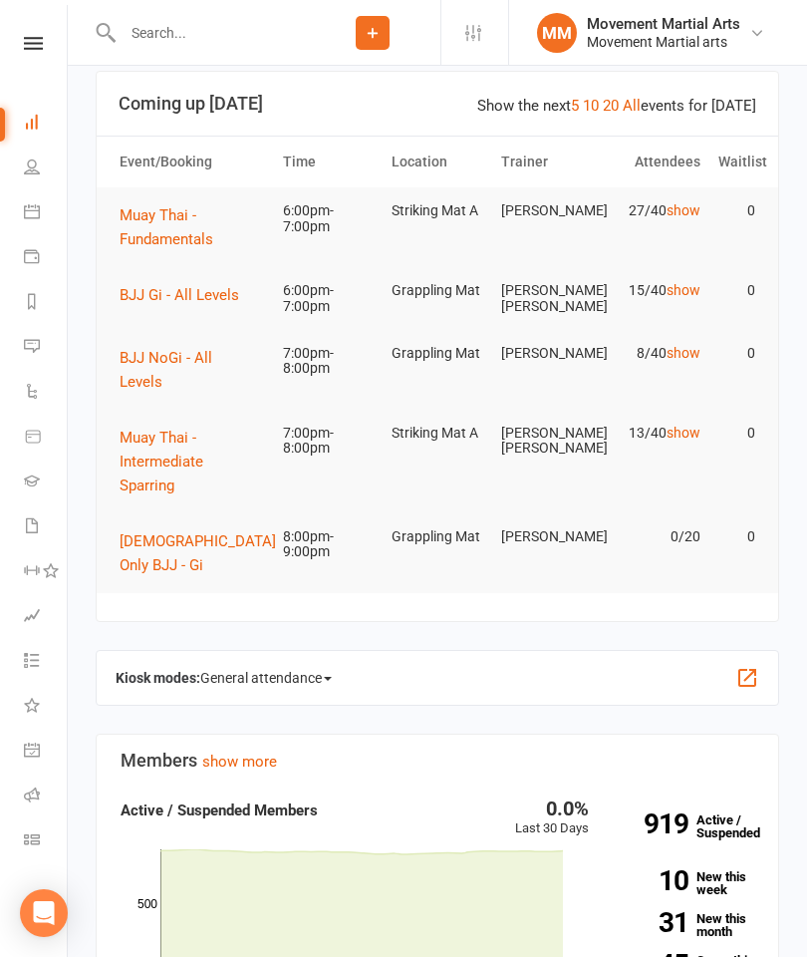
scroll to position [0, 0]
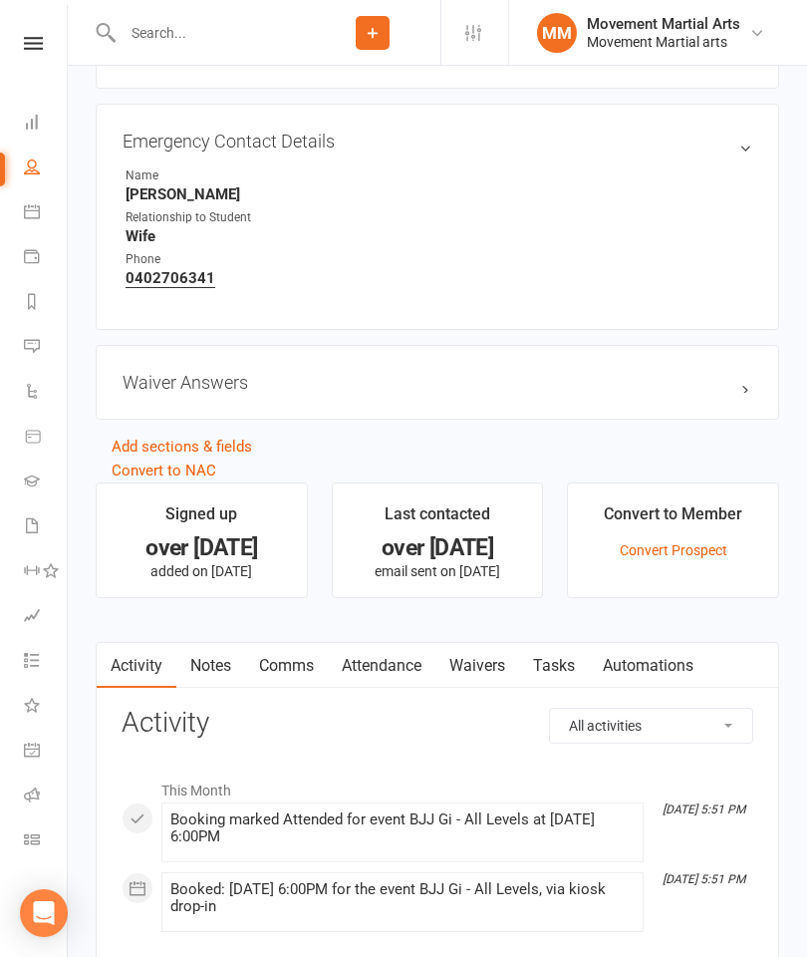
click at [533, 38] on li "MM Movement Martial Arts Movement Martial arts My profile Support & training Te…" at bounding box center [657, 32] width 299 height 65
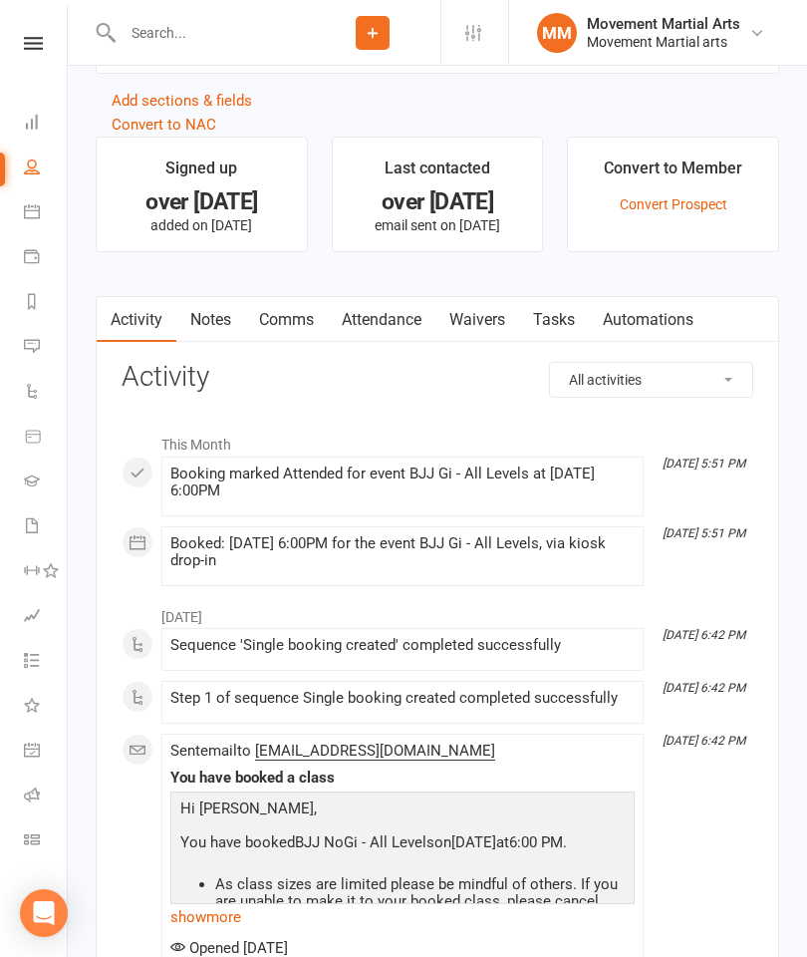
scroll to position [1481, 0]
